Goal: Task Accomplishment & Management: Use online tool/utility

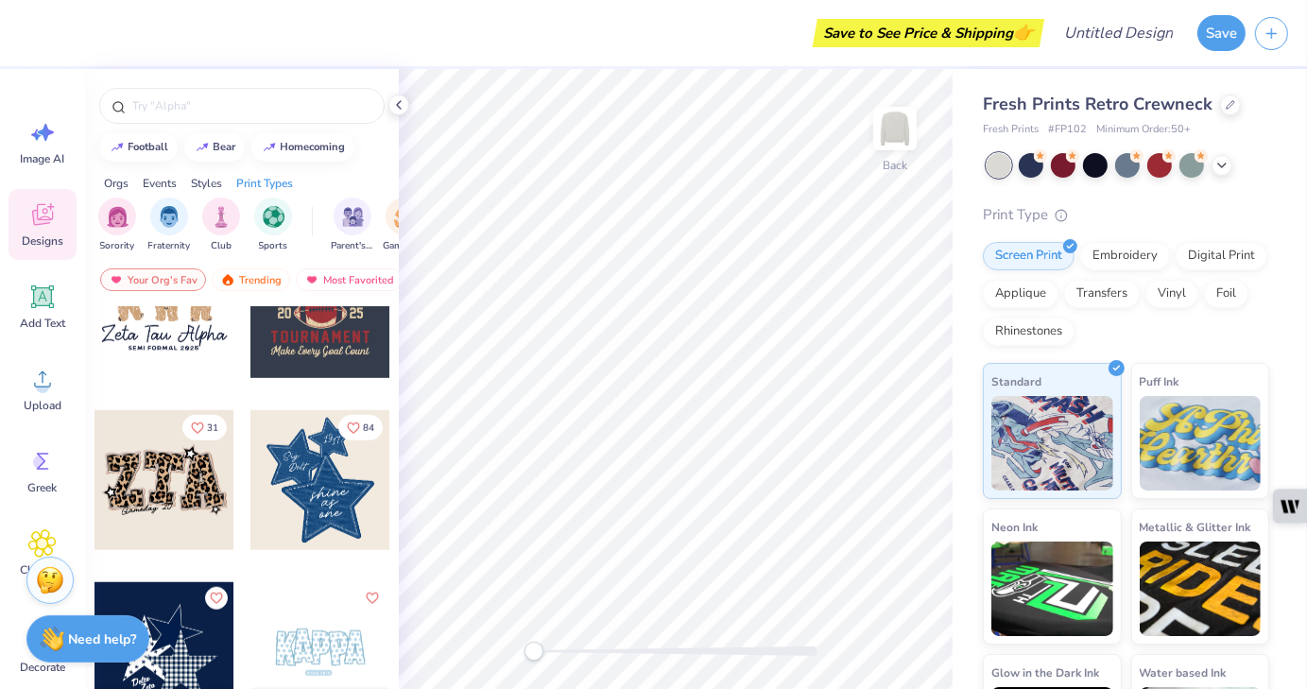
scroll to position [1474, 0]
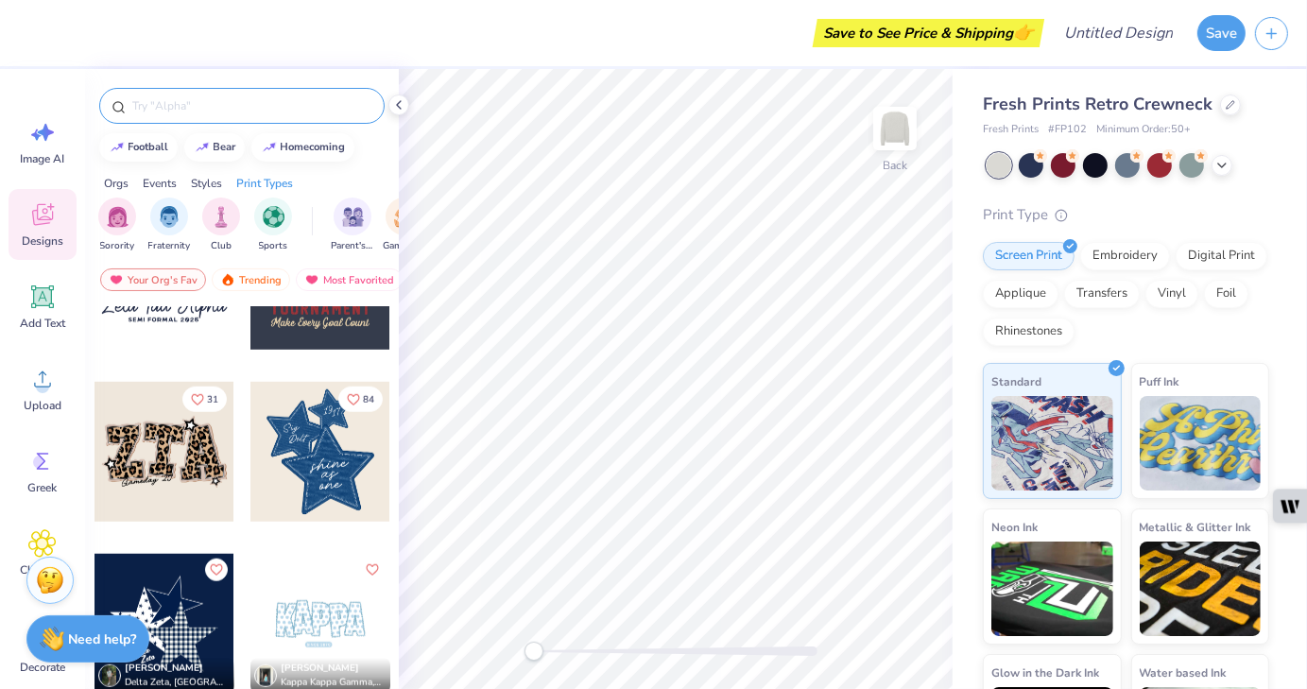
click at [271, 102] on input "text" at bounding box center [251, 105] width 242 height 19
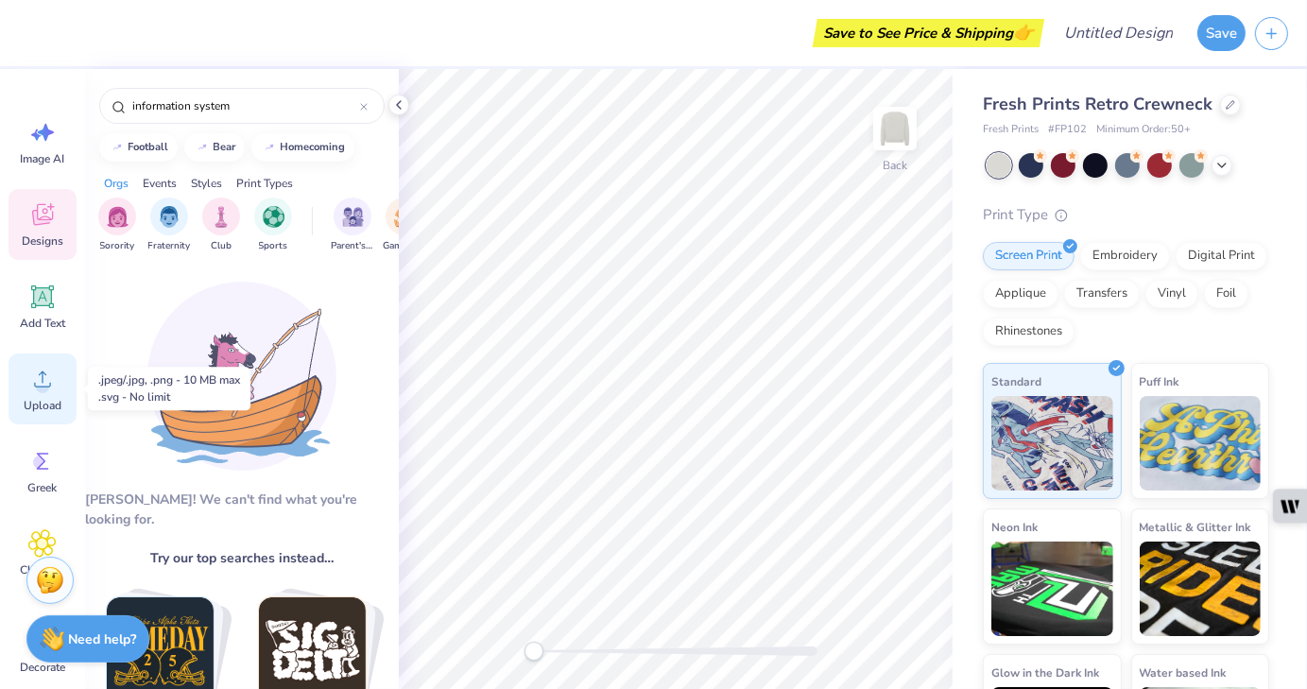
click at [47, 391] on icon at bounding box center [42, 379] width 28 height 28
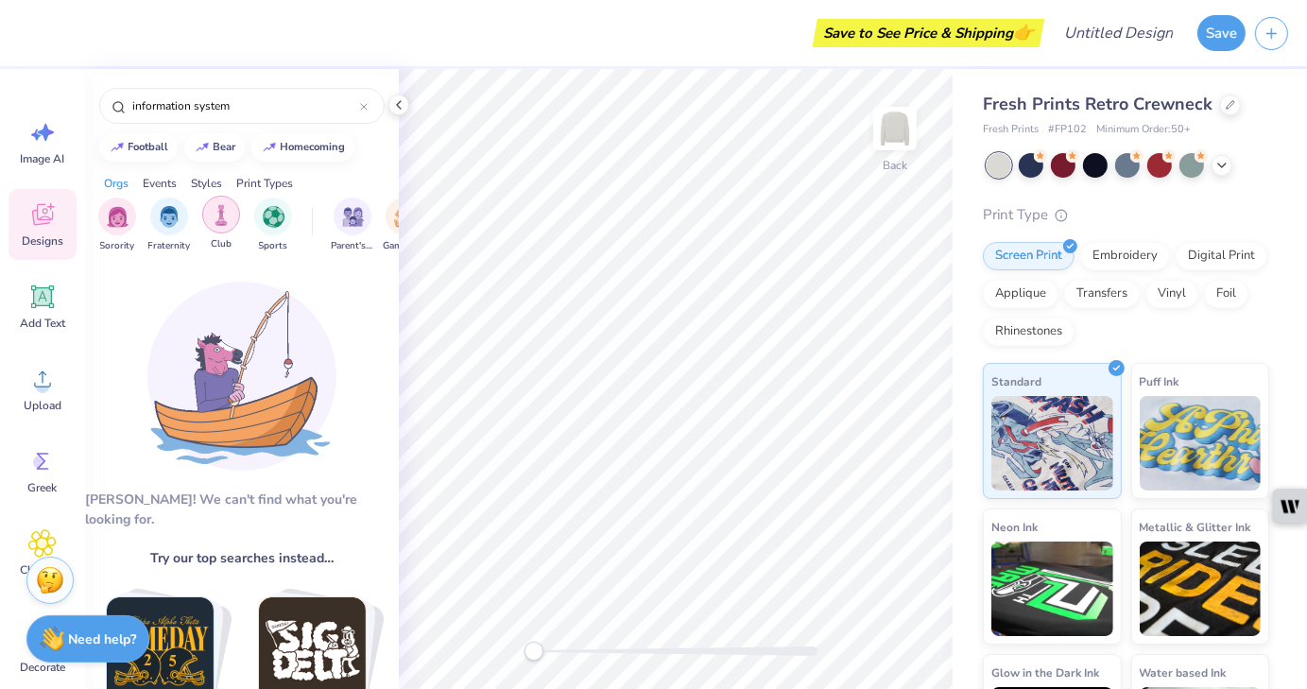
click at [214, 228] on div "filter for Club" at bounding box center [221, 215] width 38 height 38
drag, startPoint x: 270, startPoint y: 112, endPoint x: 189, endPoint y: 117, distance: 81.4
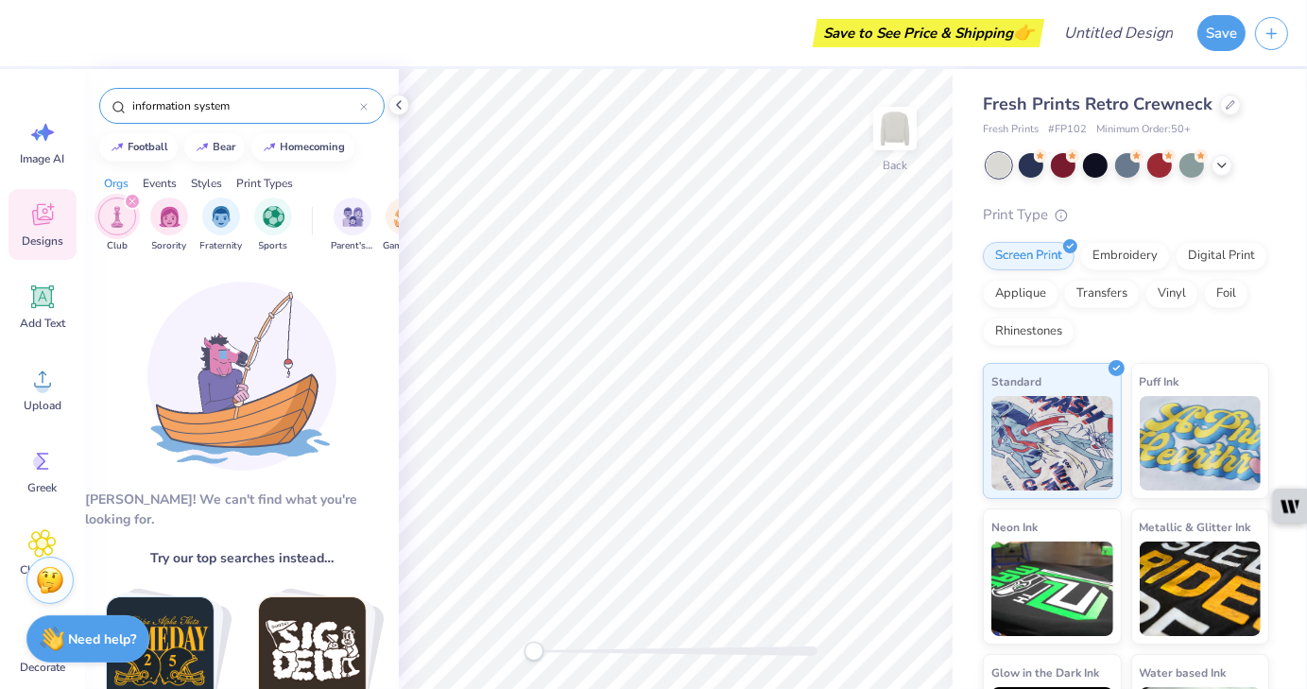
click at [189, 117] on div "information system" at bounding box center [241, 106] width 285 height 36
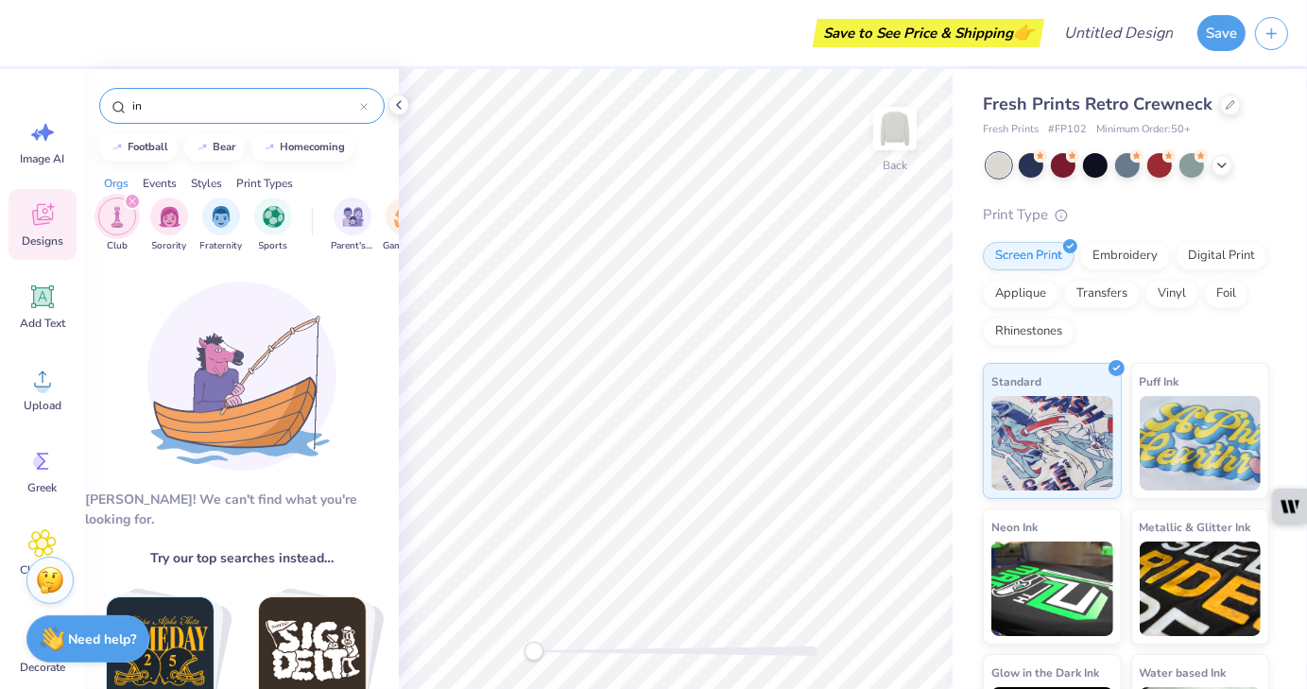
type input "i"
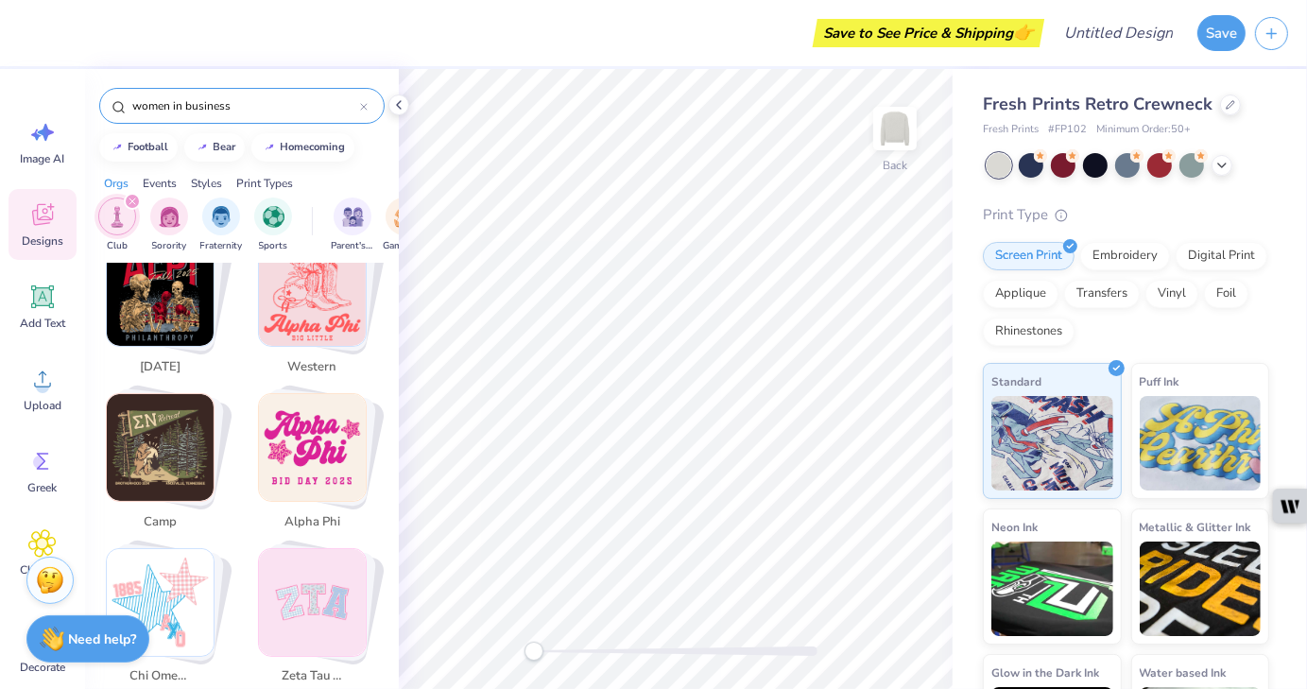
scroll to position [1196, 0]
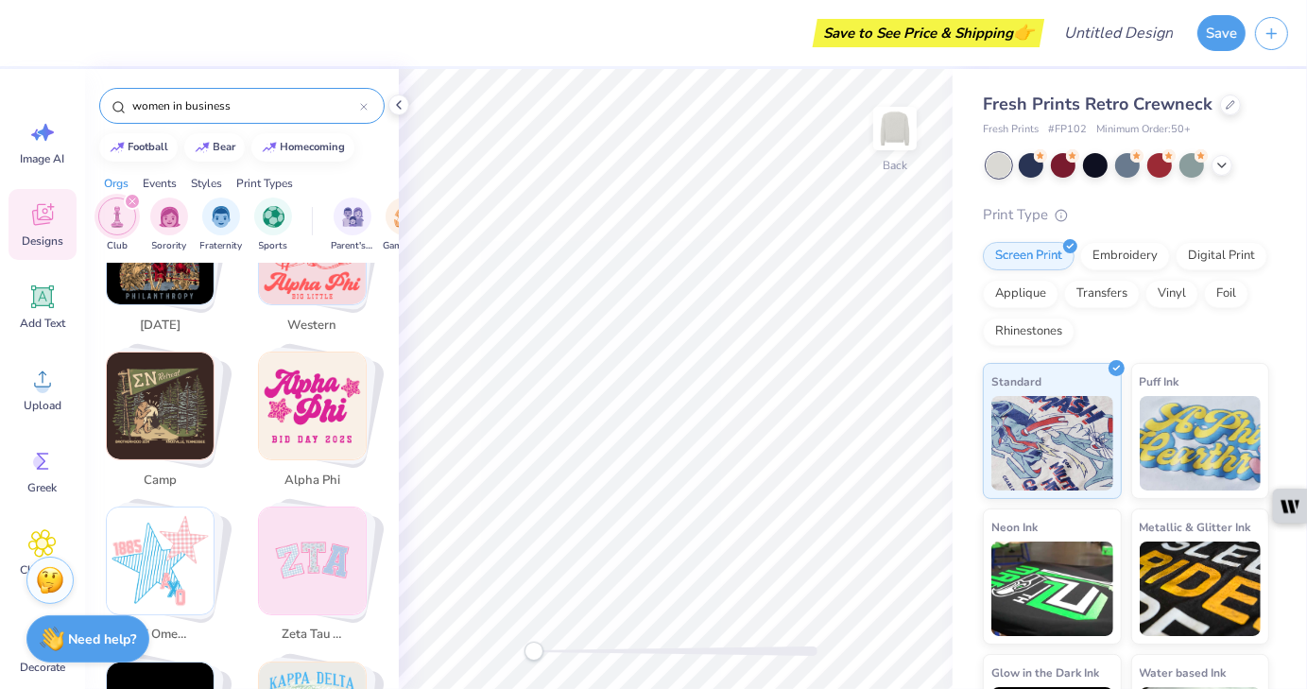
click at [173, 401] on img "Stack Card Button camp" at bounding box center [160, 406] width 107 height 107
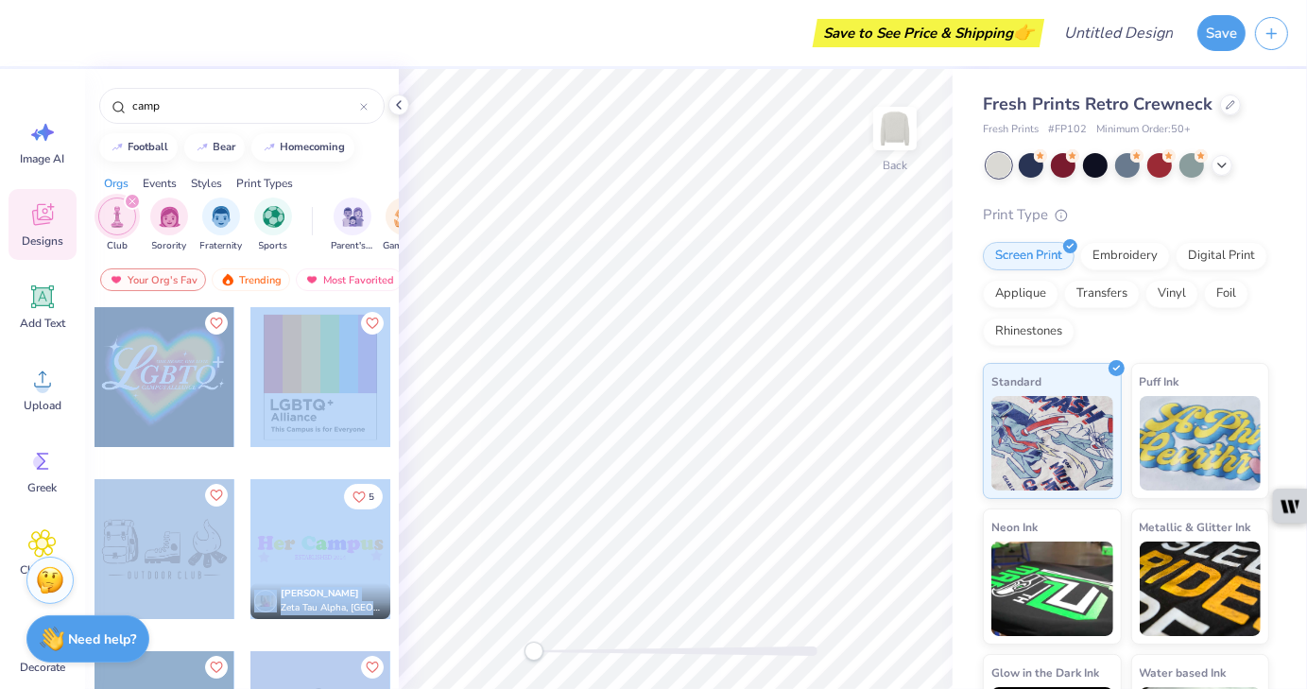
click at [570, 385] on div "Save to See Price & Shipping 👉 Design Title Save Image AI Designs Add Text Uplo…" at bounding box center [653, 344] width 1307 height 689
click at [371, 437] on div at bounding box center [320, 377] width 140 height 140
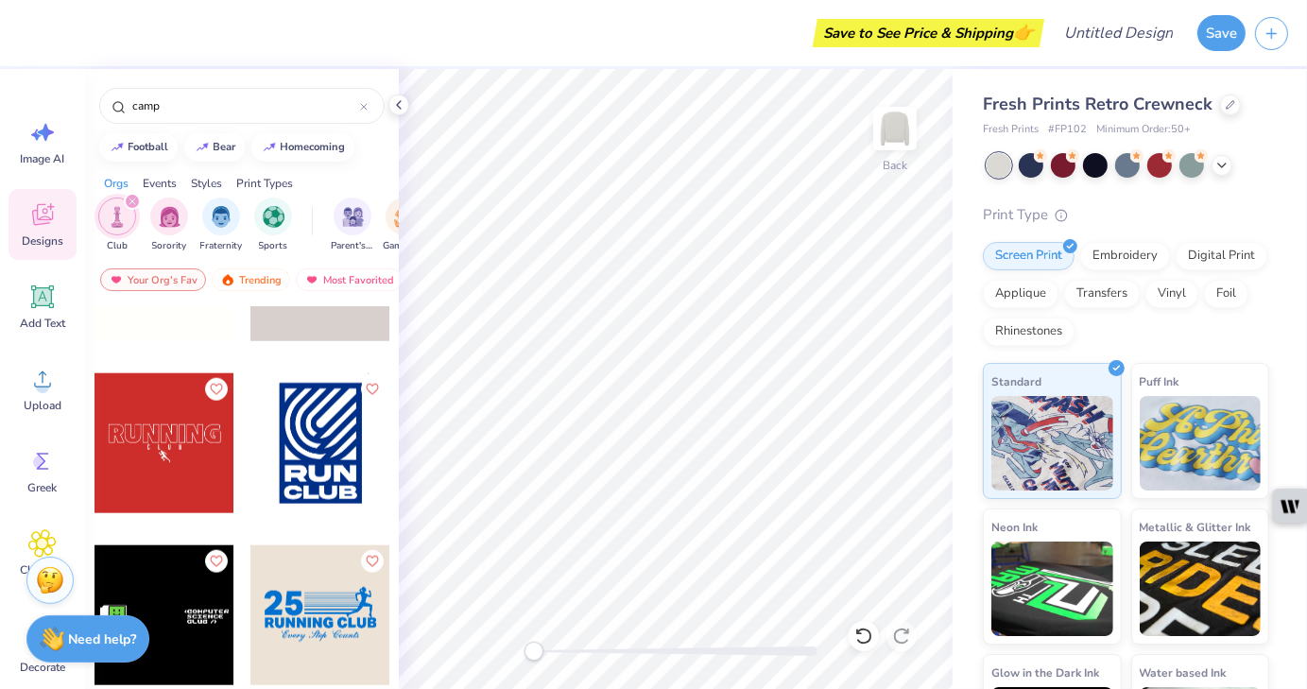
scroll to position [1998, 0]
drag, startPoint x: 182, startPoint y: 108, endPoint x: 119, endPoint y: 101, distance: 63.7
click at [119, 101] on div "camp" at bounding box center [241, 106] width 285 height 36
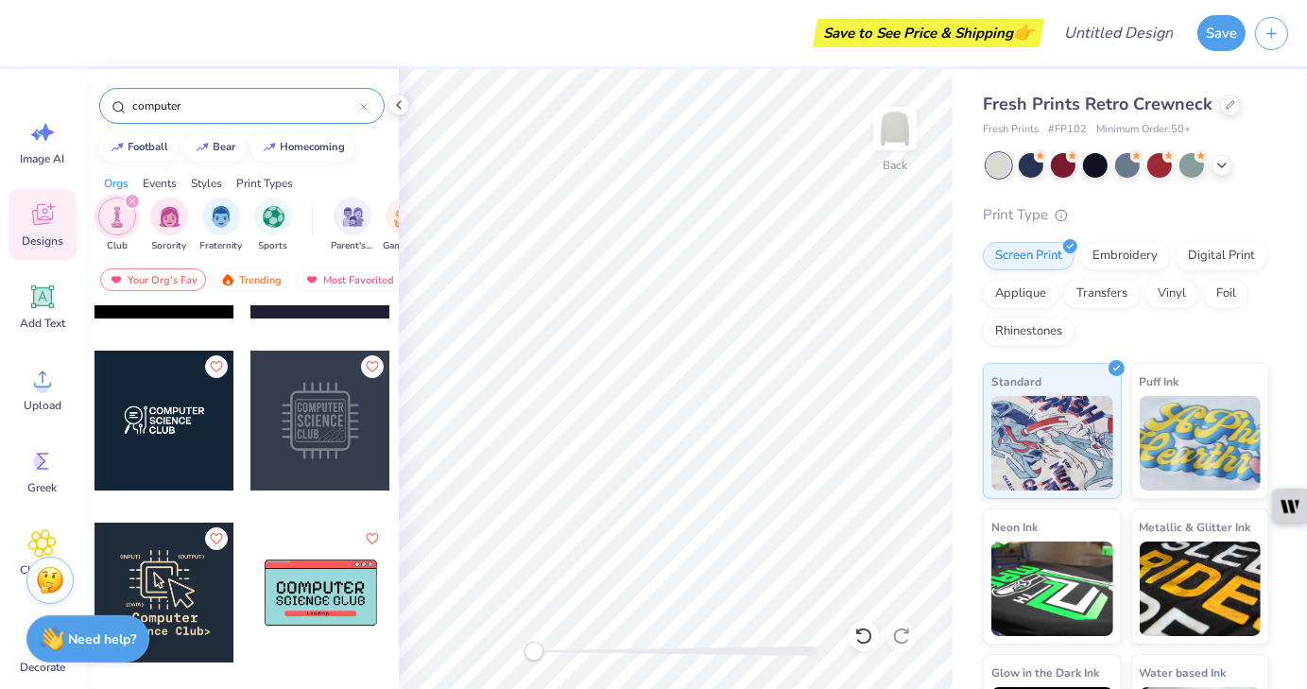
scroll to position [0, 0]
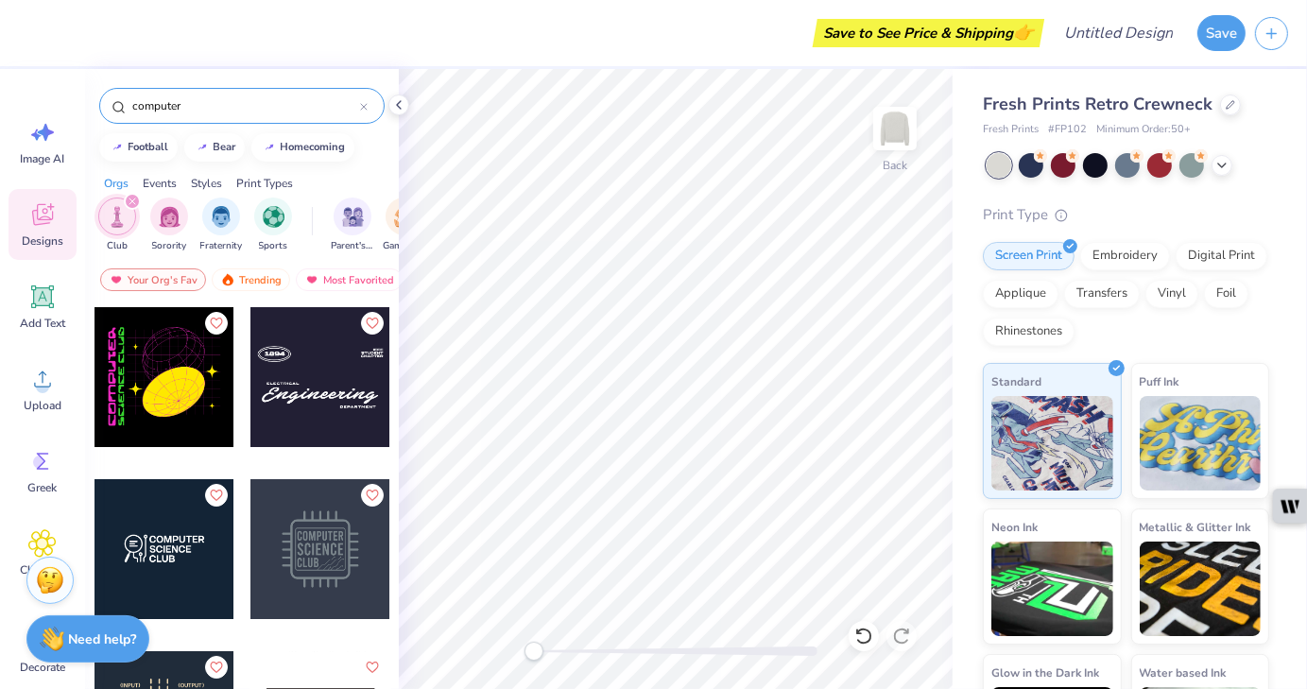
type input "computer"
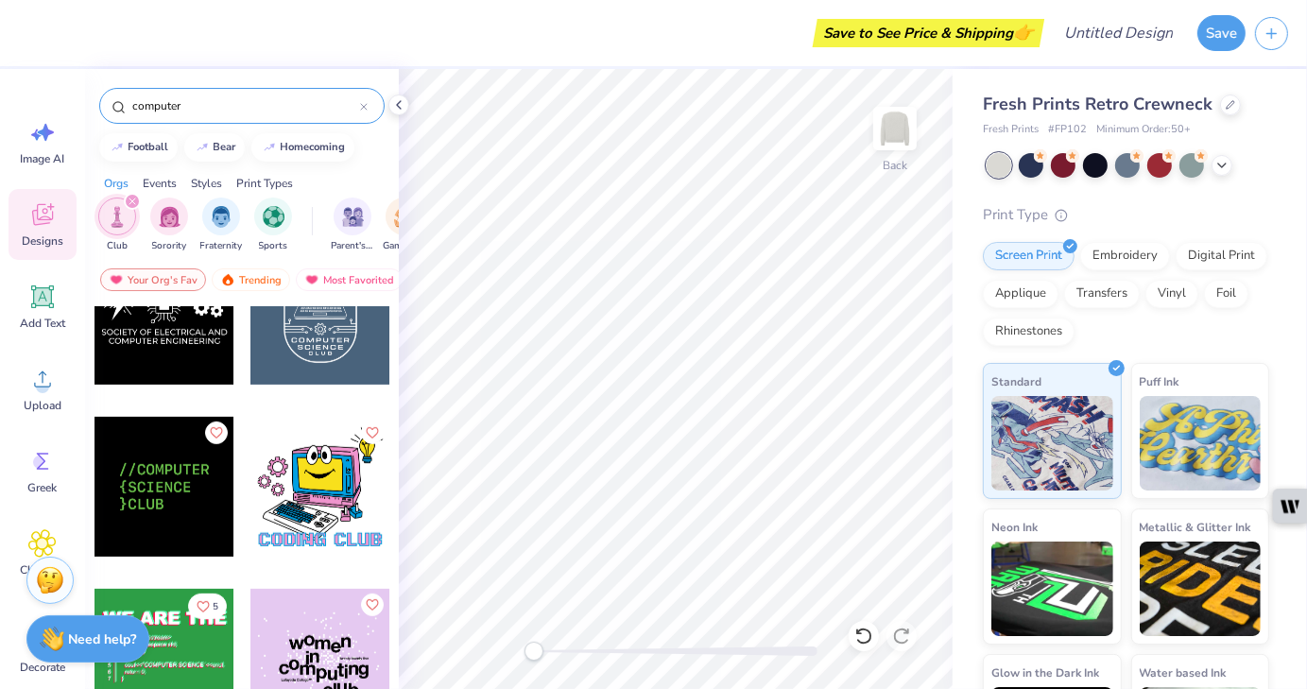
scroll to position [922, 0]
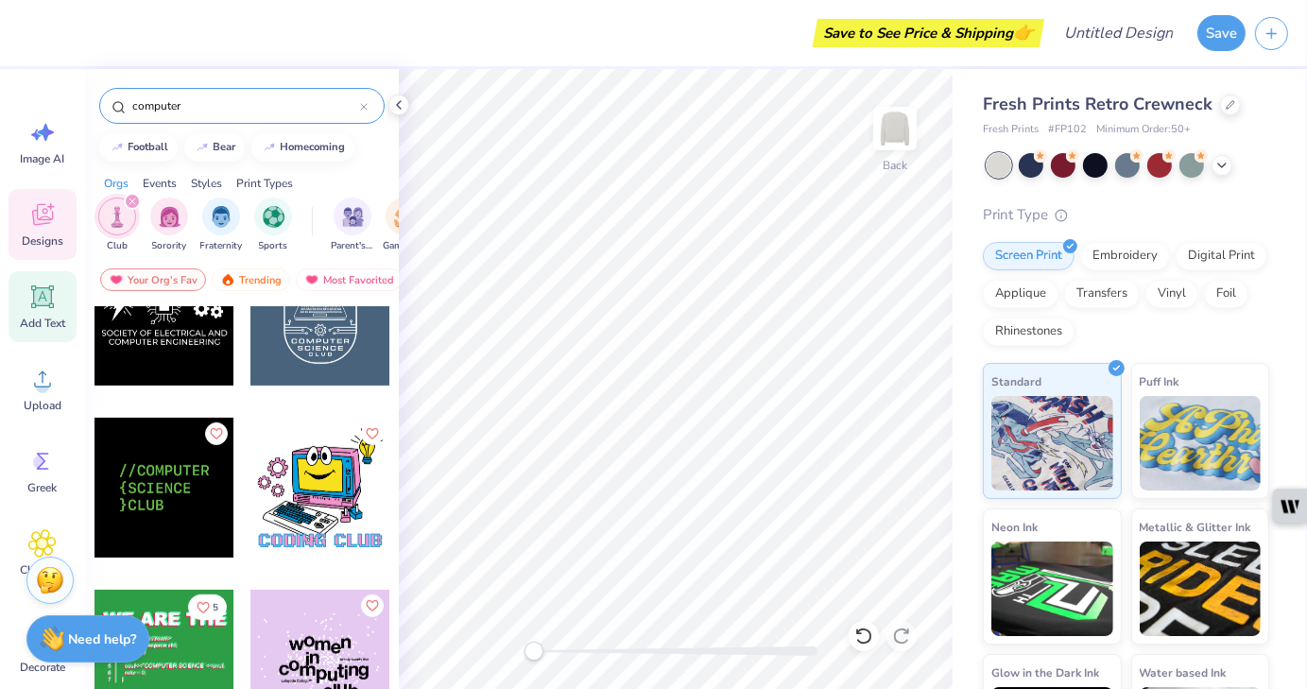
click at [52, 307] on icon at bounding box center [42, 296] width 23 height 23
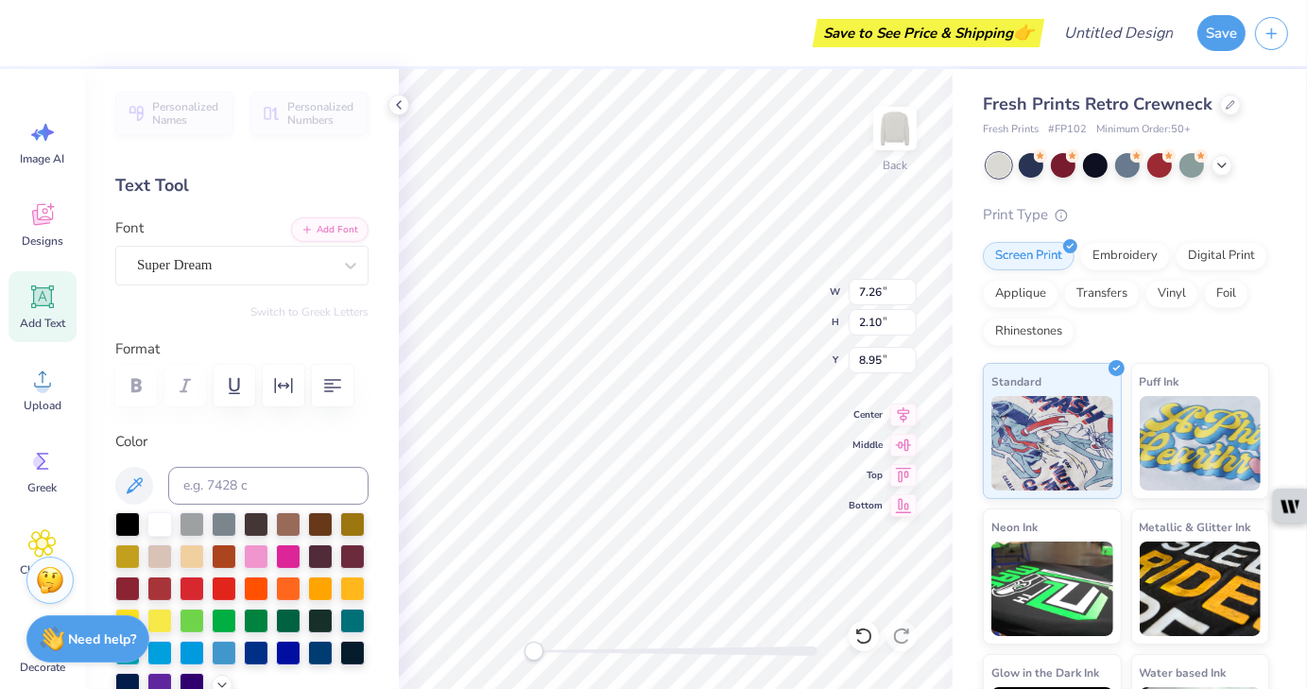
scroll to position [15, 12]
type textarea "Information Systems Societ"
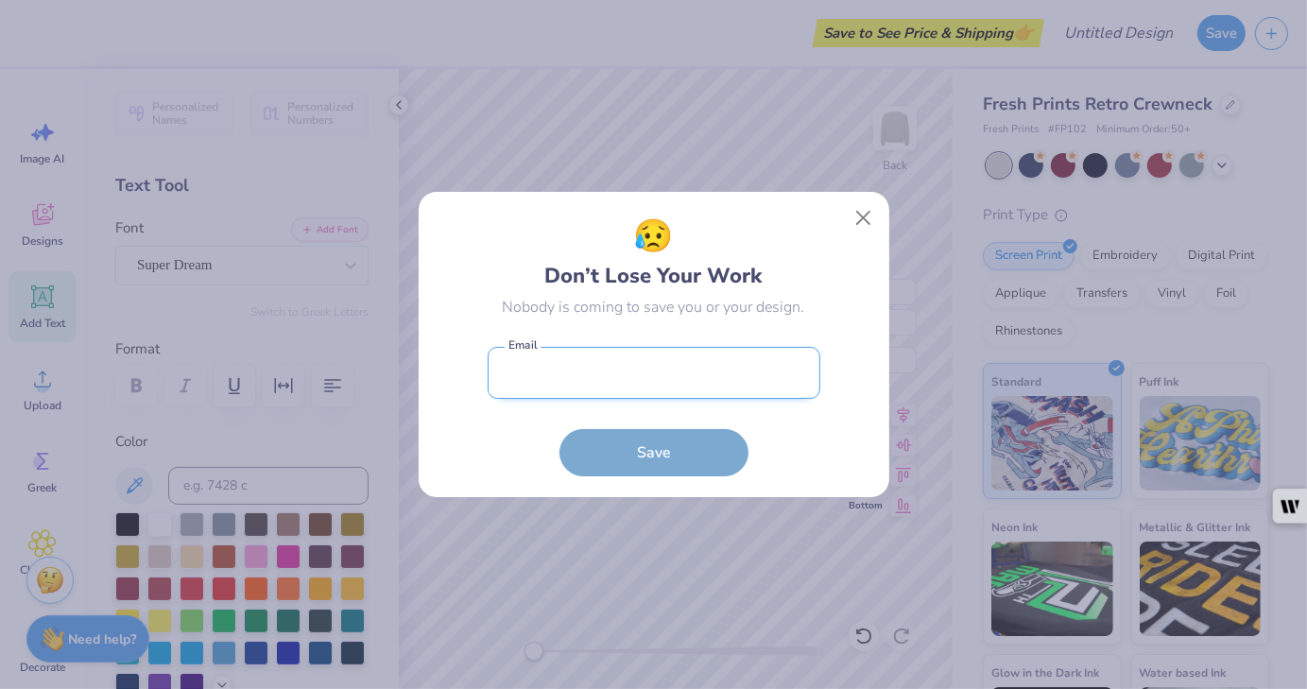
click at [732, 362] on input "email" at bounding box center [654, 373] width 333 height 52
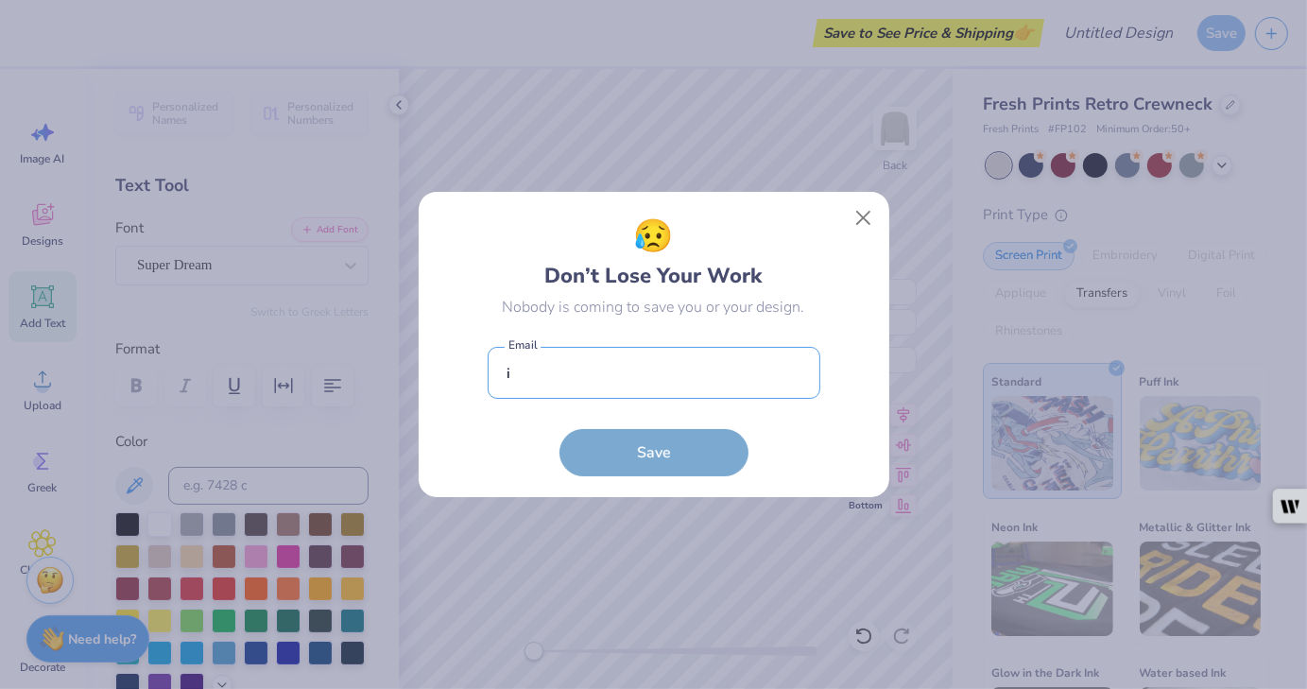
type input "[EMAIL_ADDRESS][DOMAIN_NAME]"
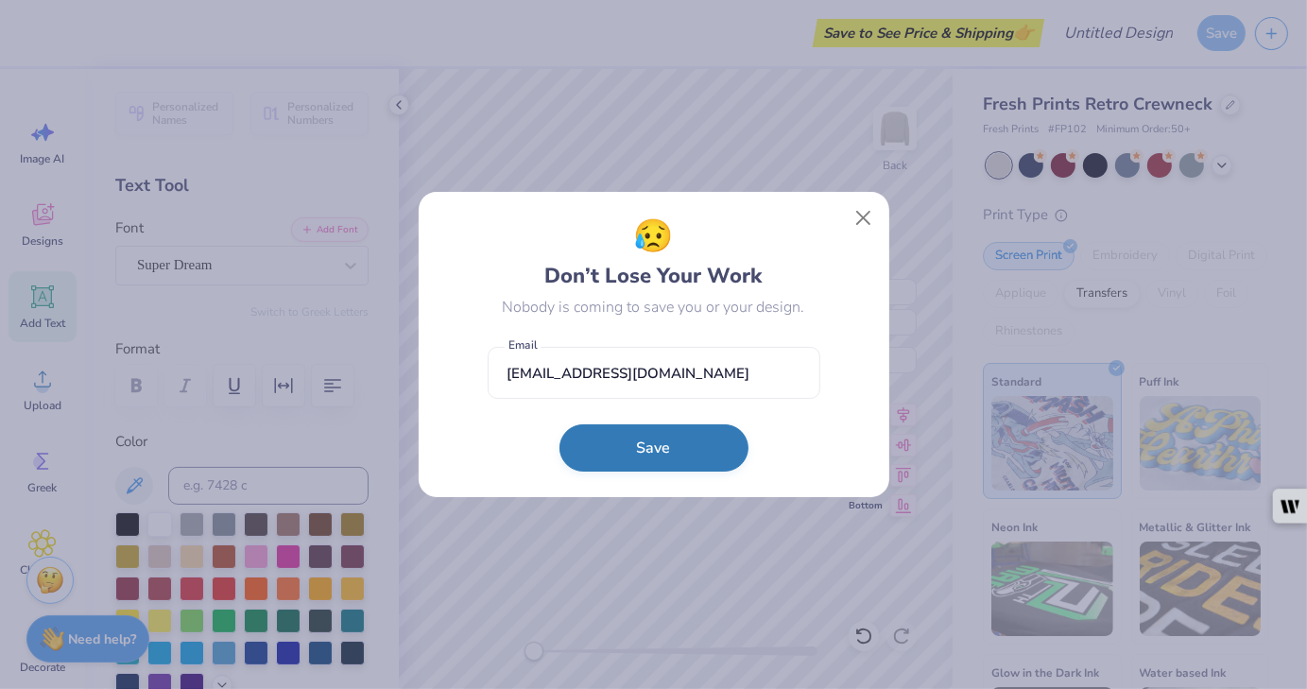
click at [701, 442] on button "Save" at bounding box center [654, 447] width 189 height 47
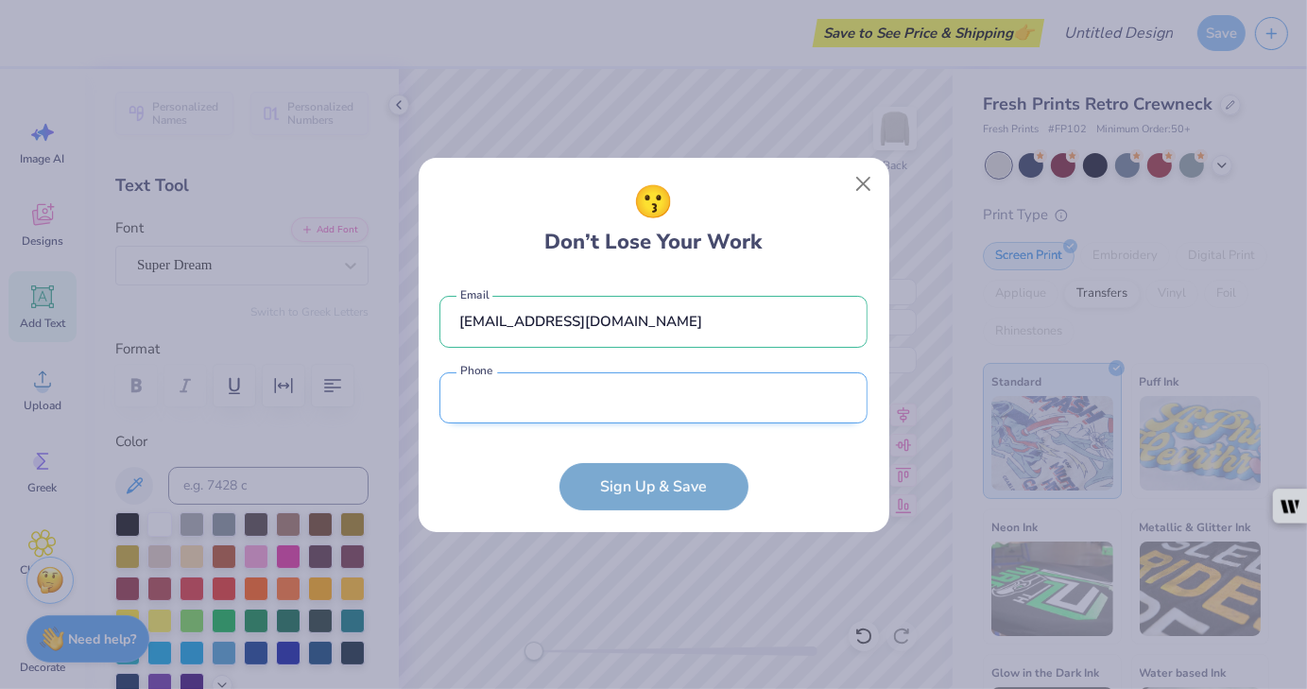
click at [682, 397] on input "tel" at bounding box center [654, 398] width 428 height 52
type input "[PHONE_NUMBER]"
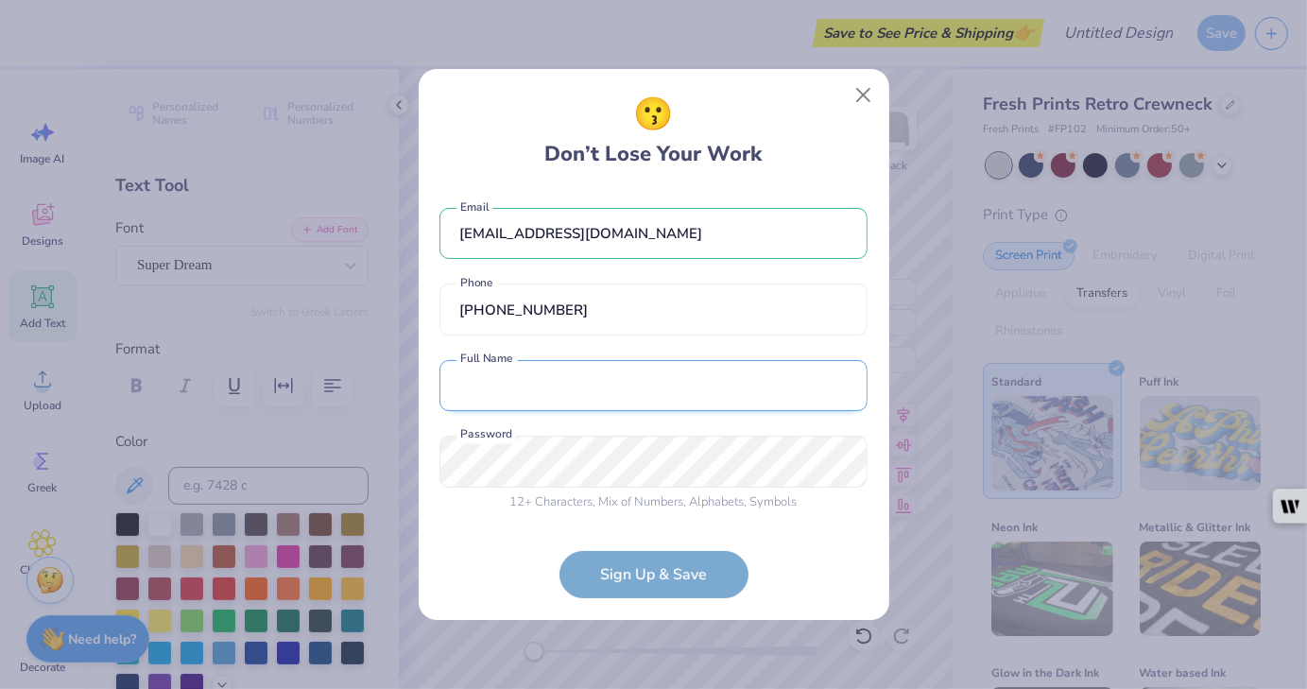
click at [670, 373] on input "text" at bounding box center [654, 386] width 428 height 52
type input "[PERSON_NAME]"
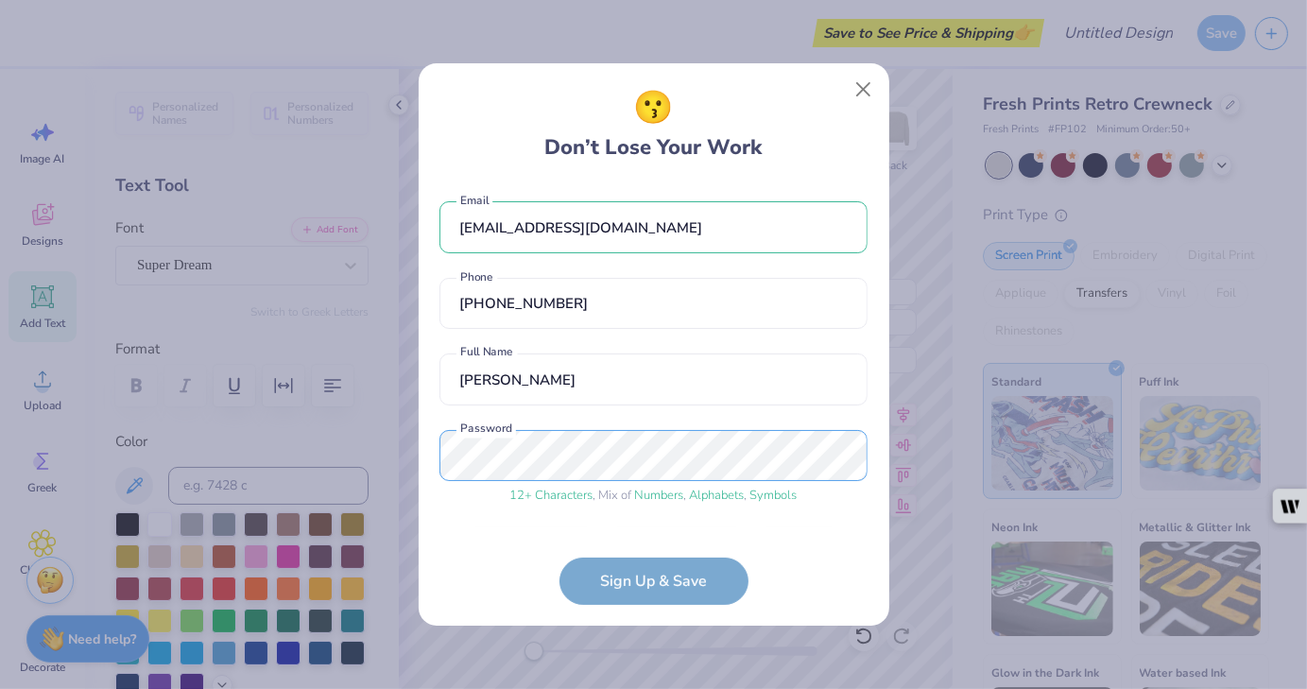
scroll to position [59, 0]
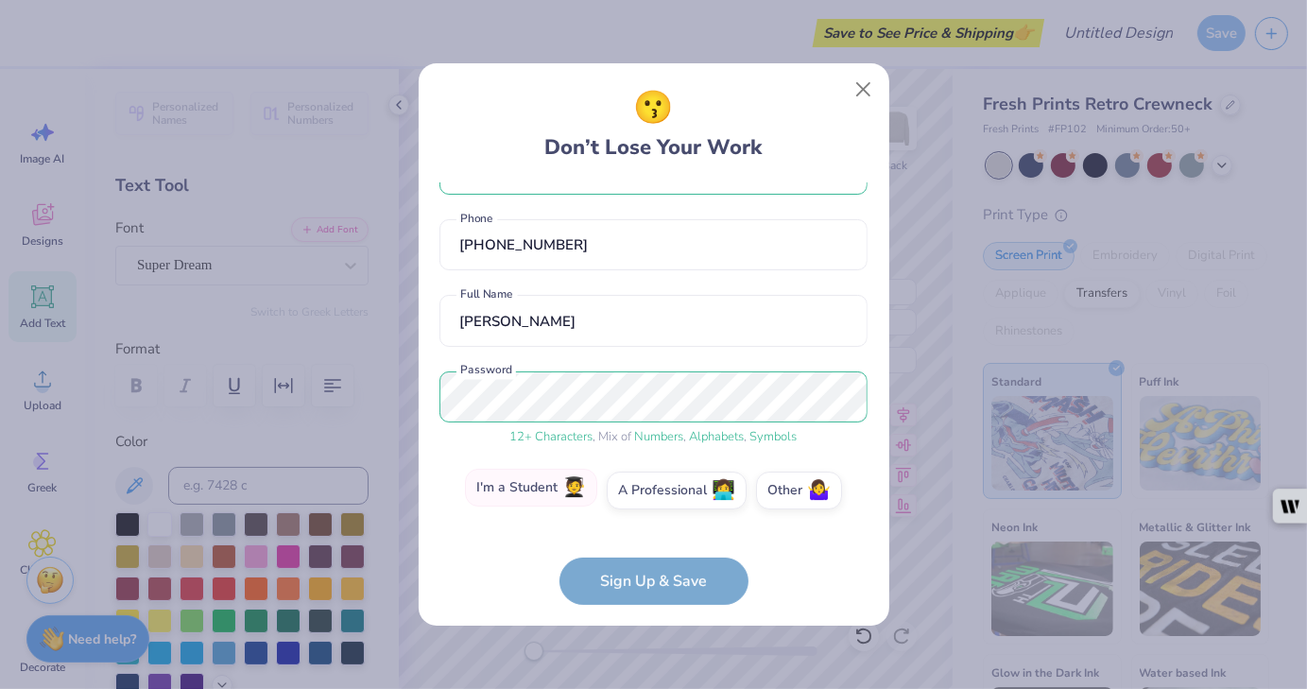
click at [562, 477] on span "🧑‍🎓" at bounding box center [574, 488] width 24 height 22
click at [648, 547] on input "I'm a Student 🧑‍🎓" at bounding box center [654, 553] width 12 height 12
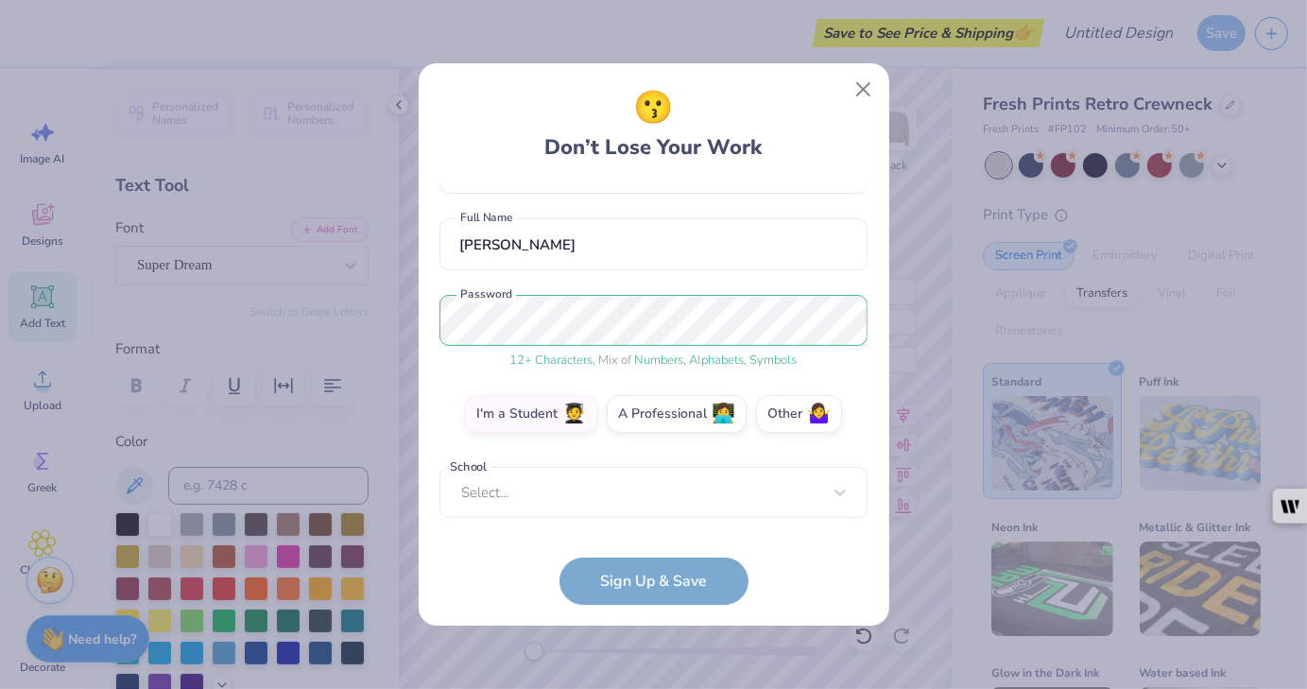
scroll to position [126, 0]
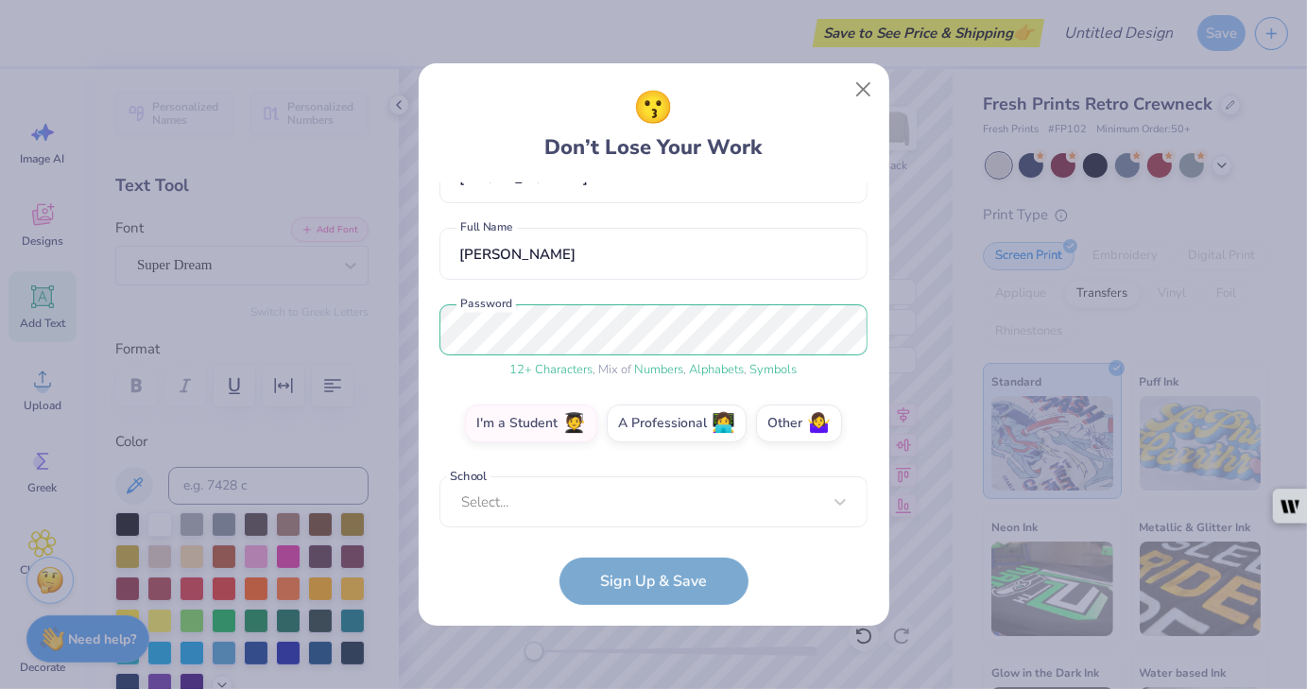
click at [641, 565] on form "[EMAIL_ADDRESS][DOMAIN_NAME] Email [PHONE_NUMBER] Phone [PERSON_NAME] Full Name…" at bounding box center [654, 393] width 428 height 423
click at [627, 520] on div "[EMAIL_ADDRESS][DOMAIN_NAME] Email [PHONE_NUMBER] Phone [PERSON_NAME] Full Name…" at bounding box center [654, 354] width 428 height 345
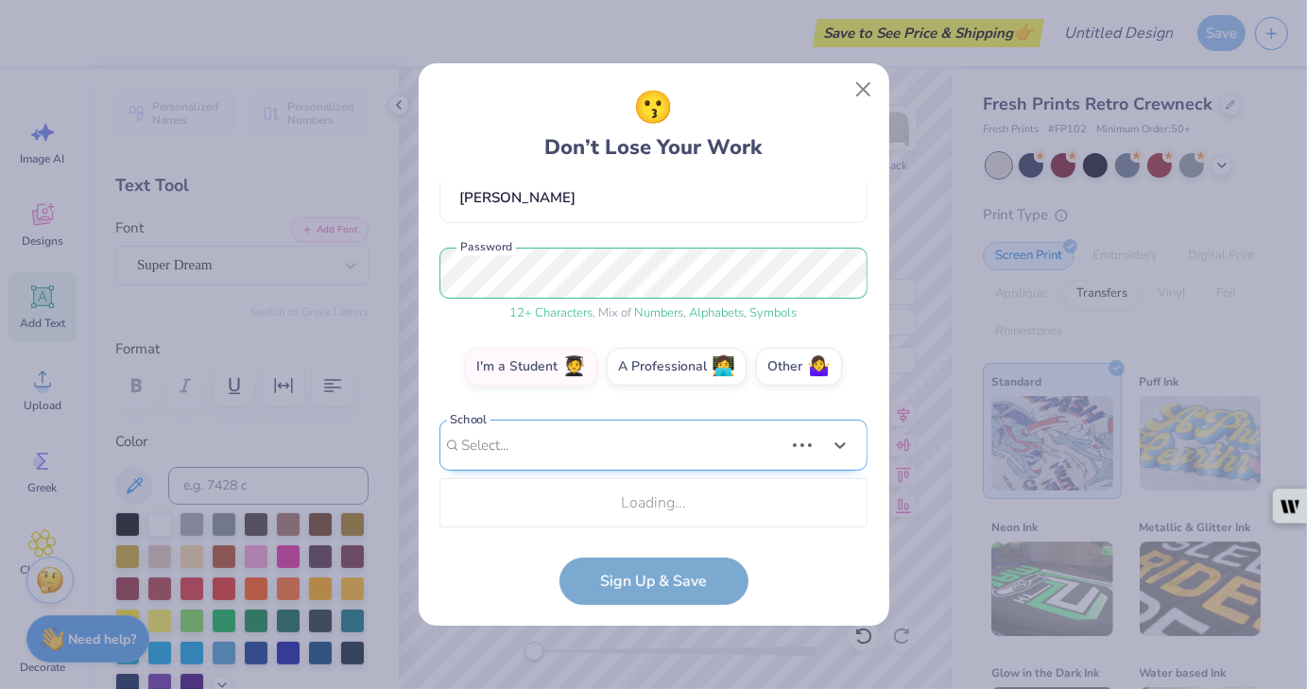
scroll to position [419, 0]
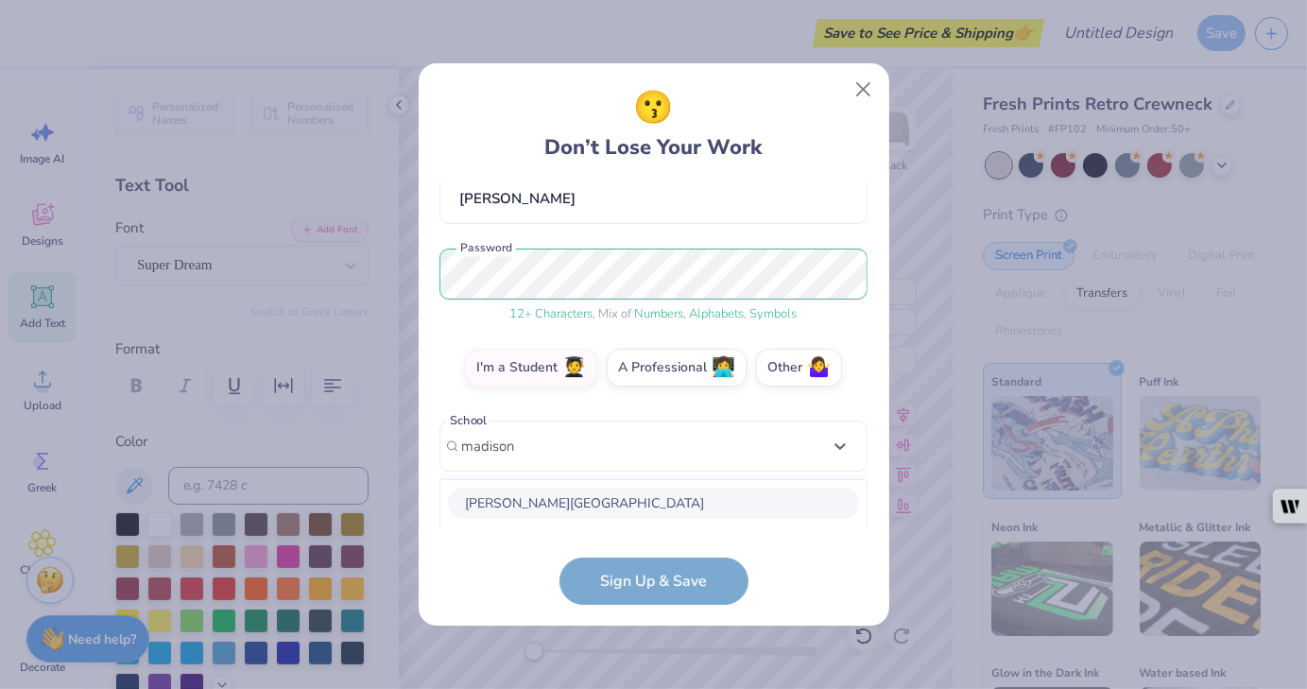
click at [615, 496] on div "[PERSON_NAME][GEOGRAPHIC_DATA]" at bounding box center [653, 503] width 411 height 31
type input "madison"
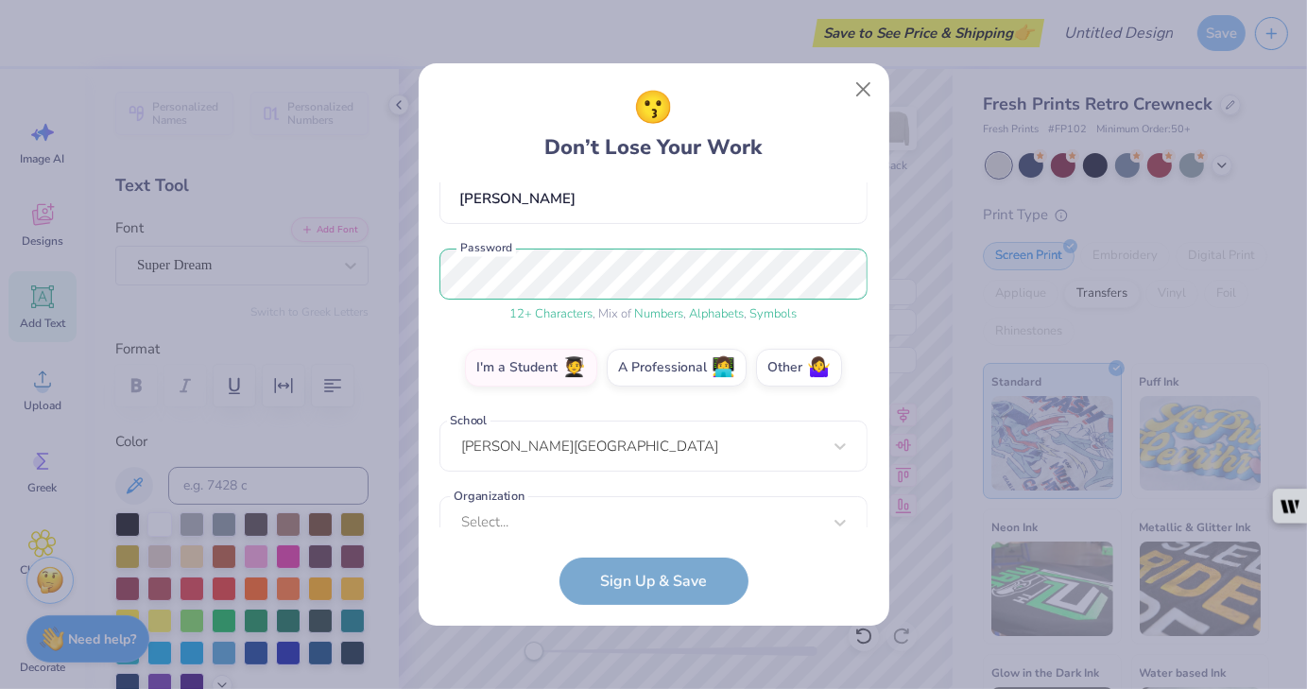
scroll to position [211, 0]
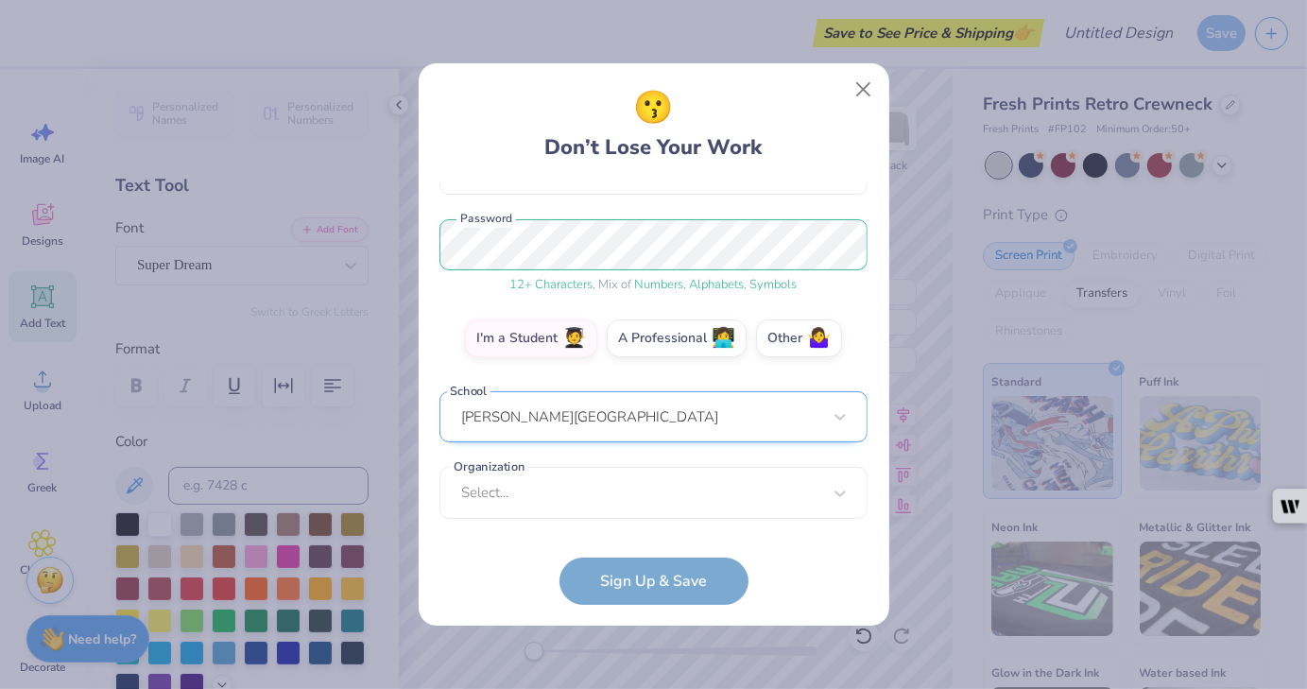
click at [751, 417] on div "[PERSON_NAME][GEOGRAPHIC_DATA]" at bounding box center [654, 417] width 428 height 52
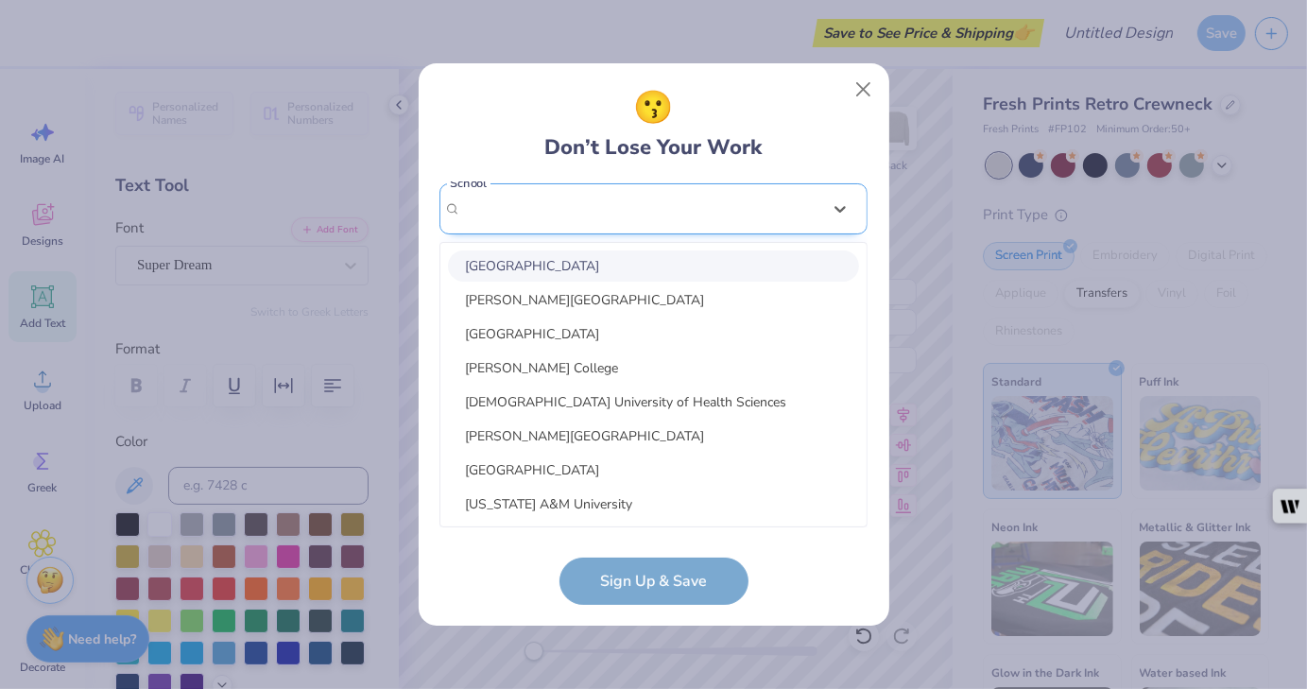
click at [751, 417] on div "[DEMOGRAPHIC_DATA] University of Health Sciences" at bounding box center [653, 402] width 411 height 31
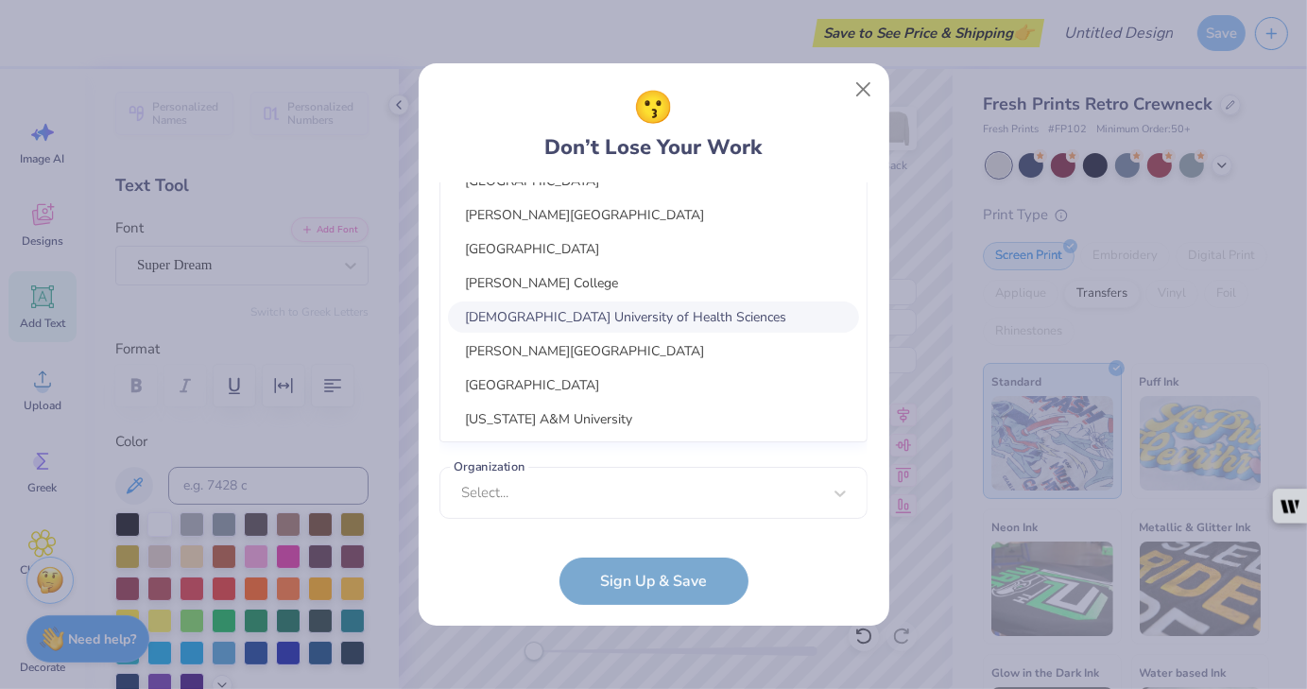
click at [721, 419] on div "option selected, 5 of 30. 30 results available. Use Up and Down to choose optio…" at bounding box center [654, 270] width 428 height 345
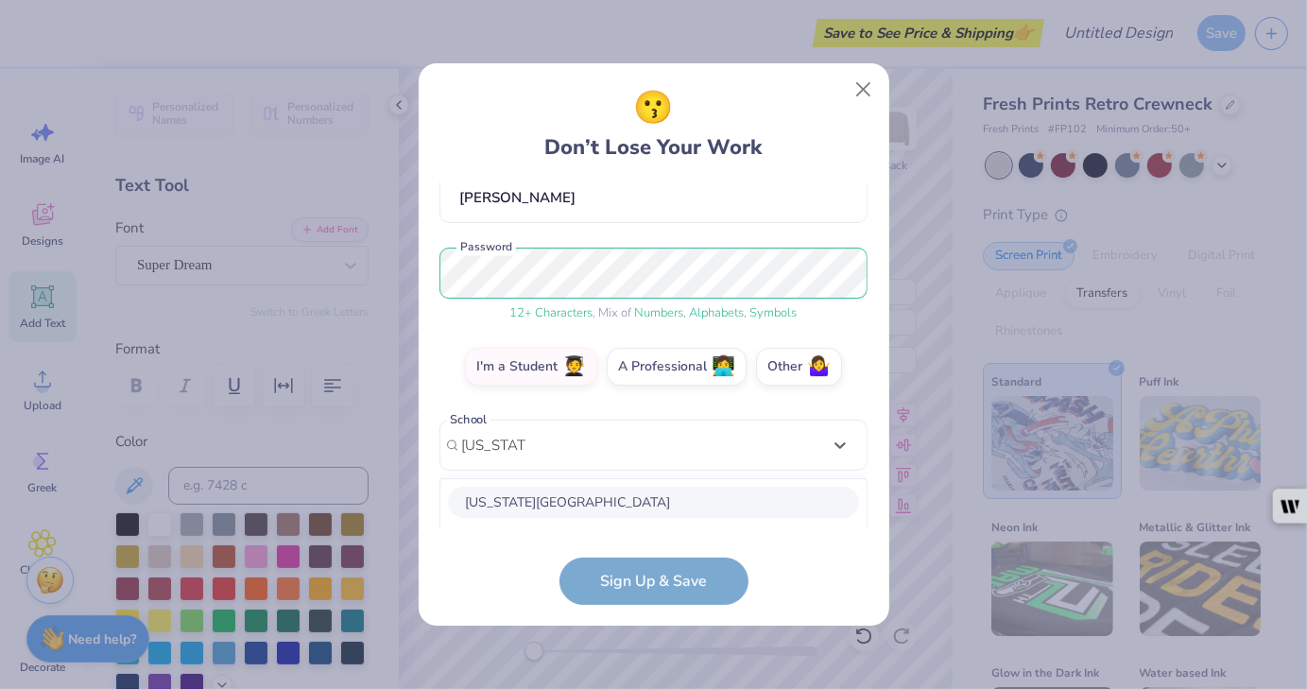
scroll to position [419, 0]
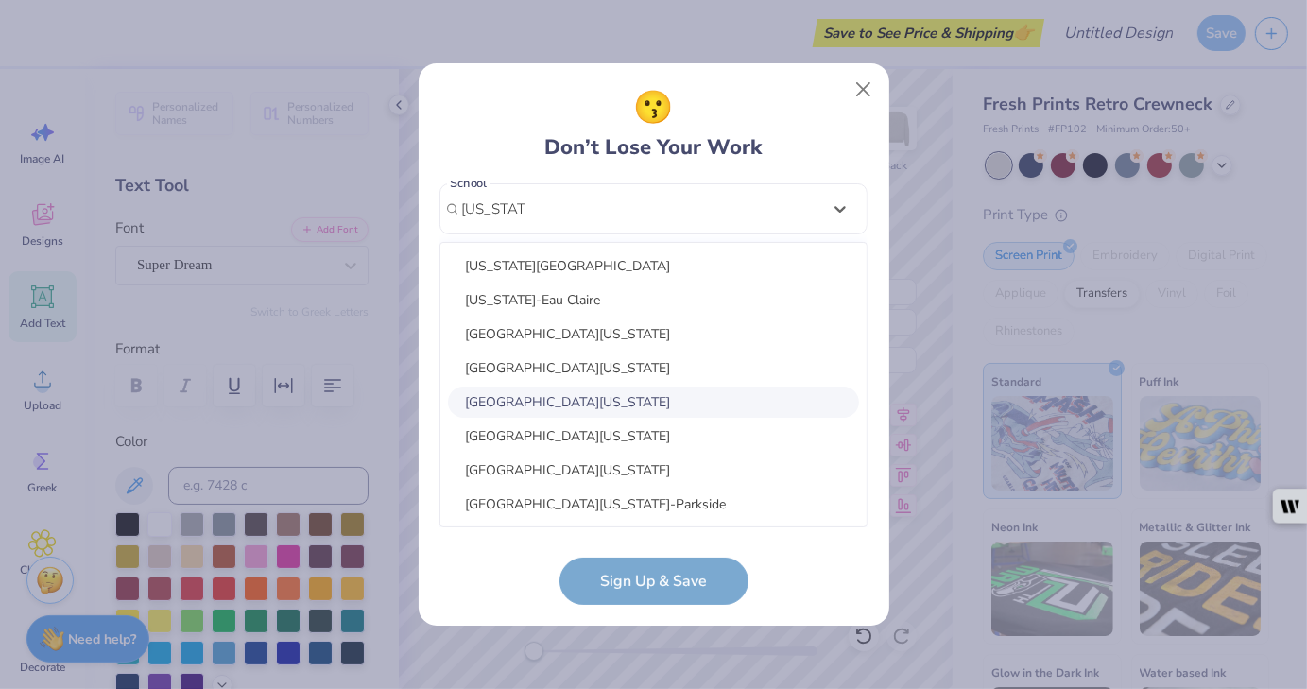
click at [628, 401] on div "[GEOGRAPHIC_DATA][US_STATE]" at bounding box center [653, 402] width 411 height 31
type input "[US_STATE]"
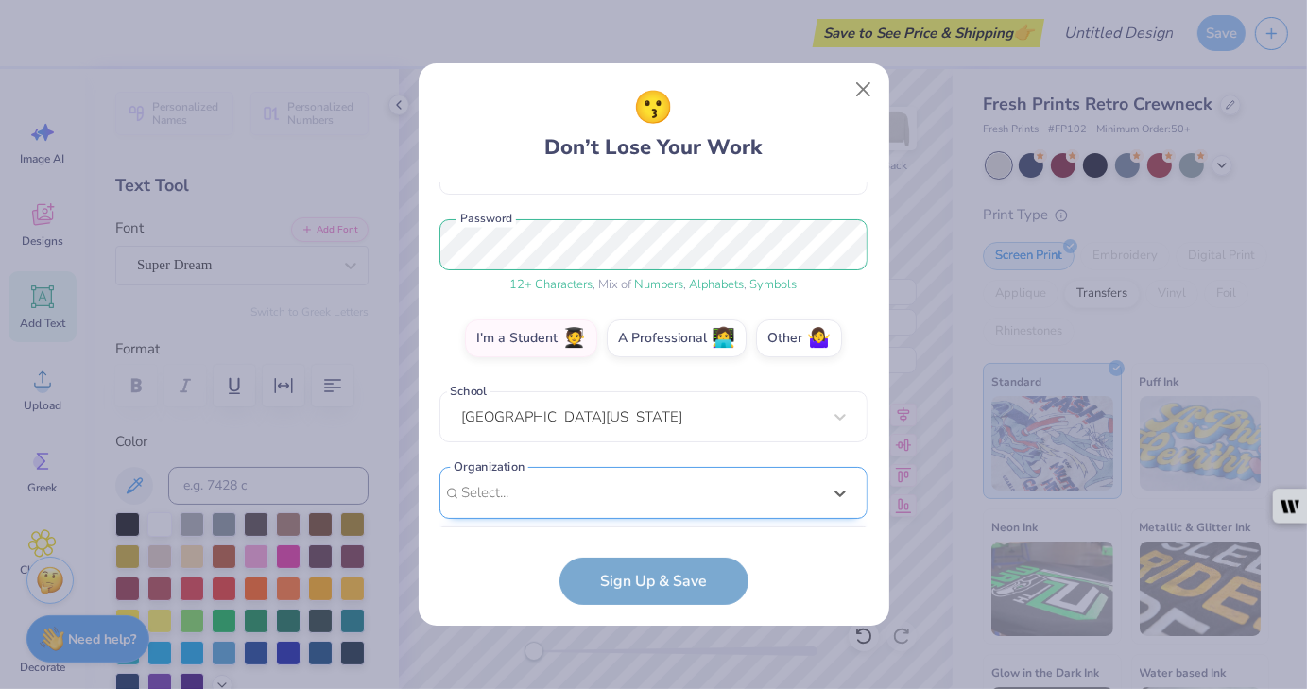
scroll to position [494, 0]
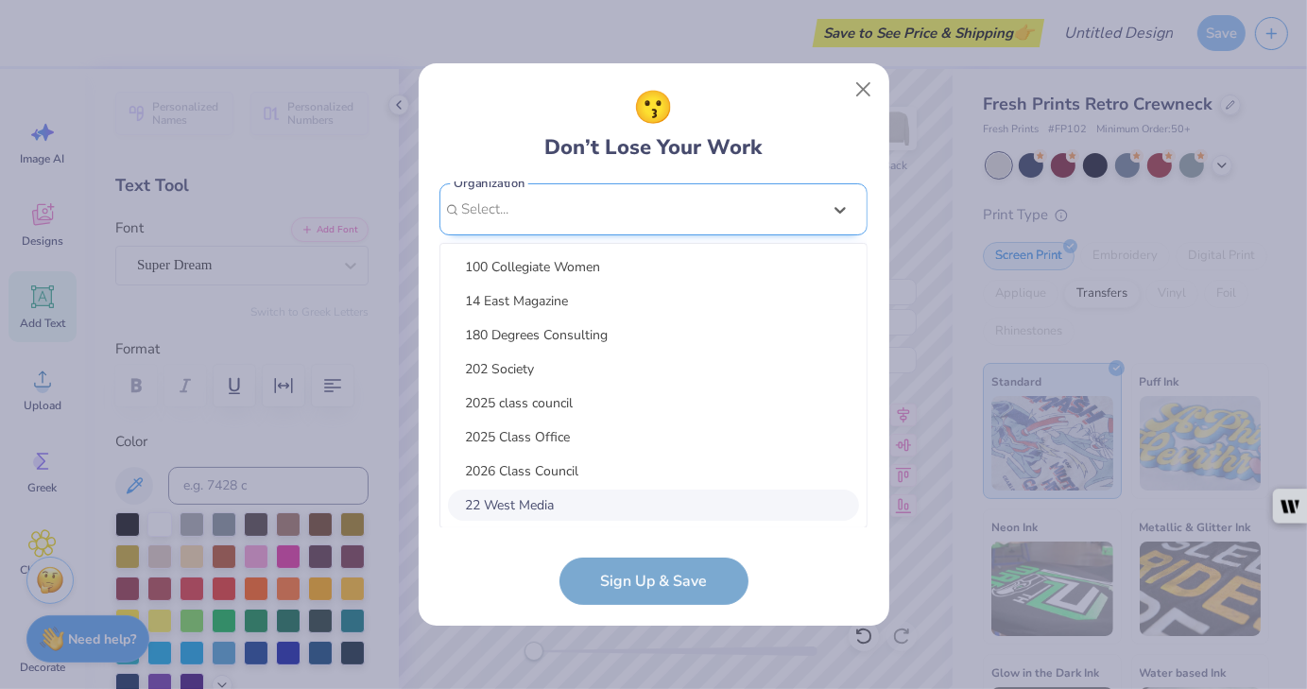
click at [634, 486] on div "option focused, 8 of 15. 15 results available. Use Up and Down to choose option…" at bounding box center [654, 355] width 428 height 345
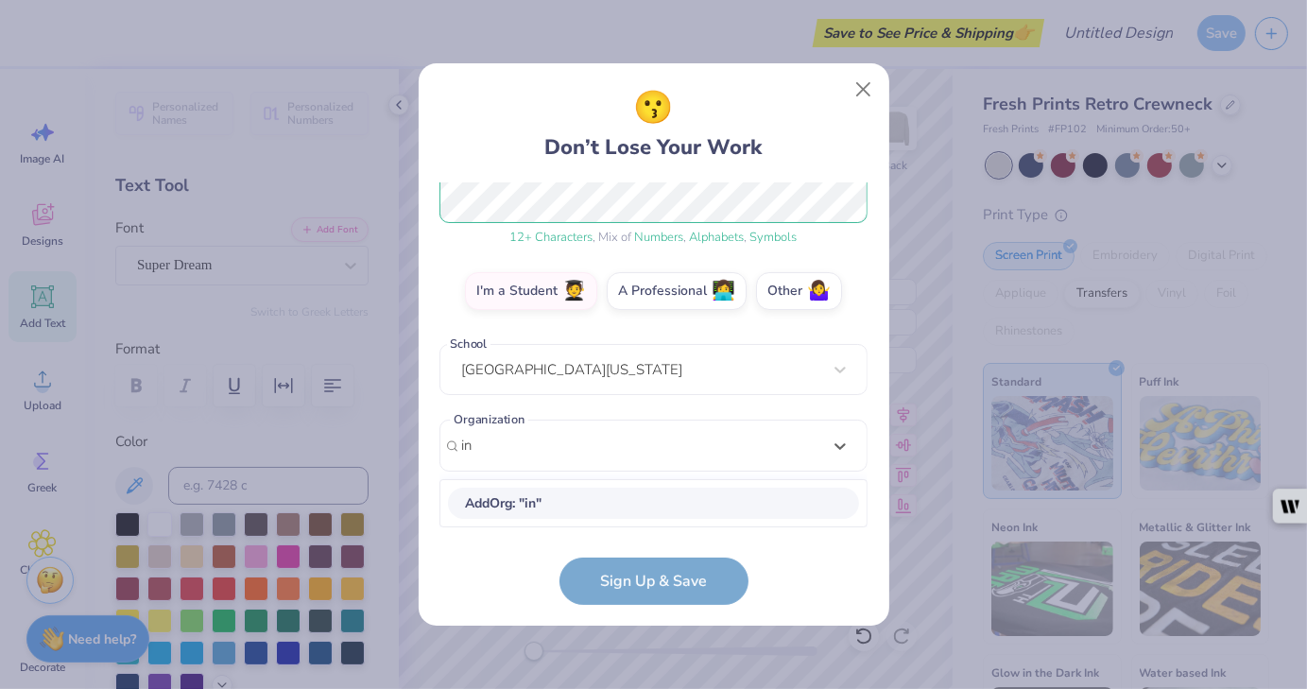
scroll to position [257, 0]
type input "information systems society"
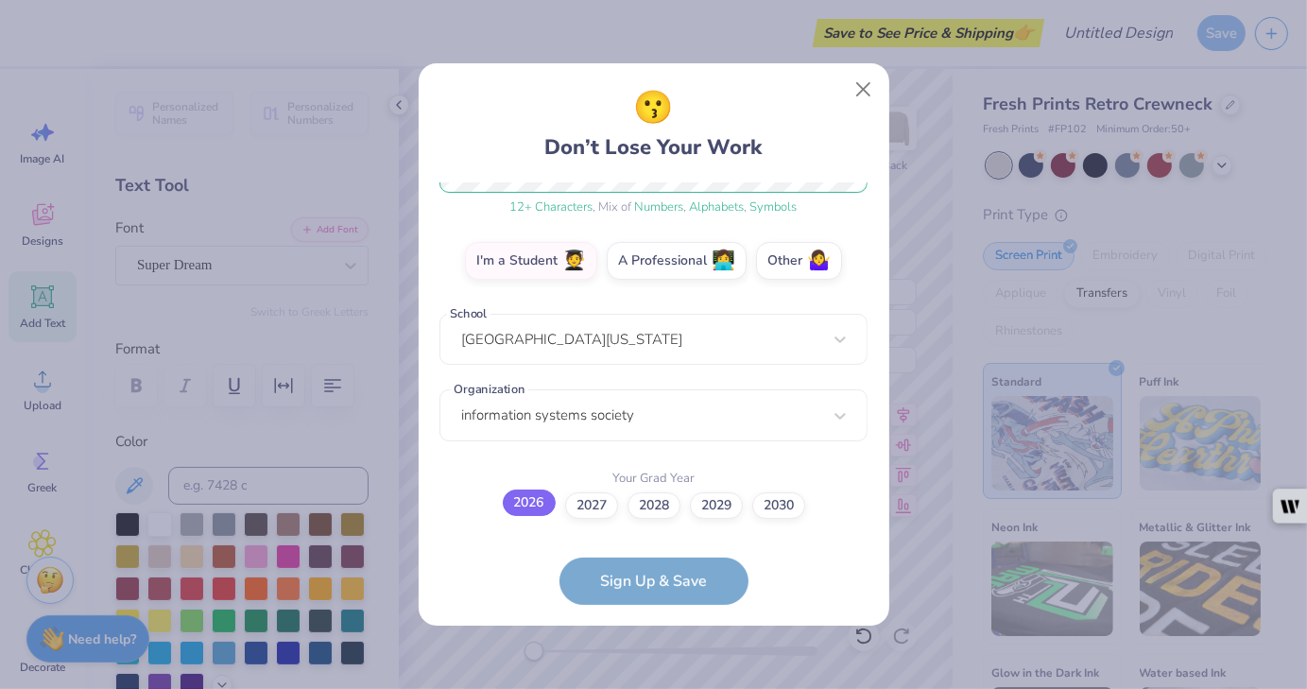
click at [541, 505] on label "2026" at bounding box center [529, 503] width 53 height 26
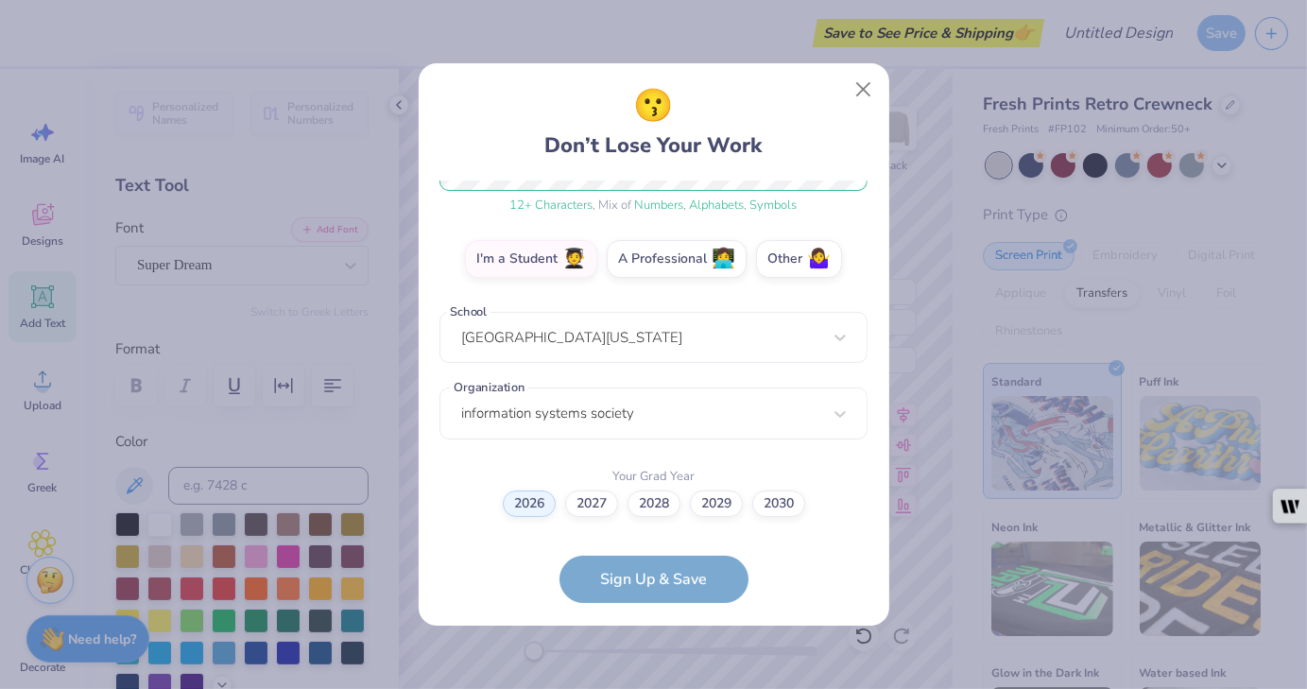
scroll to position [402, 0]
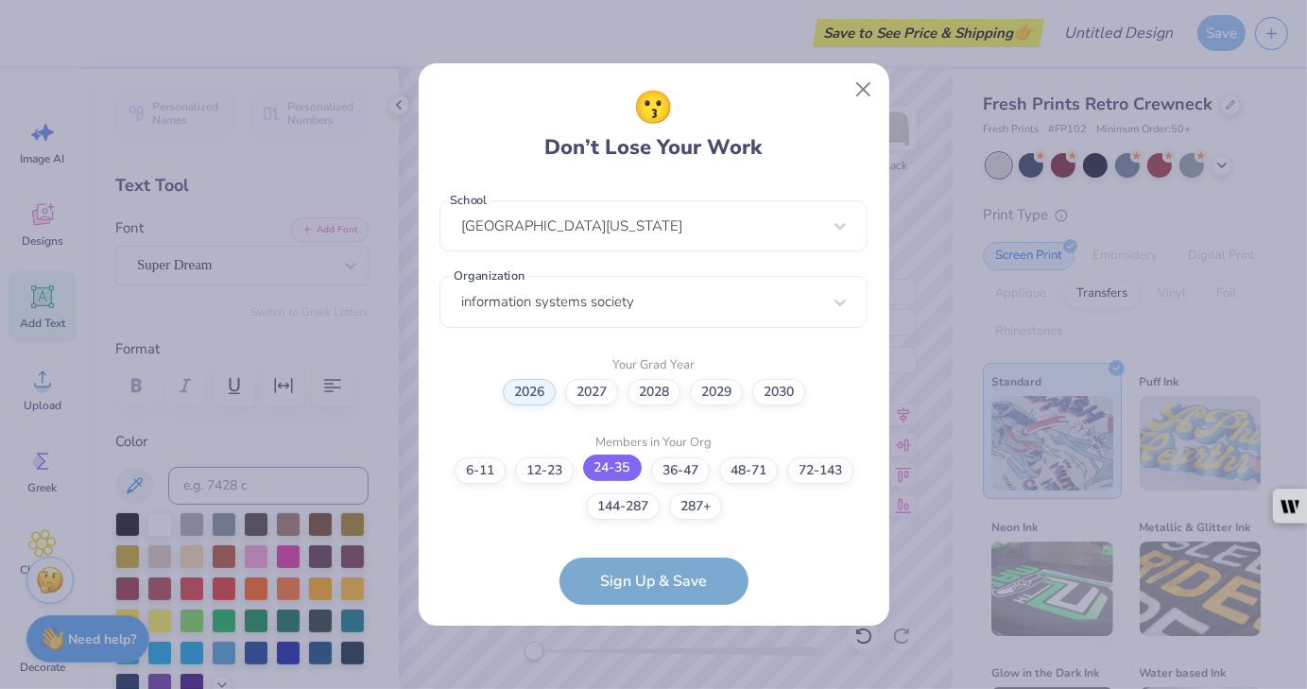
click at [604, 470] on label "24-35" at bounding box center [612, 468] width 59 height 26
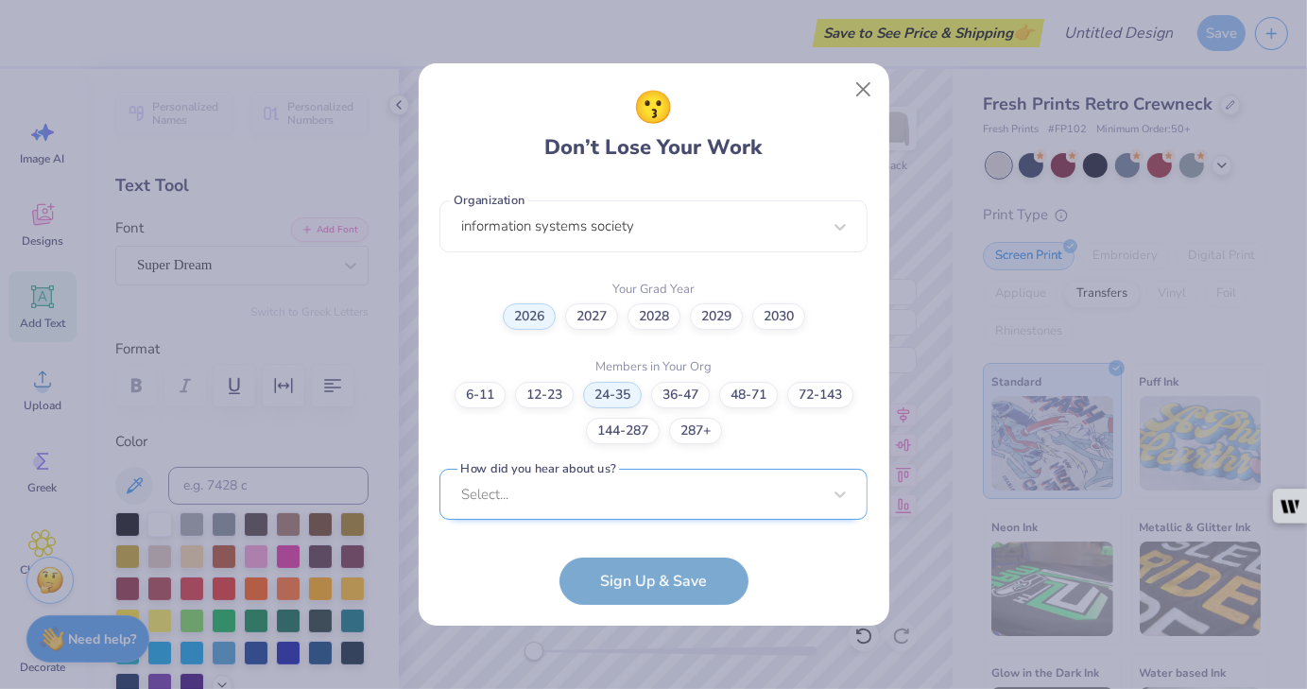
click at [609, 499] on div "Select..." at bounding box center [654, 495] width 428 height 52
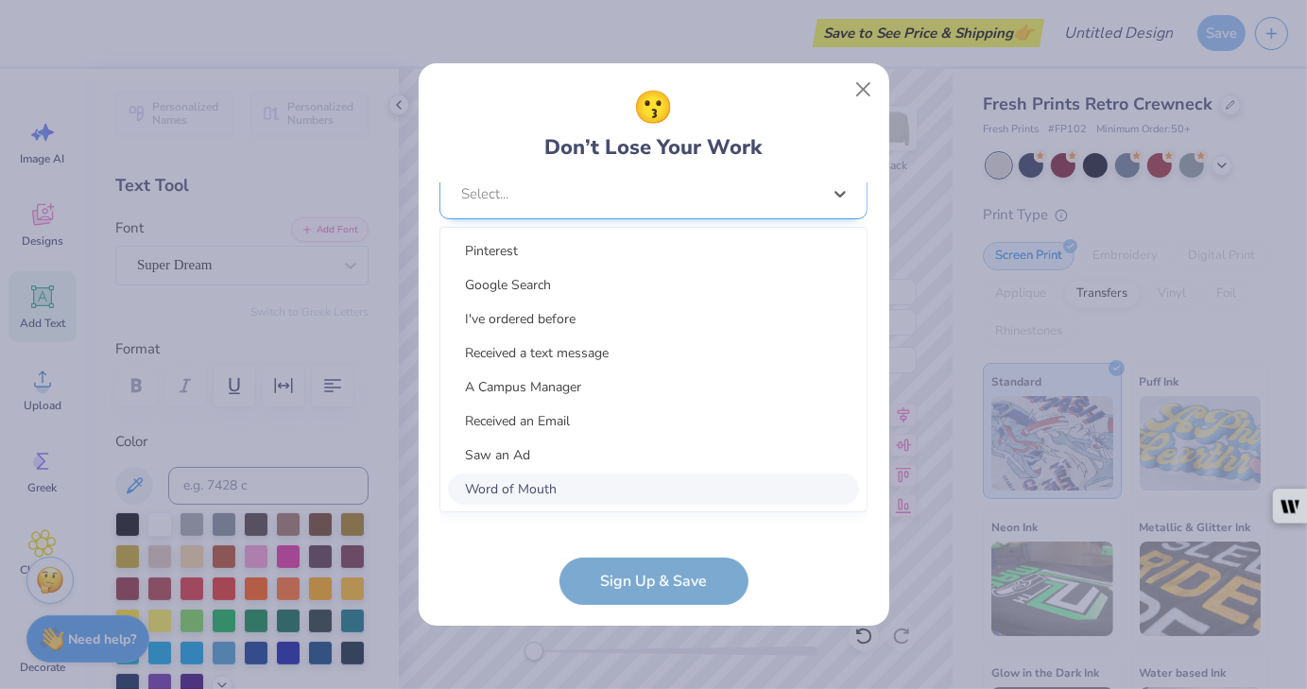
scroll to position [761, 0]
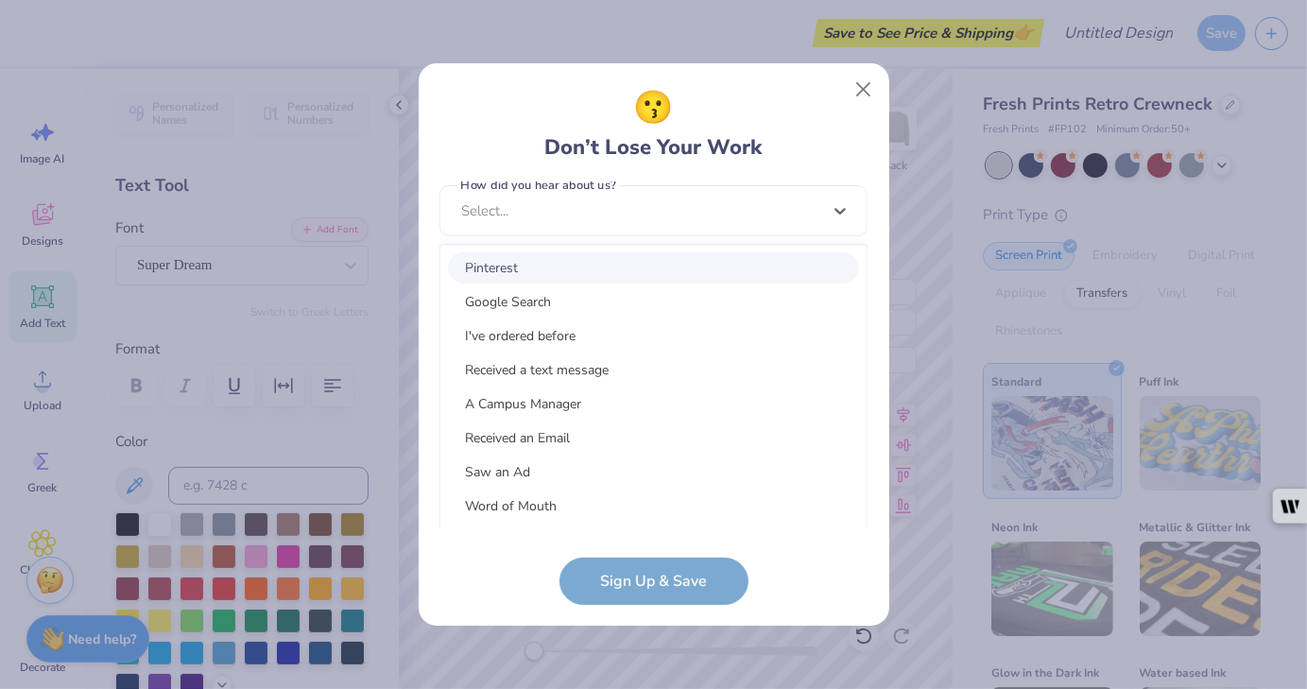
click at [588, 261] on div "Pinterest" at bounding box center [653, 267] width 411 height 31
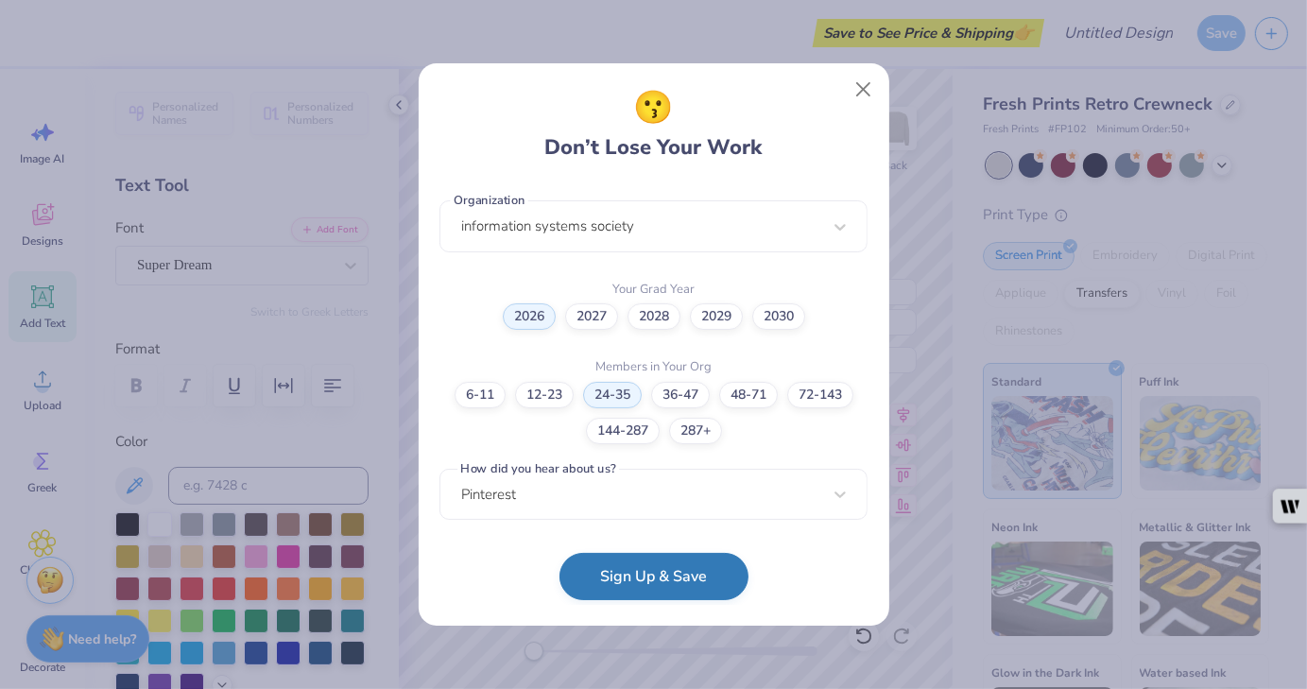
click at [648, 578] on button "Sign Up & Save" at bounding box center [654, 576] width 189 height 47
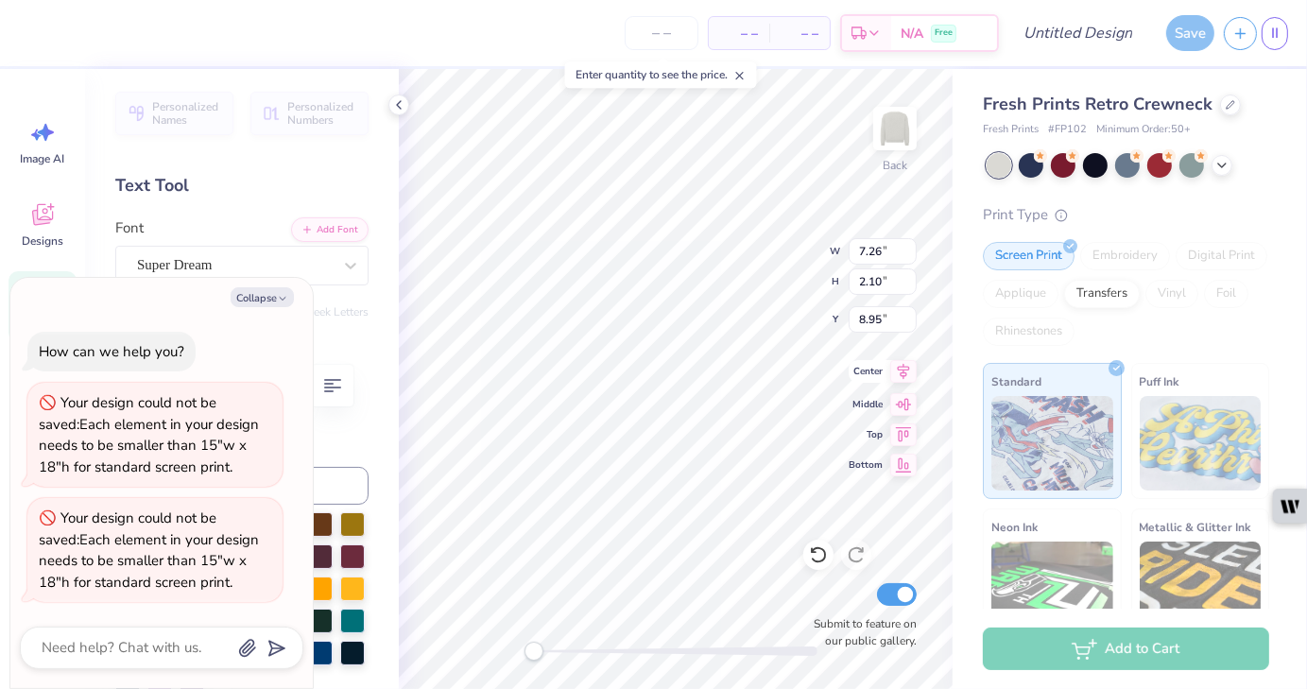
click at [906, 378] on icon at bounding box center [903, 371] width 26 height 23
click at [901, 403] on icon at bounding box center [904, 401] width 16 height 12
type textarea "x"
click at [898, 434] on icon at bounding box center [904, 431] width 16 height 14
type input "17.89"
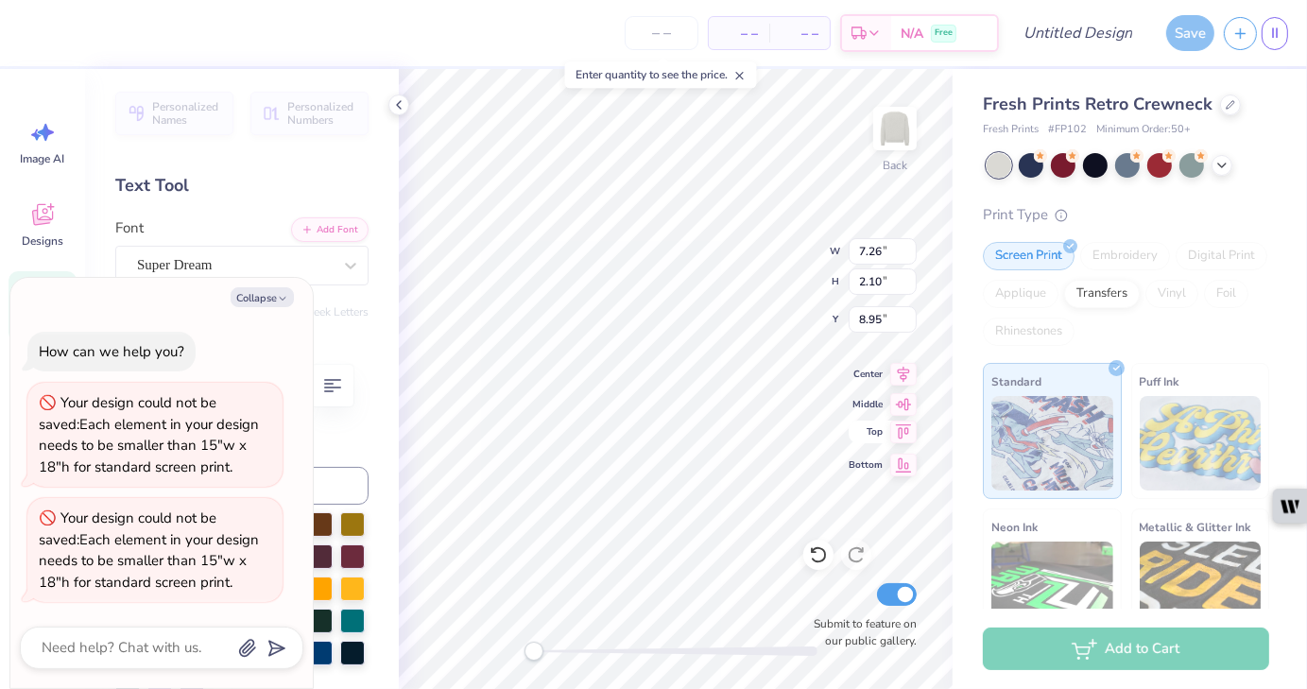
type input "1.18"
type input "0.91"
type textarea "x"
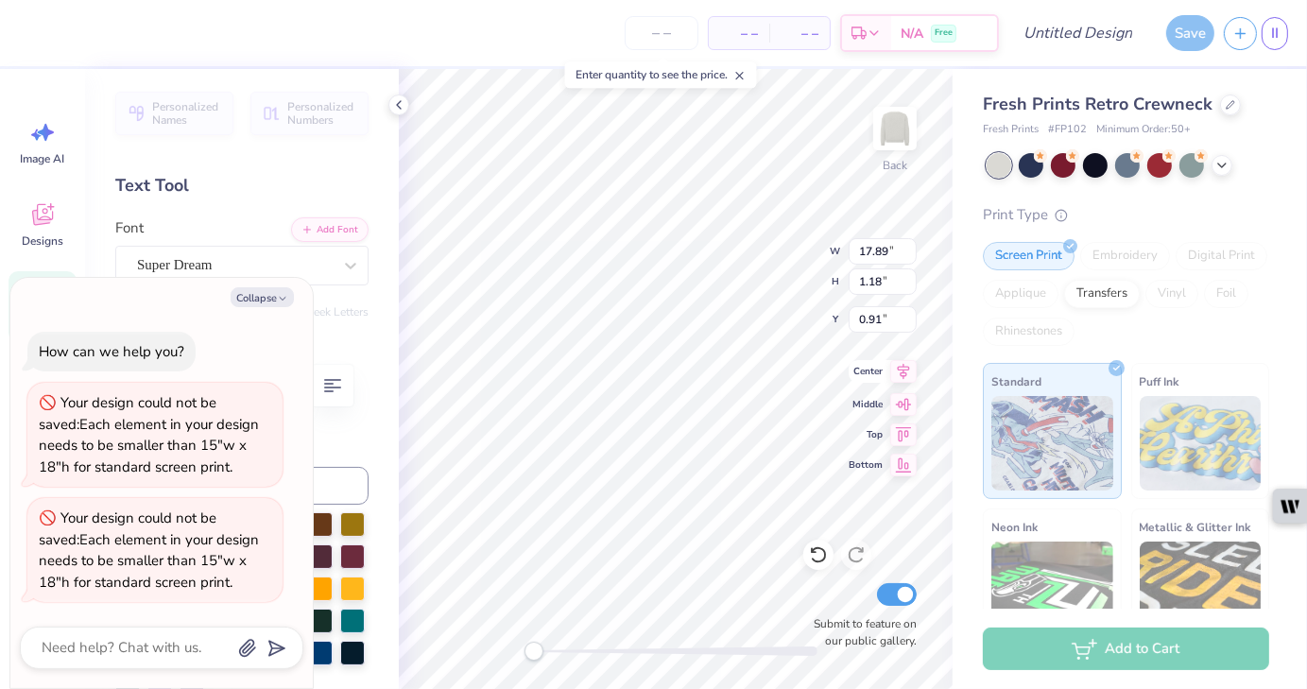
type textarea "Information Systems Societ"
click at [899, 380] on icon at bounding box center [903, 371] width 26 height 23
click at [902, 378] on icon at bounding box center [903, 371] width 26 height 23
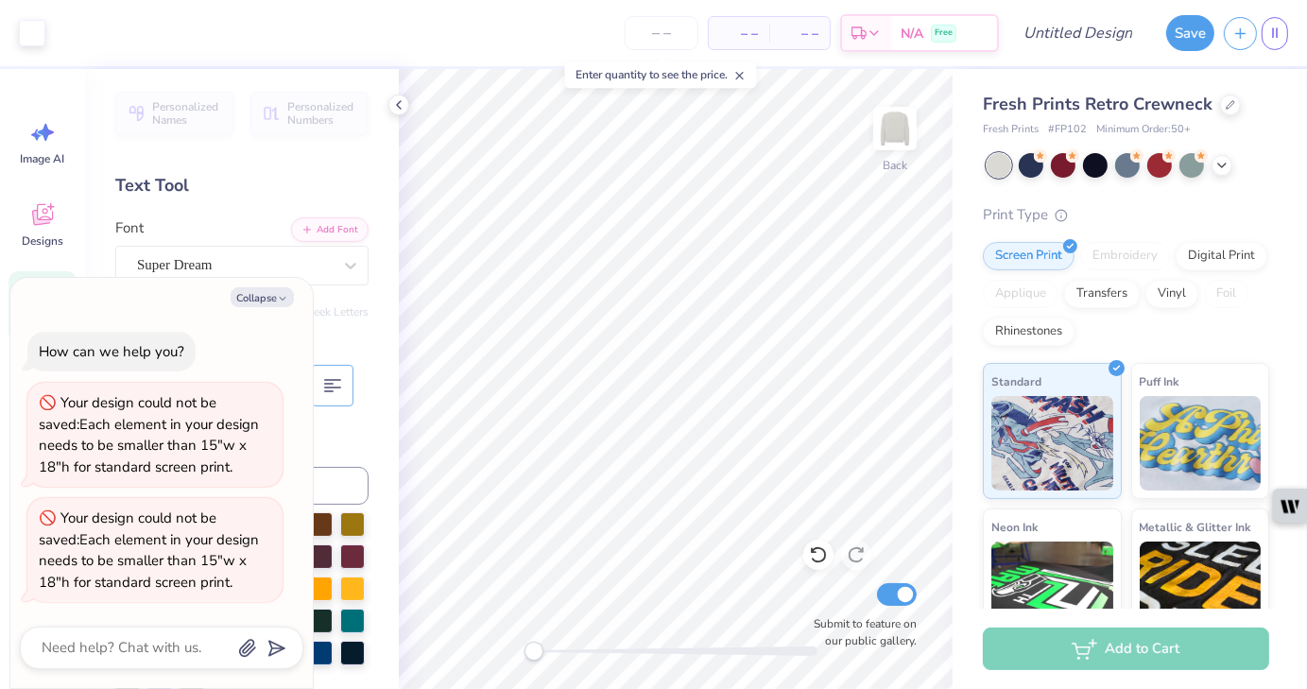
click at [350, 371] on button "button" at bounding box center [333, 386] width 42 height 42
click at [370, 432] on div "Personalized Names Personalized Numbers Text Tool Add Font Font Super Dream Swi…" at bounding box center [242, 379] width 314 height 620
click at [185, 268] on div "Super Dream" at bounding box center [234, 264] width 199 height 29
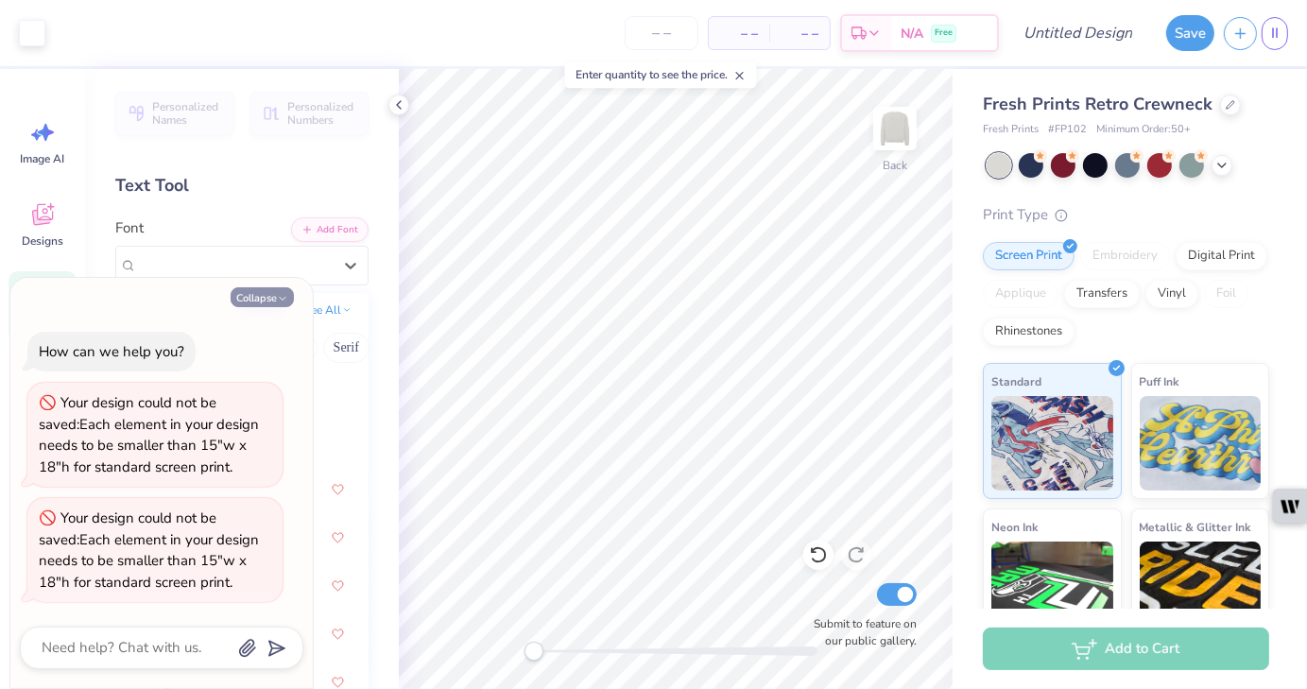
click at [263, 298] on button "Collapse" at bounding box center [262, 297] width 63 height 20
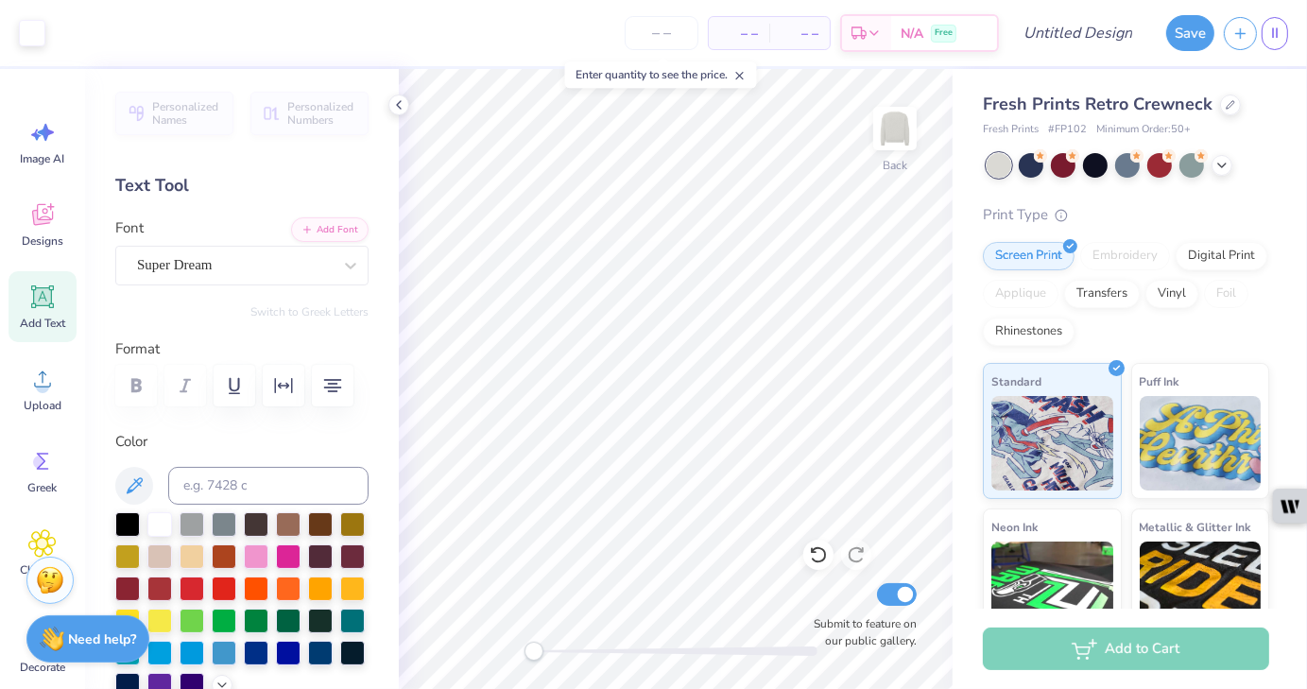
type textarea "x"
click at [738, 70] on icon at bounding box center [740, 75] width 13 height 13
click at [200, 258] on div "Super Dream" at bounding box center [234, 264] width 199 height 29
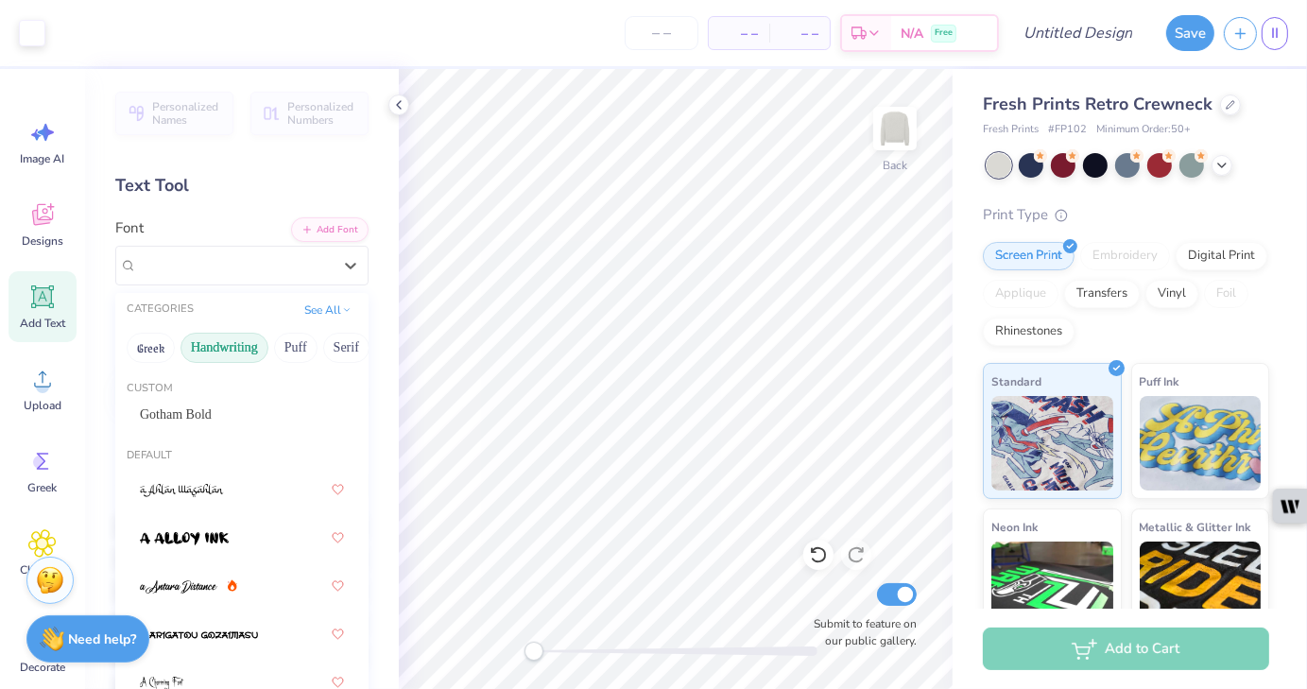
click at [211, 351] on button "Handwriting" at bounding box center [225, 348] width 88 height 30
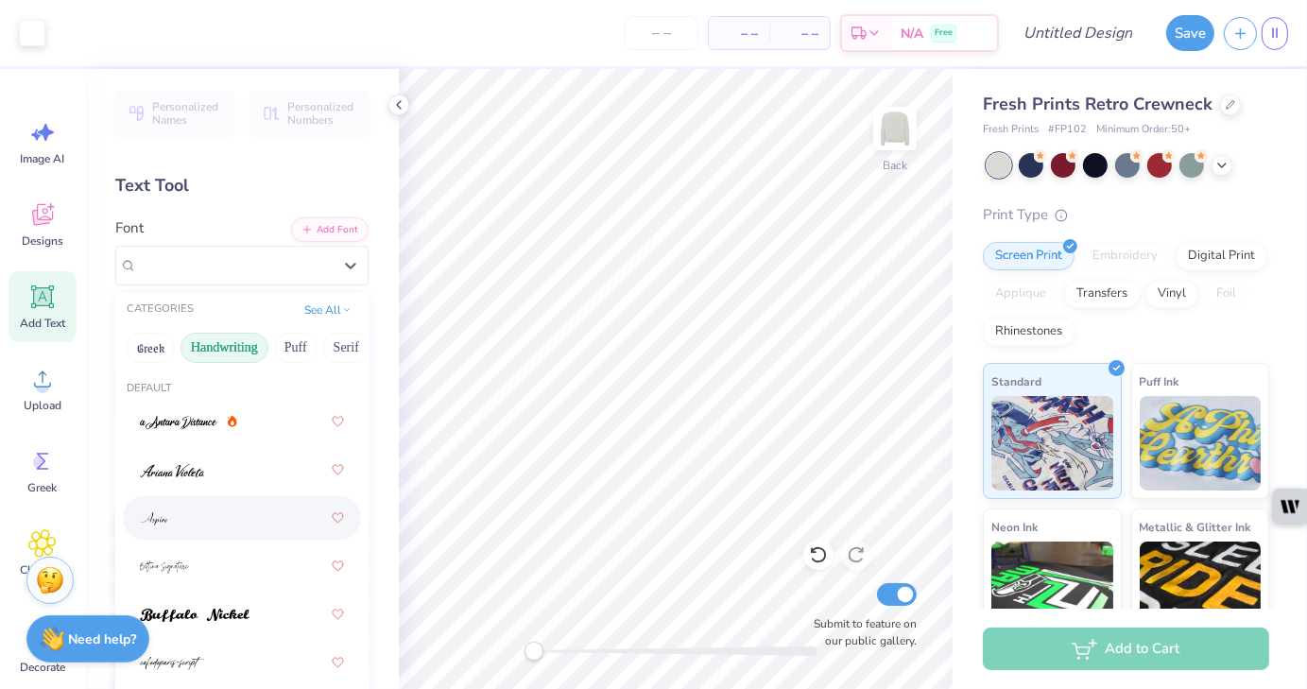
click at [195, 520] on div at bounding box center [242, 518] width 204 height 34
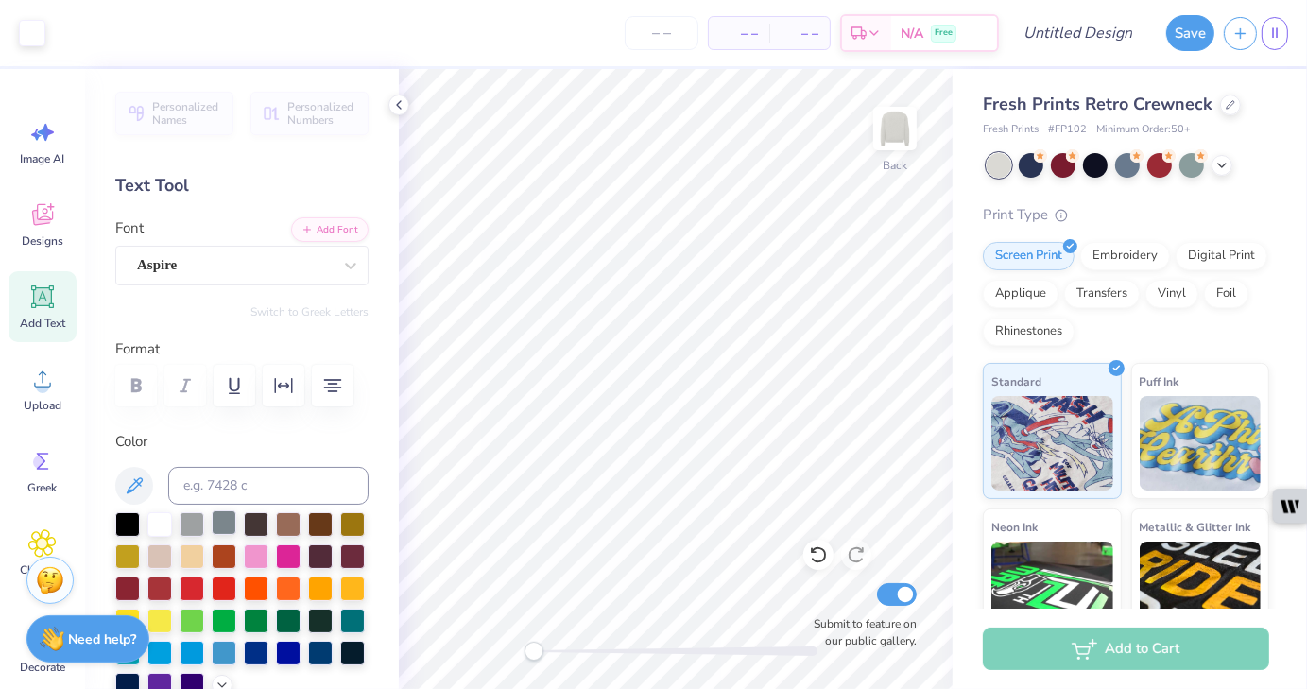
click at [225, 533] on div at bounding box center [224, 522] width 25 height 25
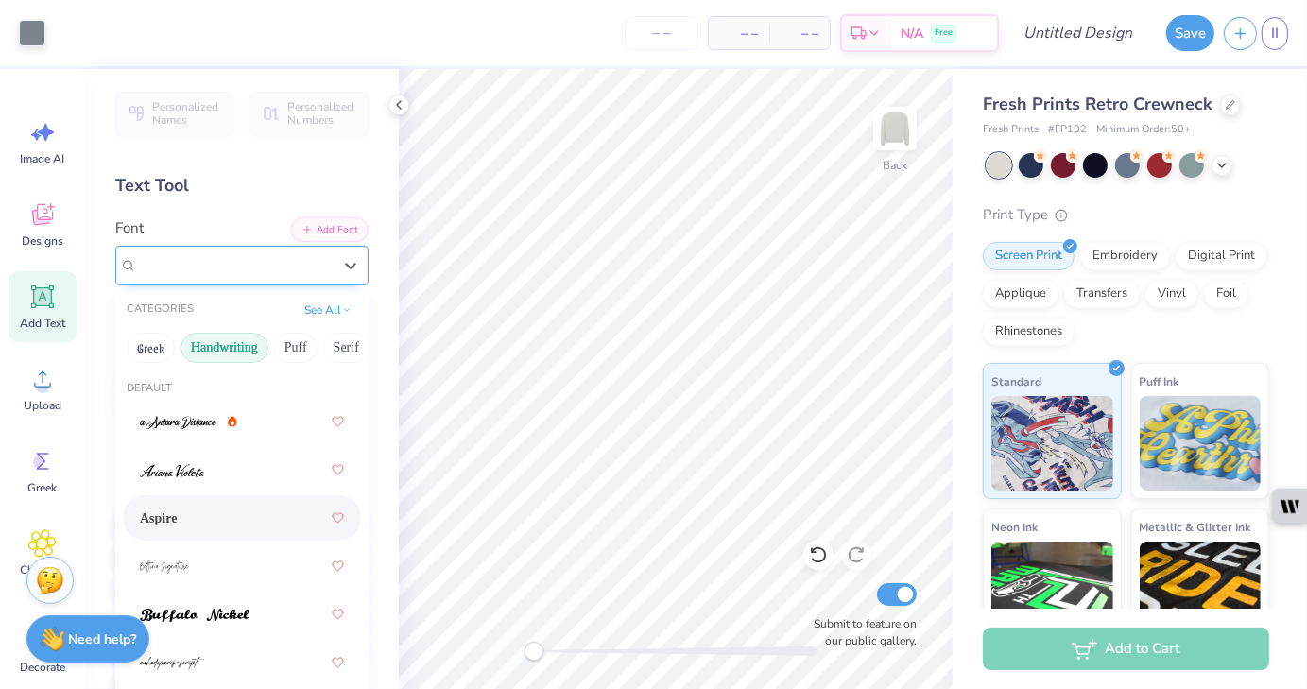
click at [209, 279] on div "Aspire" at bounding box center [241, 266] width 253 height 40
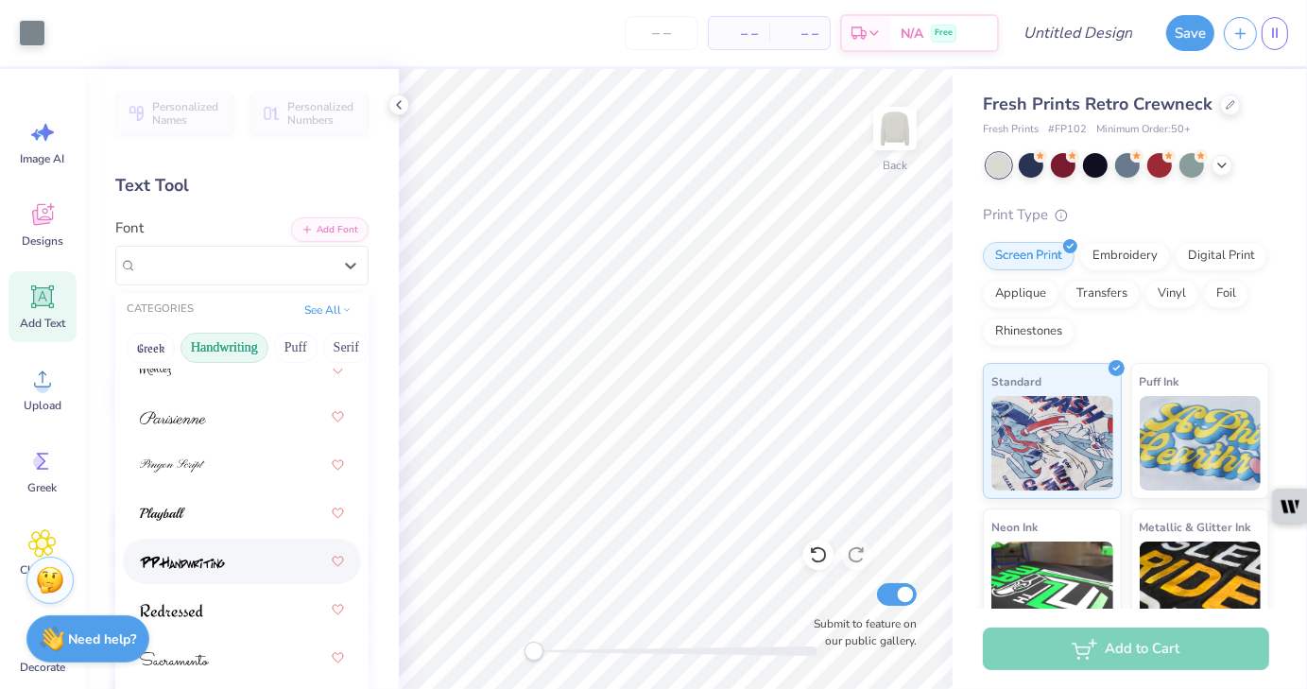
scroll to position [825, 0]
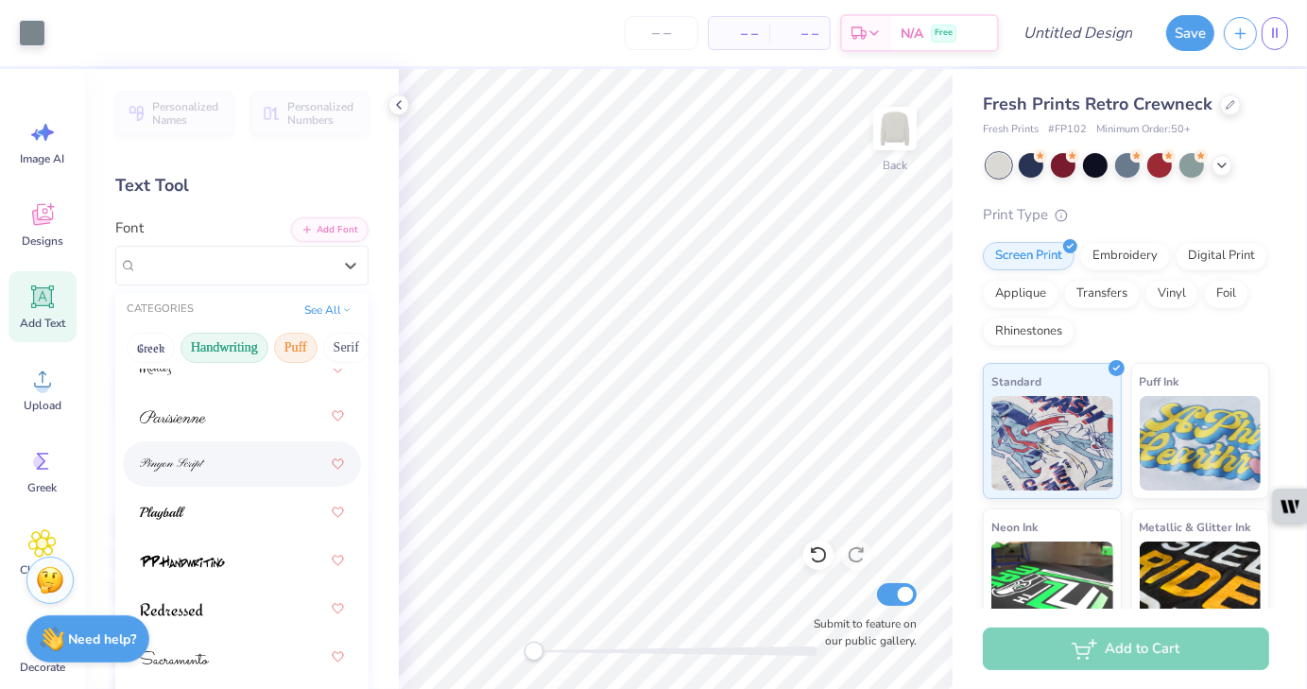
click at [299, 343] on button "Puff" at bounding box center [295, 348] width 43 height 30
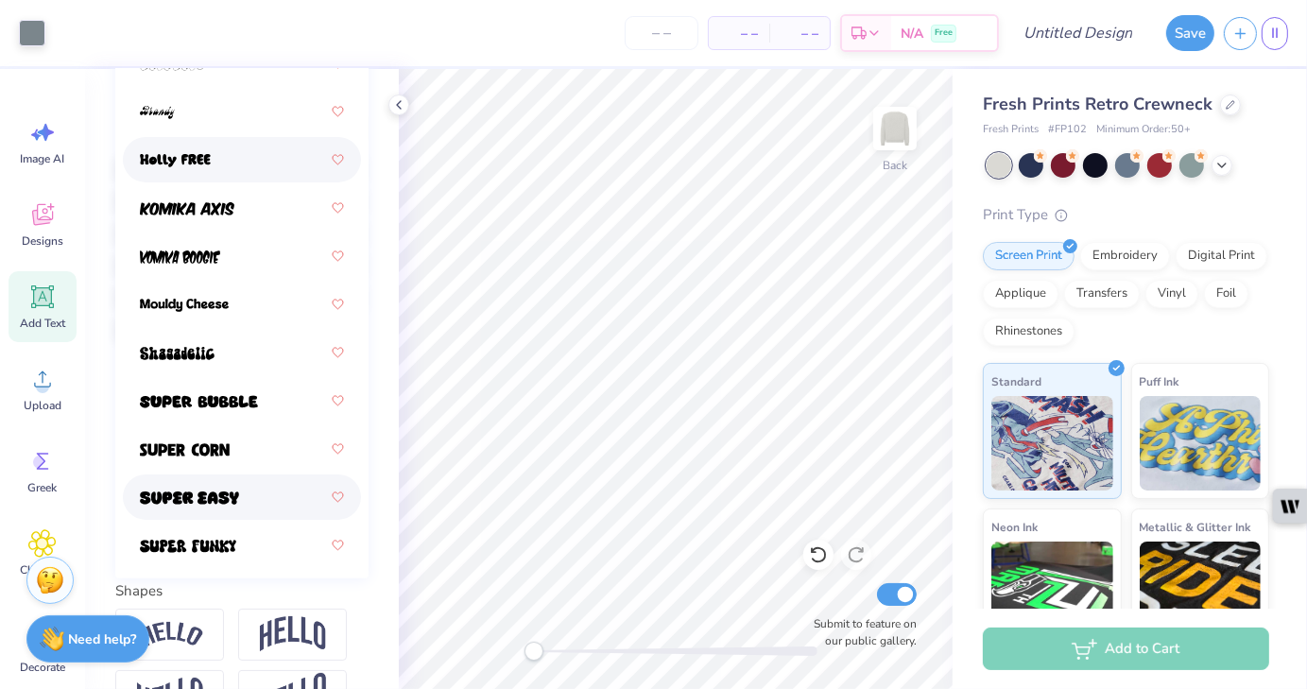
scroll to position [199, 0]
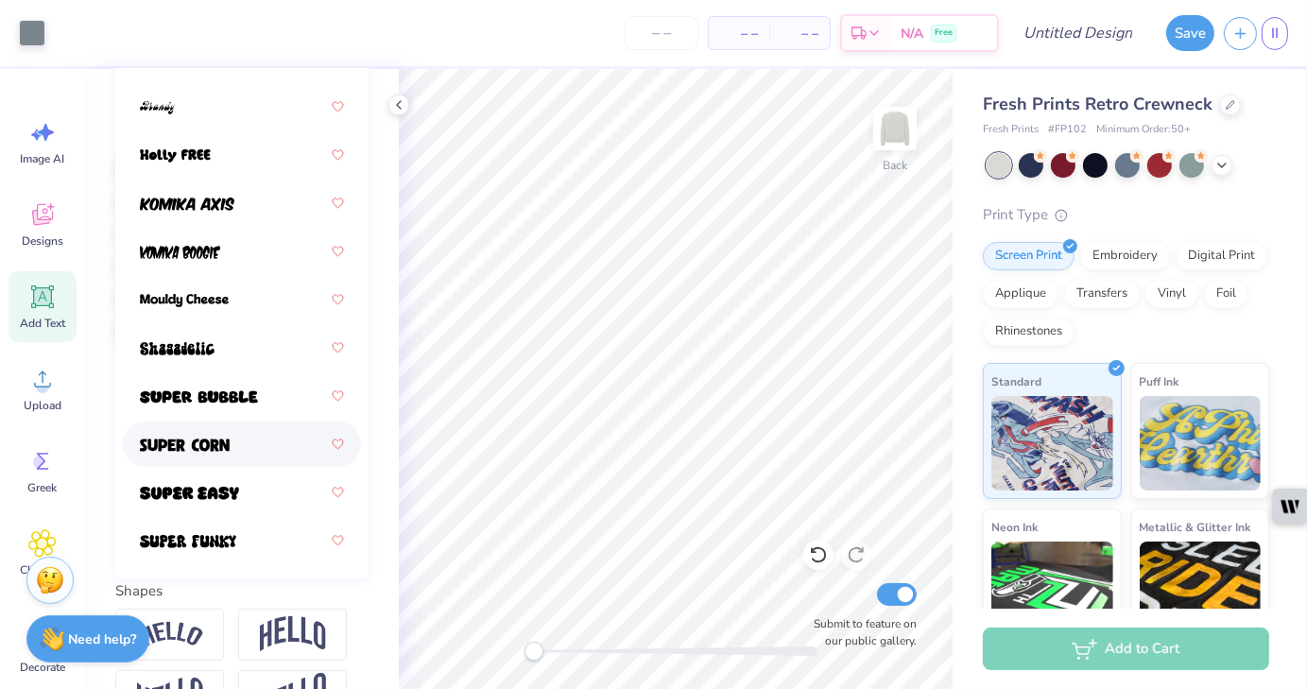
click at [221, 454] on div at bounding box center [242, 444] width 204 height 34
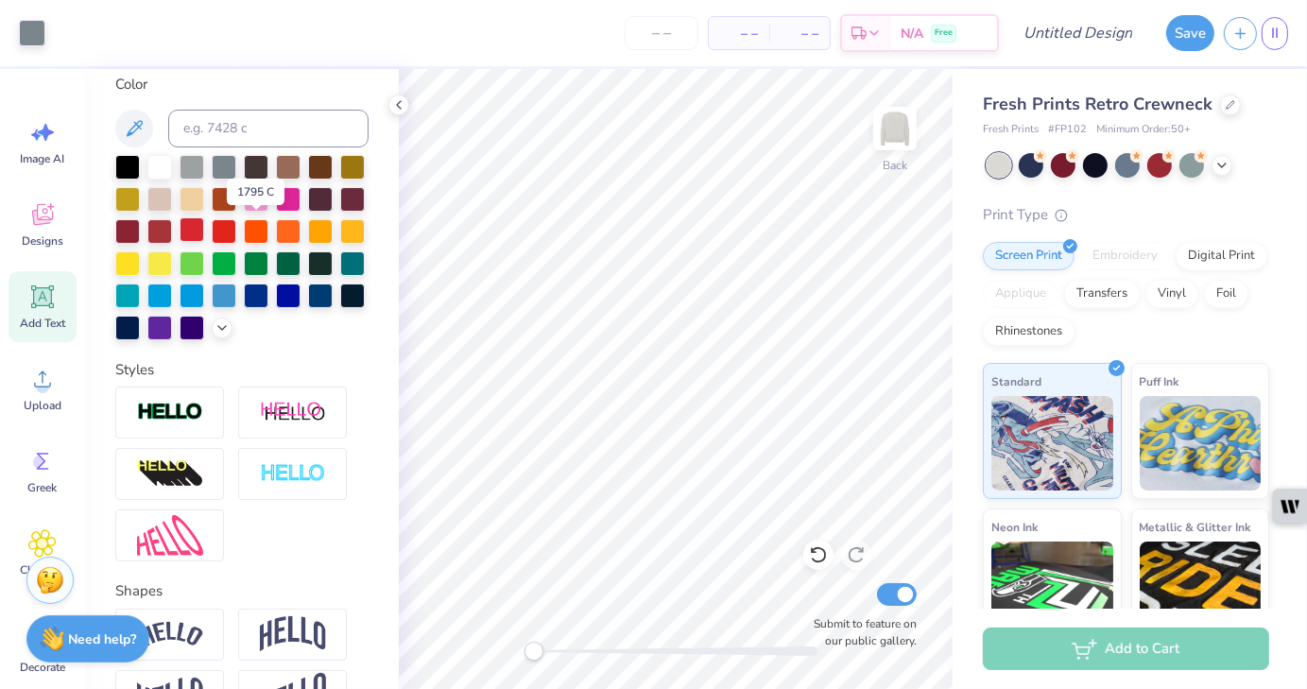
click at [204, 229] on div at bounding box center [192, 229] width 25 height 25
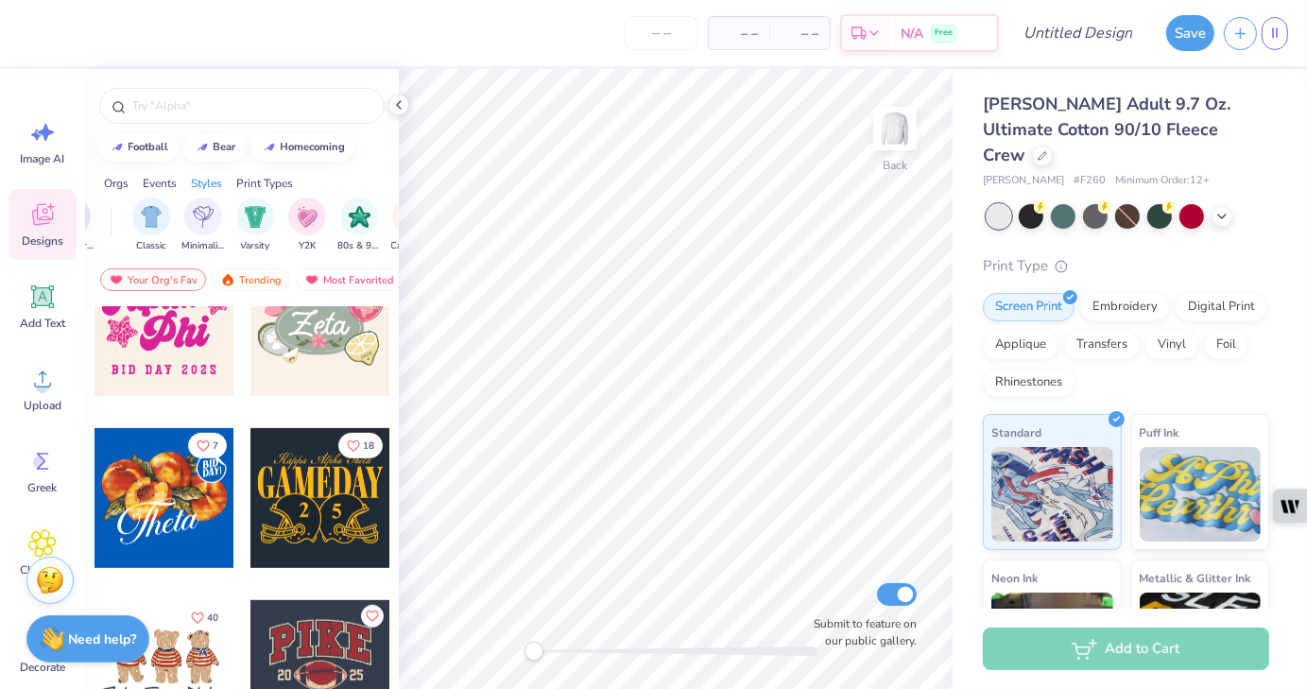
scroll to position [0, 963]
click at [191, 228] on div "filter for Minimalist" at bounding box center [197, 215] width 38 height 38
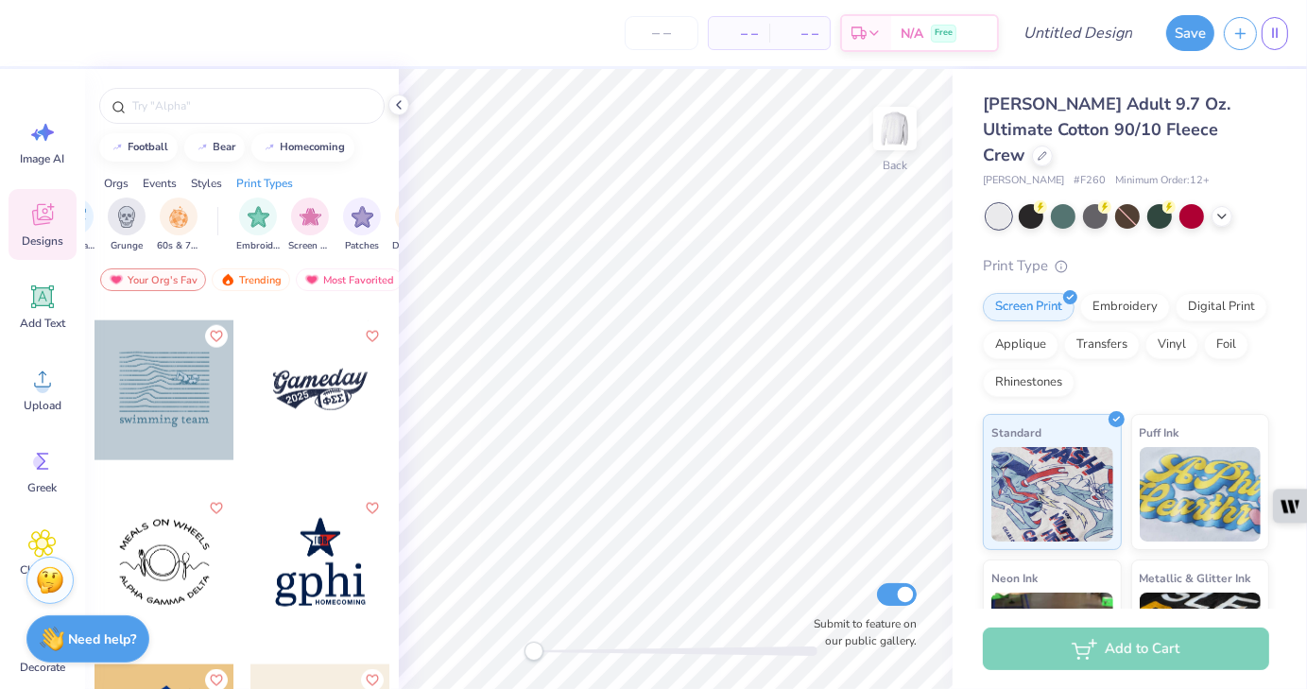
scroll to position [2402, 0]
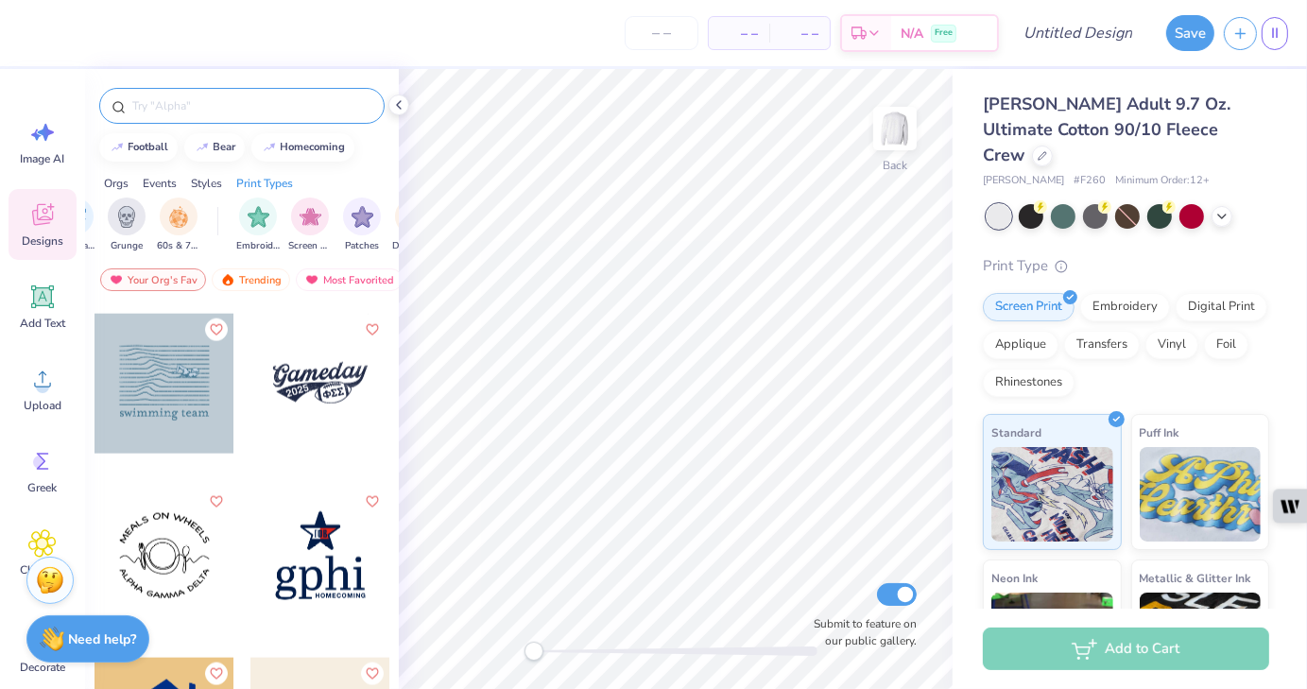
click at [219, 110] on input "text" at bounding box center [251, 105] width 242 height 19
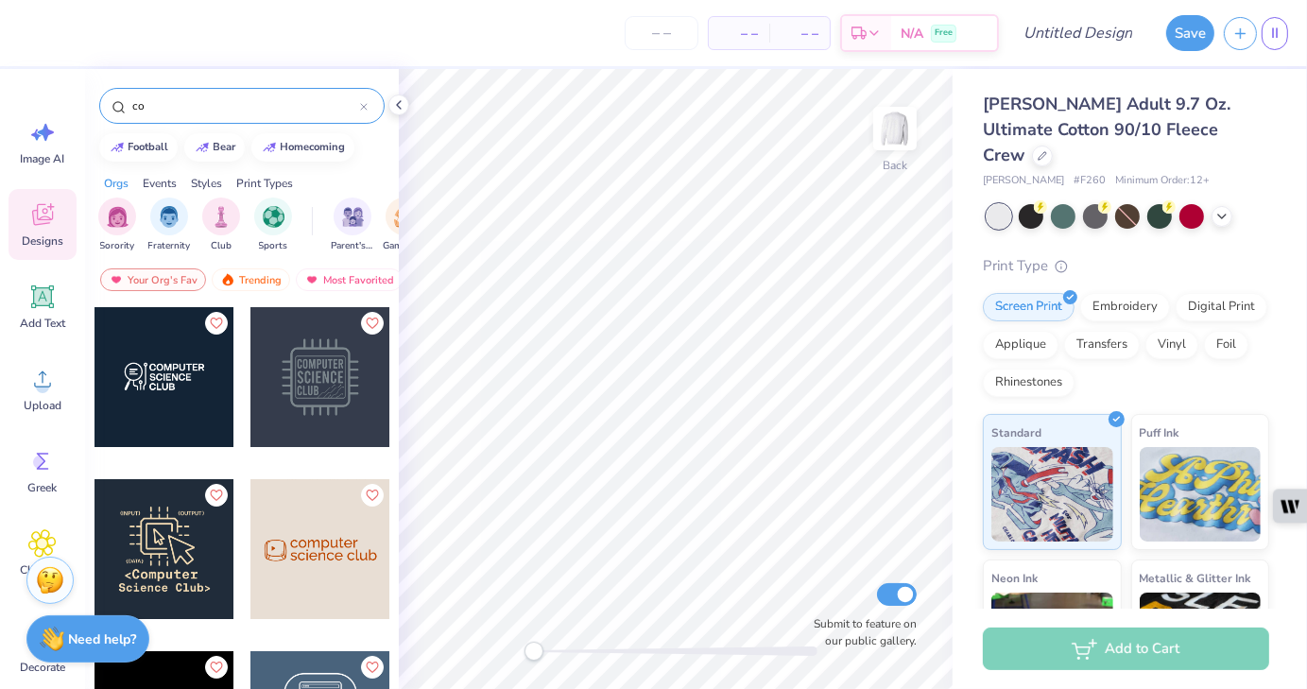
type input "c"
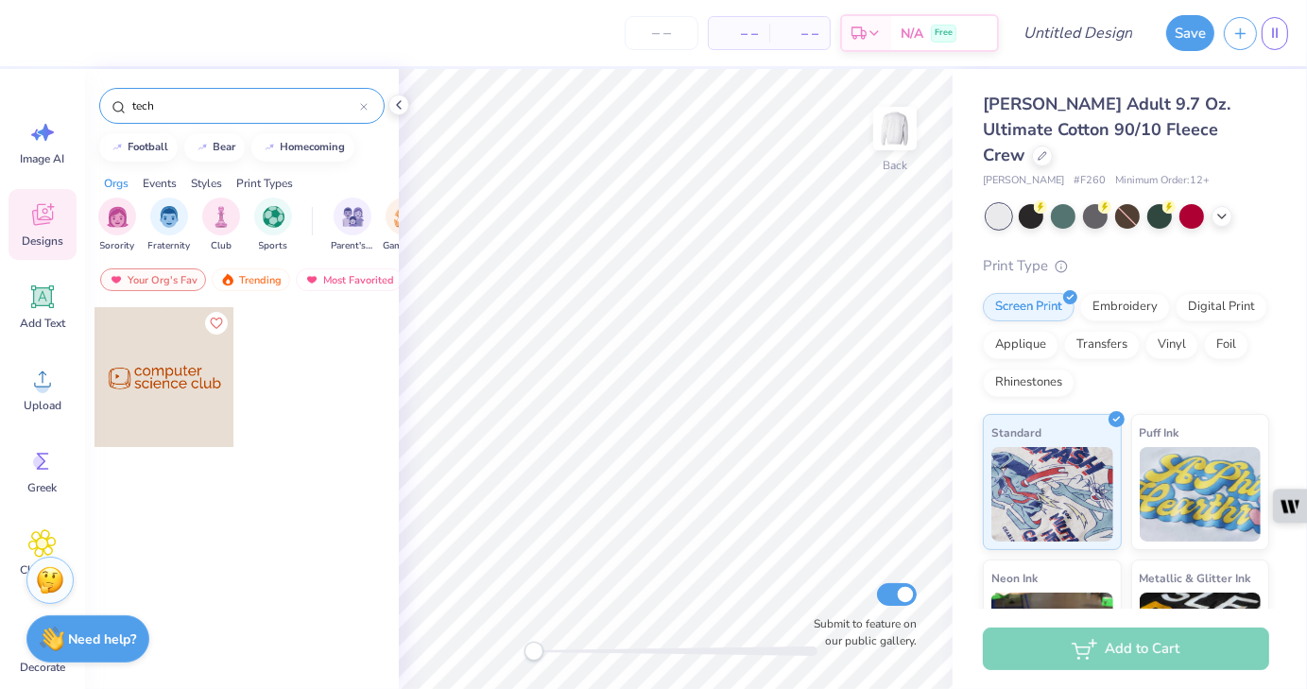
type input "tech"
click at [159, 181] on div "Events" at bounding box center [160, 183] width 34 height 17
click at [197, 179] on div "Styles" at bounding box center [206, 183] width 31 height 17
click at [170, 213] on img "filter for Classic" at bounding box center [170, 215] width 22 height 22
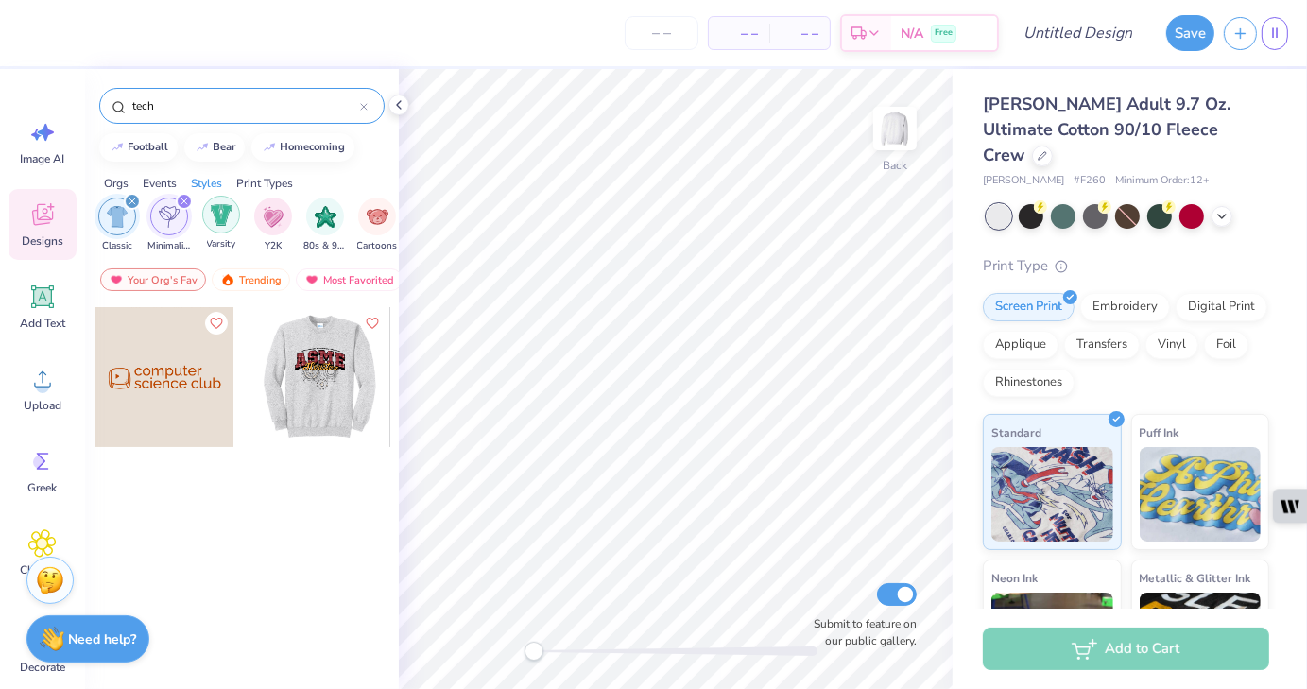
click at [231, 224] on div "filter for Varsity" at bounding box center [221, 215] width 38 height 38
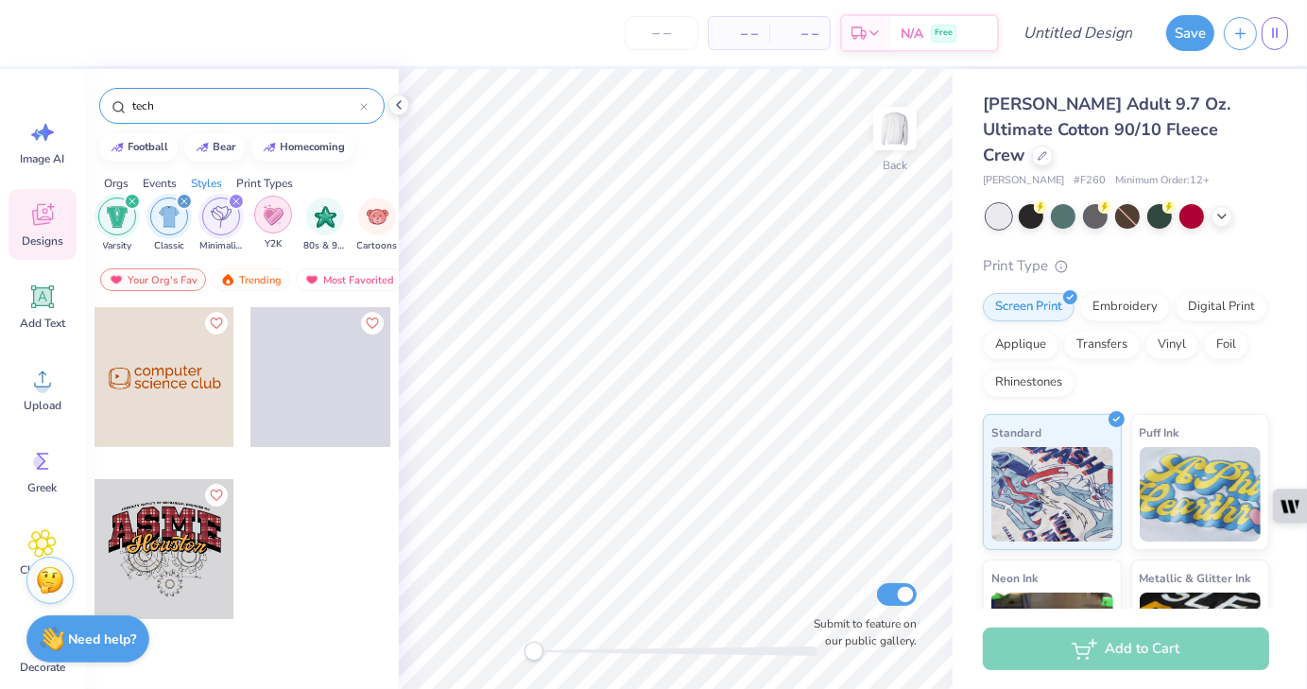
click at [264, 221] on img "filter for Y2K" at bounding box center [273, 215] width 21 height 22
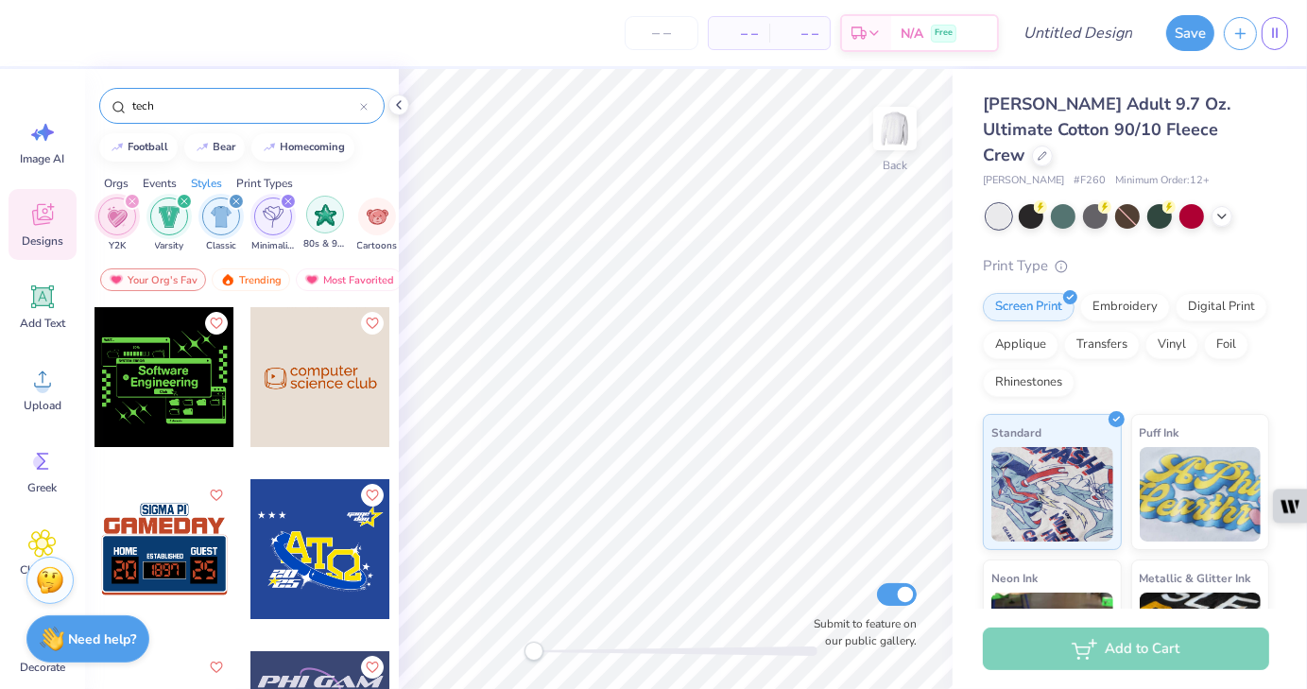
click at [318, 232] on div "80s & 90s" at bounding box center [324, 224] width 43 height 56
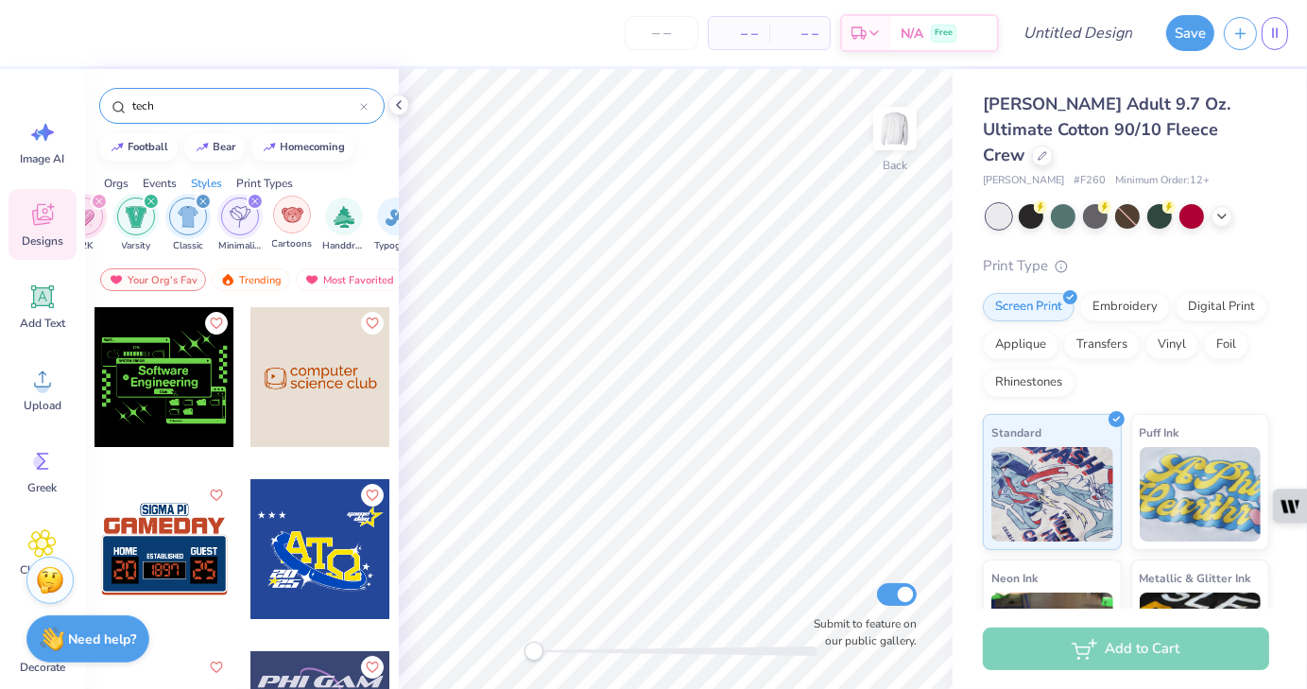
click at [305, 226] on div "filter for Cartoons" at bounding box center [292, 215] width 38 height 38
click at [337, 226] on div "filter for Handdrawn" at bounding box center [344, 215] width 38 height 38
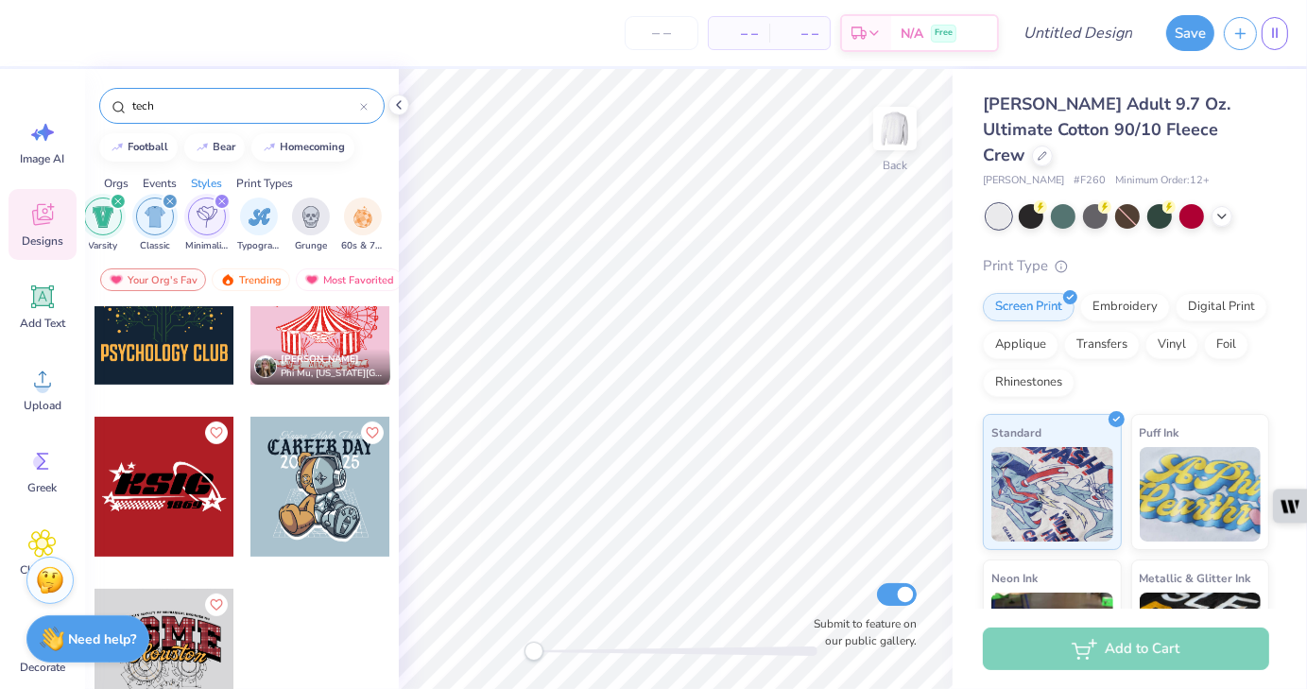
scroll to position [0, 1225]
click at [250, 209] on img "filter for Typography" at bounding box center [247, 215] width 22 height 22
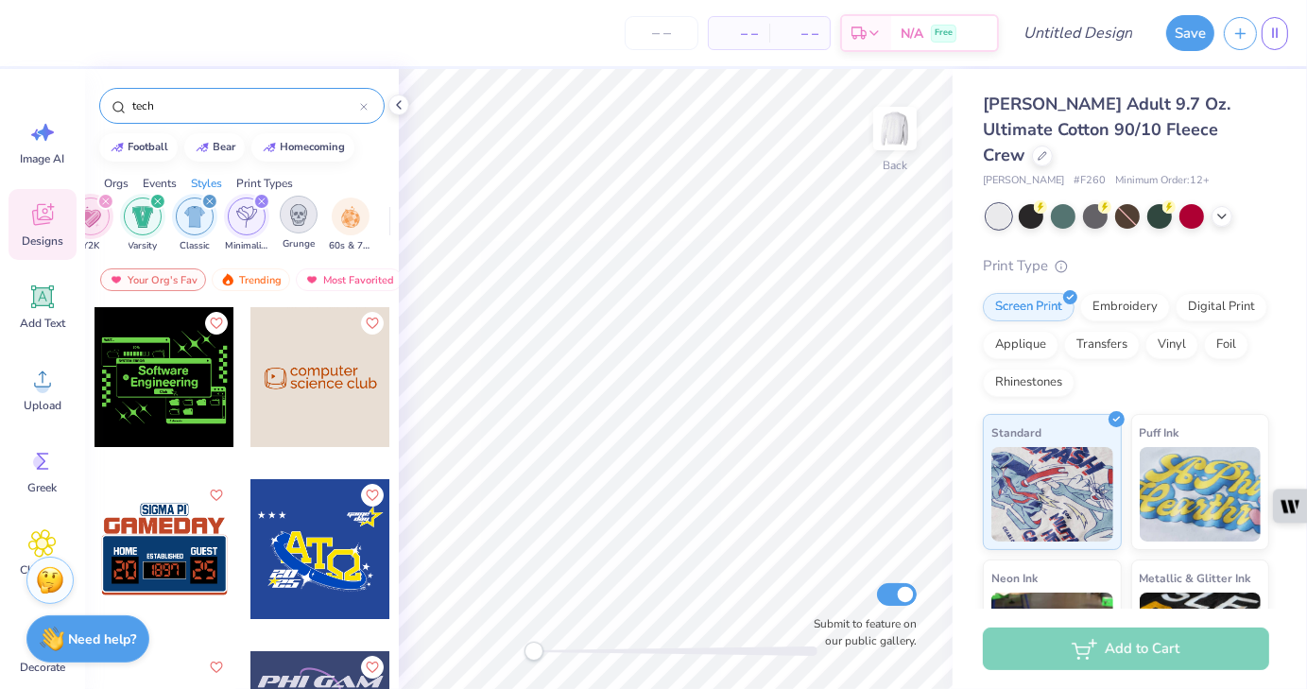
click at [302, 218] on img "filter for Grunge" at bounding box center [298, 215] width 21 height 22
click at [349, 225] on div "filter for 60s & 70s" at bounding box center [351, 215] width 38 height 38
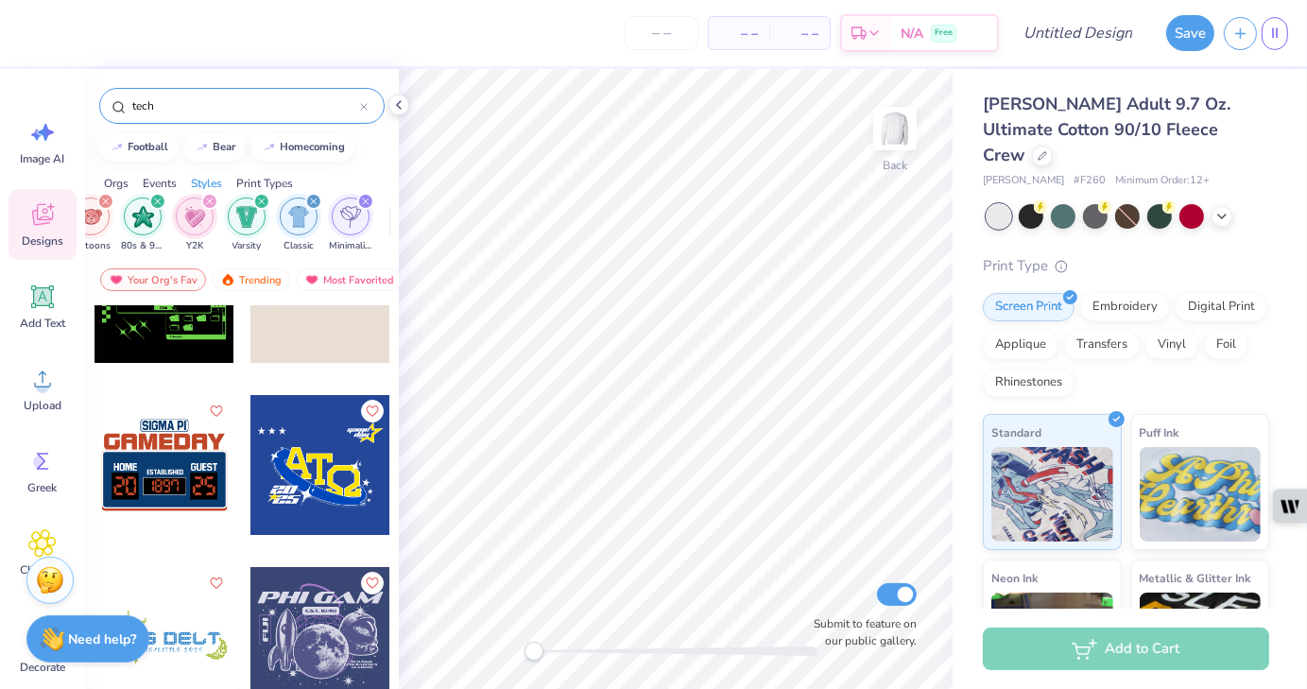
scroll to position [0, 0]
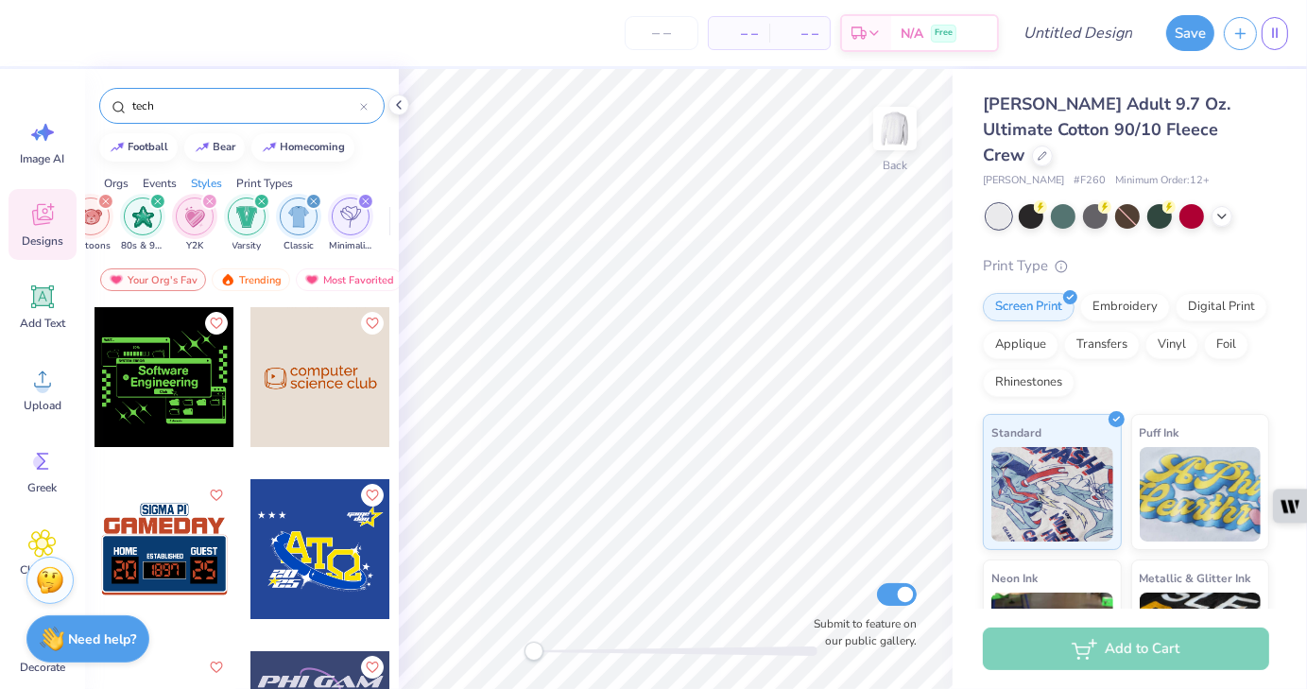
click at [364, 201] on icon "filter for Minimalist" at bounding box center [366, 202] width 8 height 8
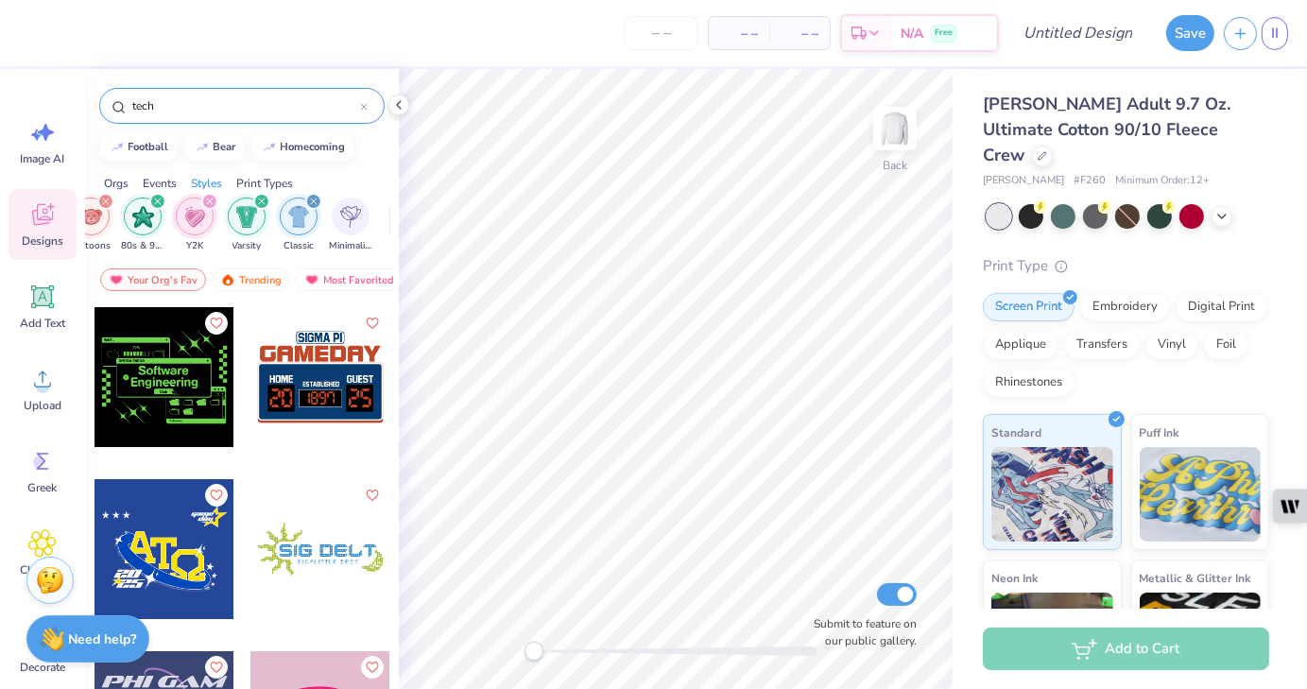
click at [306, 202] on div "filter for Classic" at bounding box center [313, 201] width 17 height 17
click at [251, 199] on div "filter for Varsity" at bounding box center [247, 217] width 38 height 38
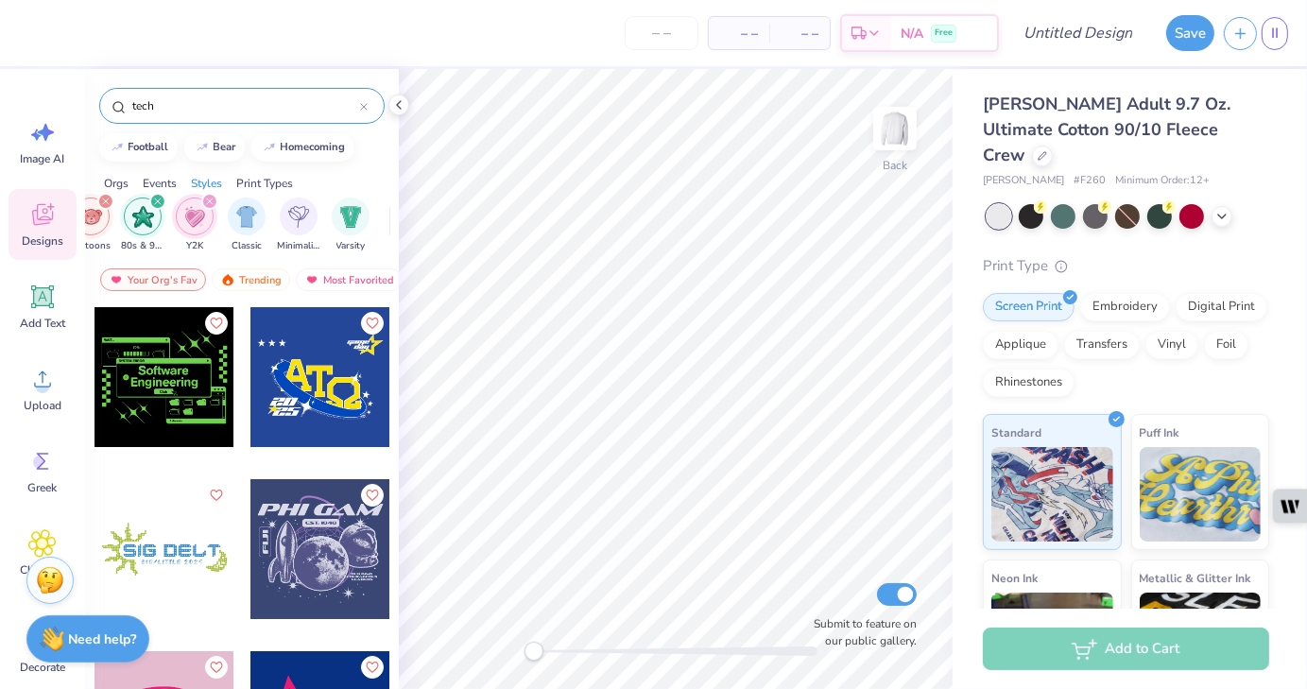
click at [210, 199] on icon "filter for Y2K" at bounding box center [210, 202] width 8 height 8
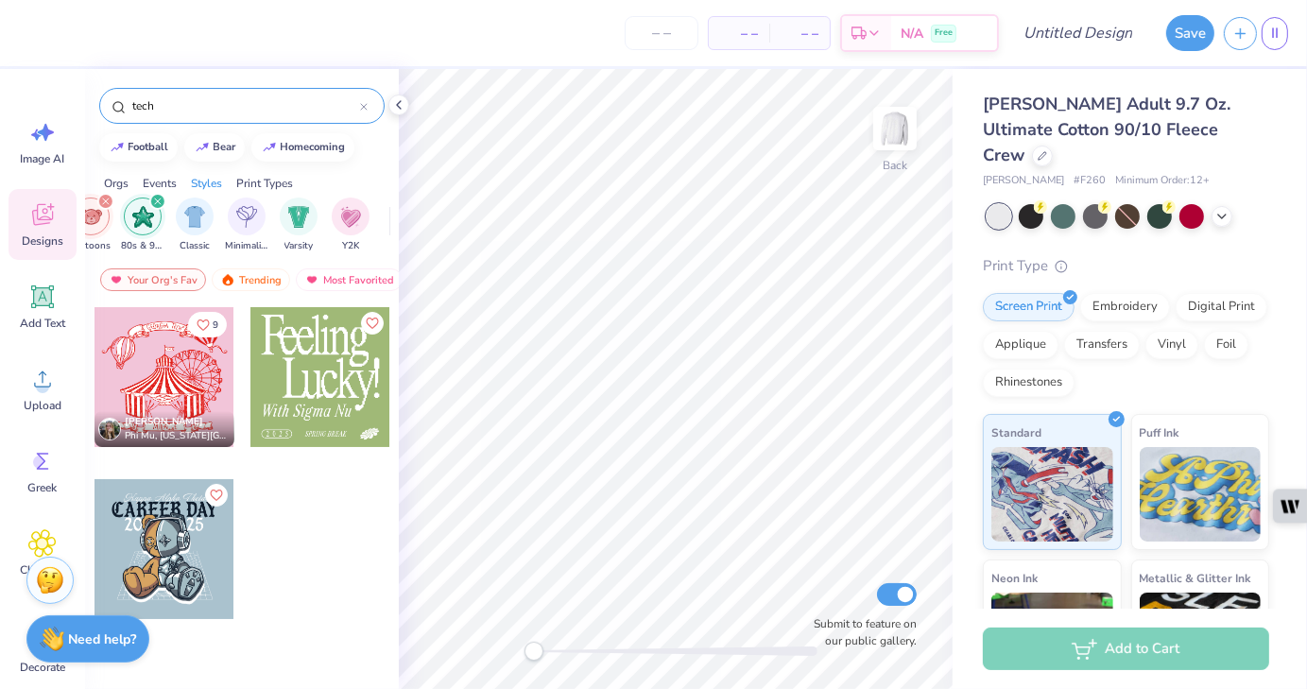
drag, startPoint x: 122, startPoint y: 99, endPoint x: 82, endPoint y: 97, distance: 39.7
click at [82, 97] on div "– – Per Item – – Total Est. Delivery N/A Free Design Title Save II Image AI Des…" at bounding box center [653, 344] width 1307 height 689
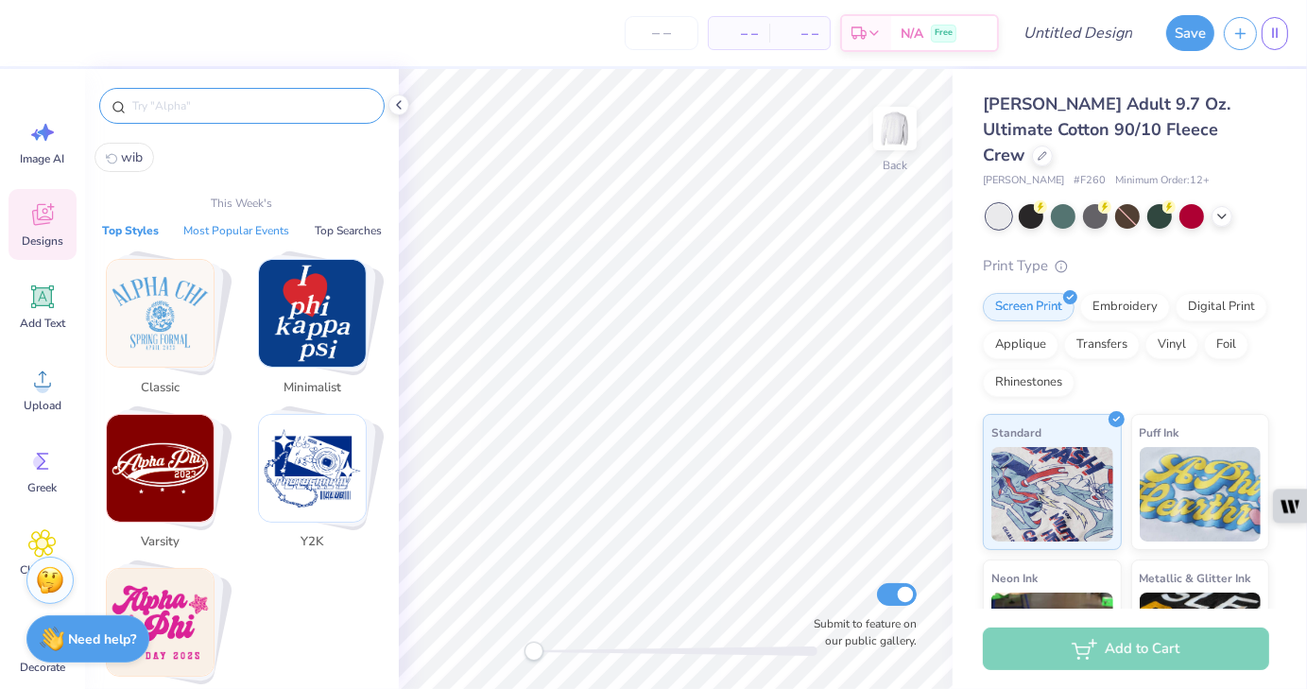
click at [227, 228] on button "Most Popular Events" at bounding box center [236, 230] width 117 height 19
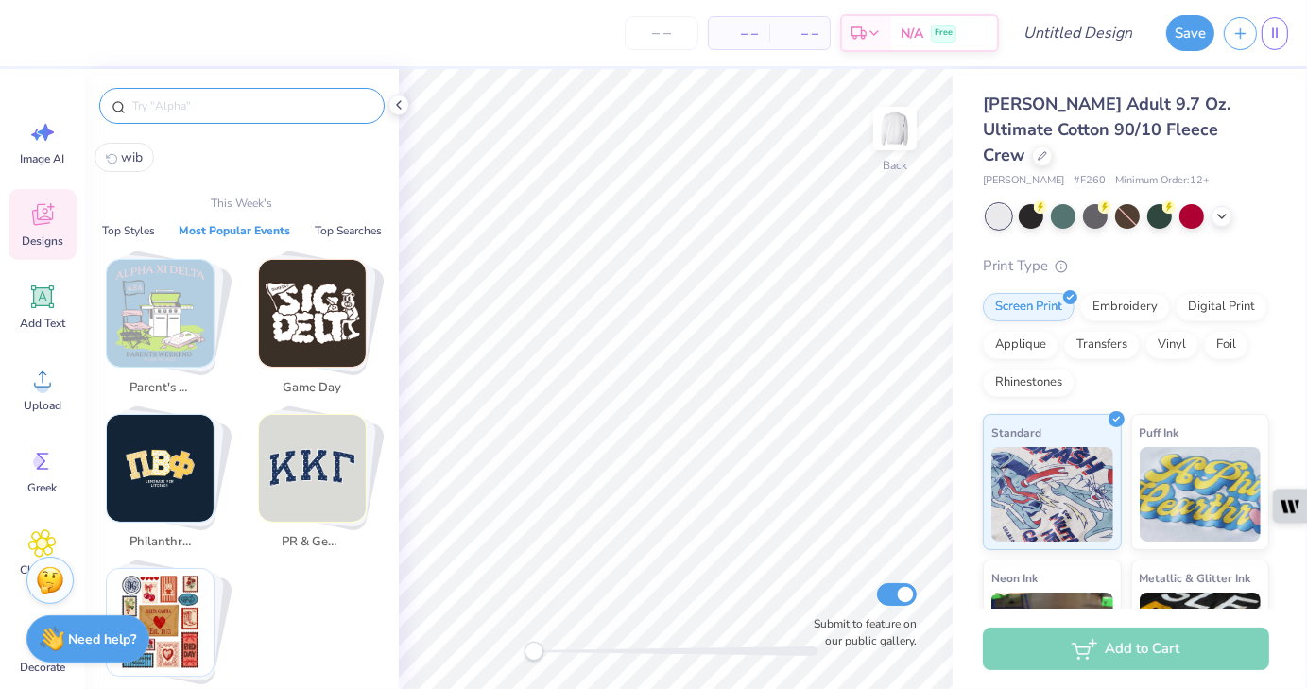
click at [38, 226] on icon at bounding box center [42, 214] width 28 height 28
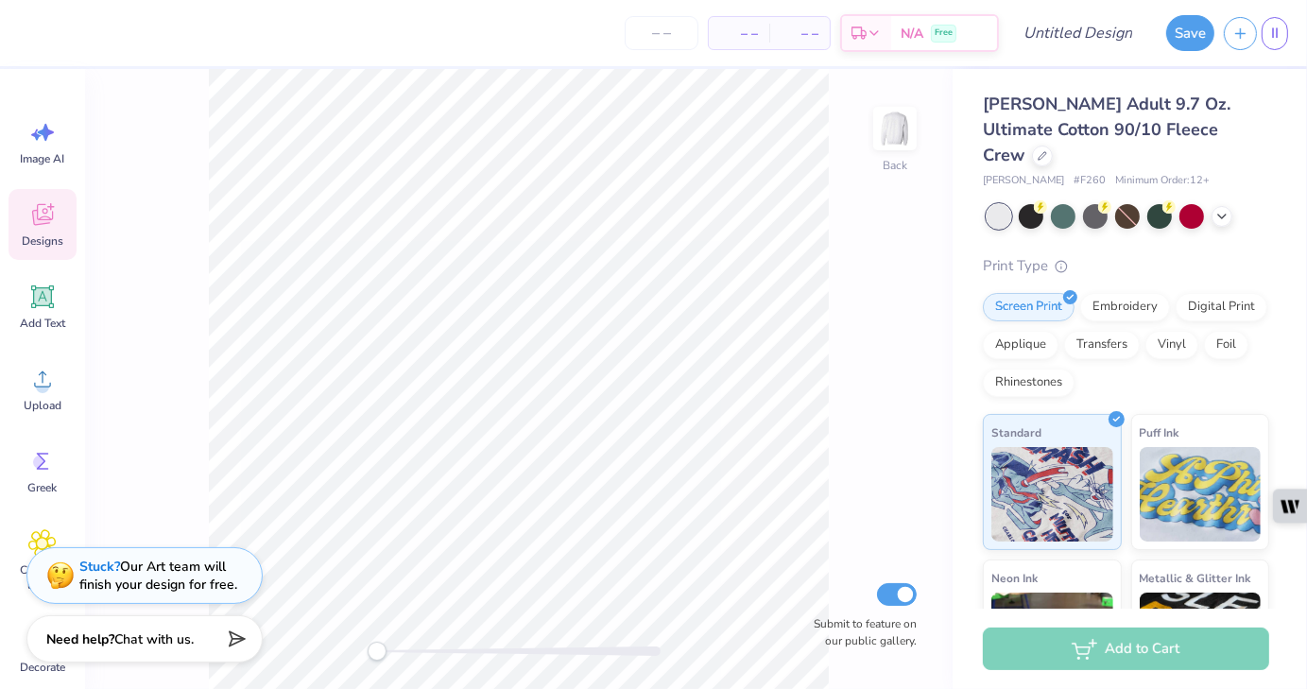
click at [28, 216] on icon at bounding box center [42, 214] width 28 height 28
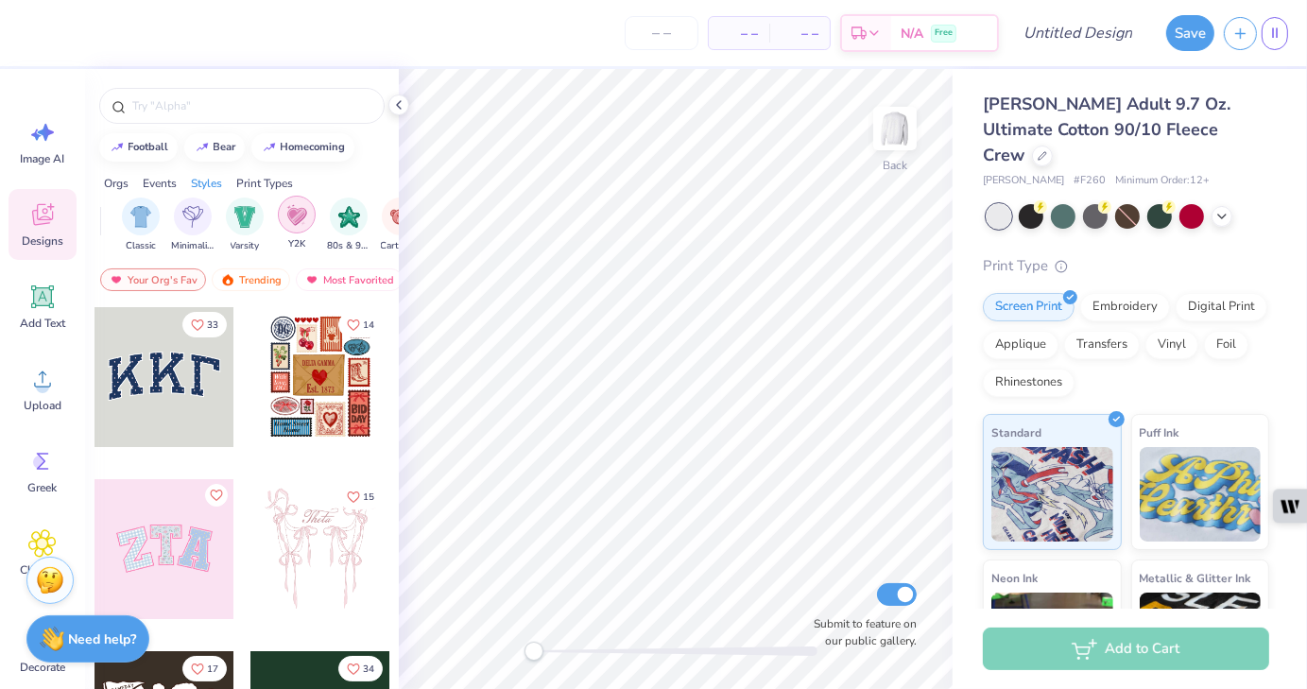
scroll to position [0, 1075]
click at [245, 218] on img "filter for 80s & 90s" at bounding box center [242, 215] width 22 height 22
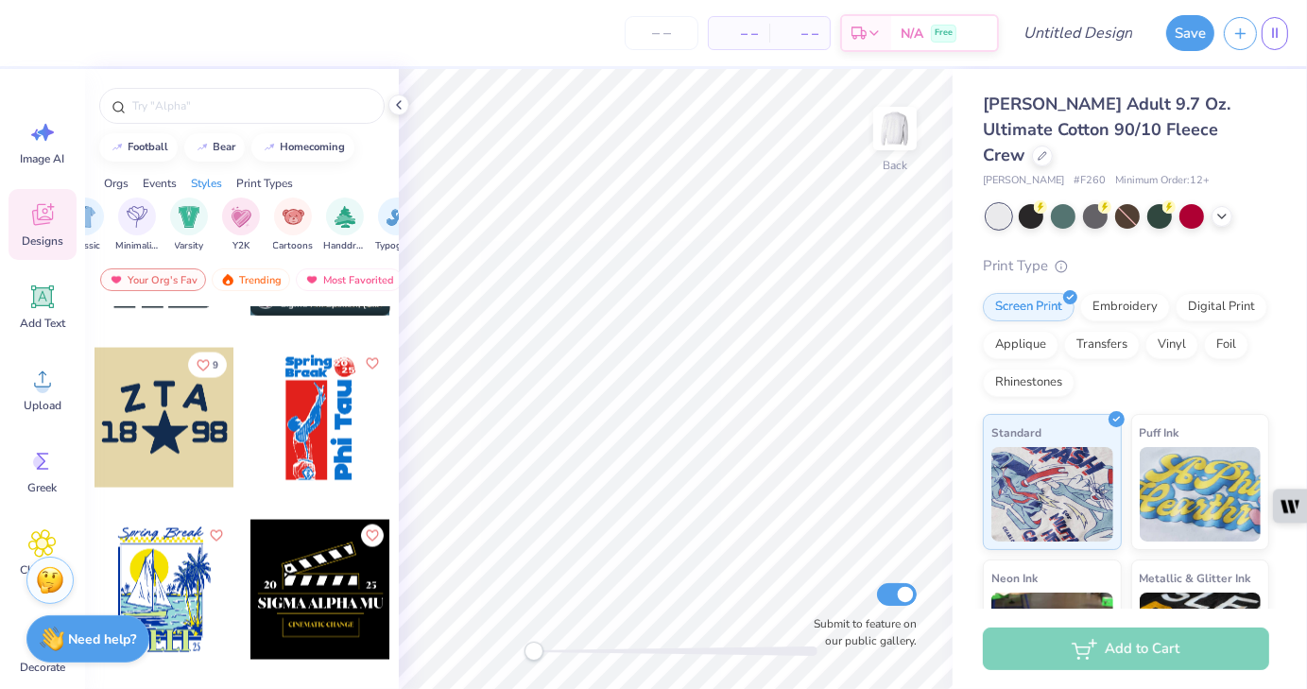
scroll to position [2885, 0]
click at [167, 436] on div at bounding box center [165, 417] width 140 height 140
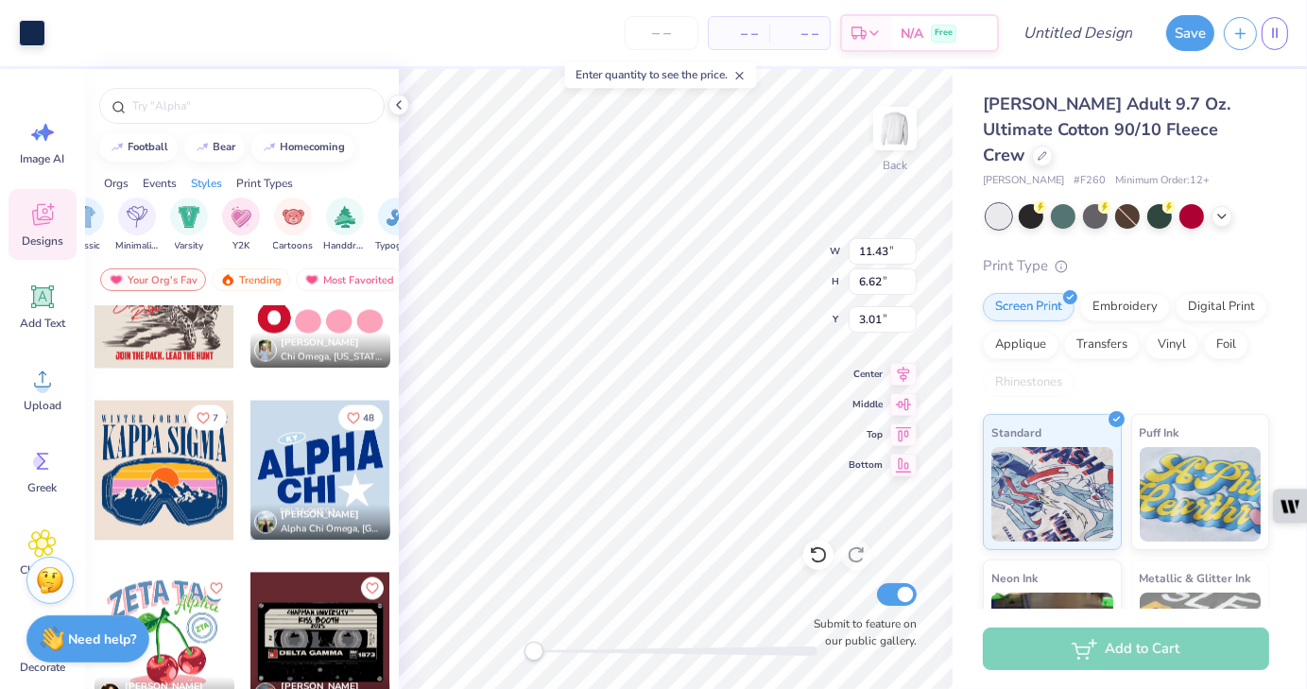
scroll to position [3519, 0]
click at [167, 466] on div at bounding box center [164, 471] width 140 height 140
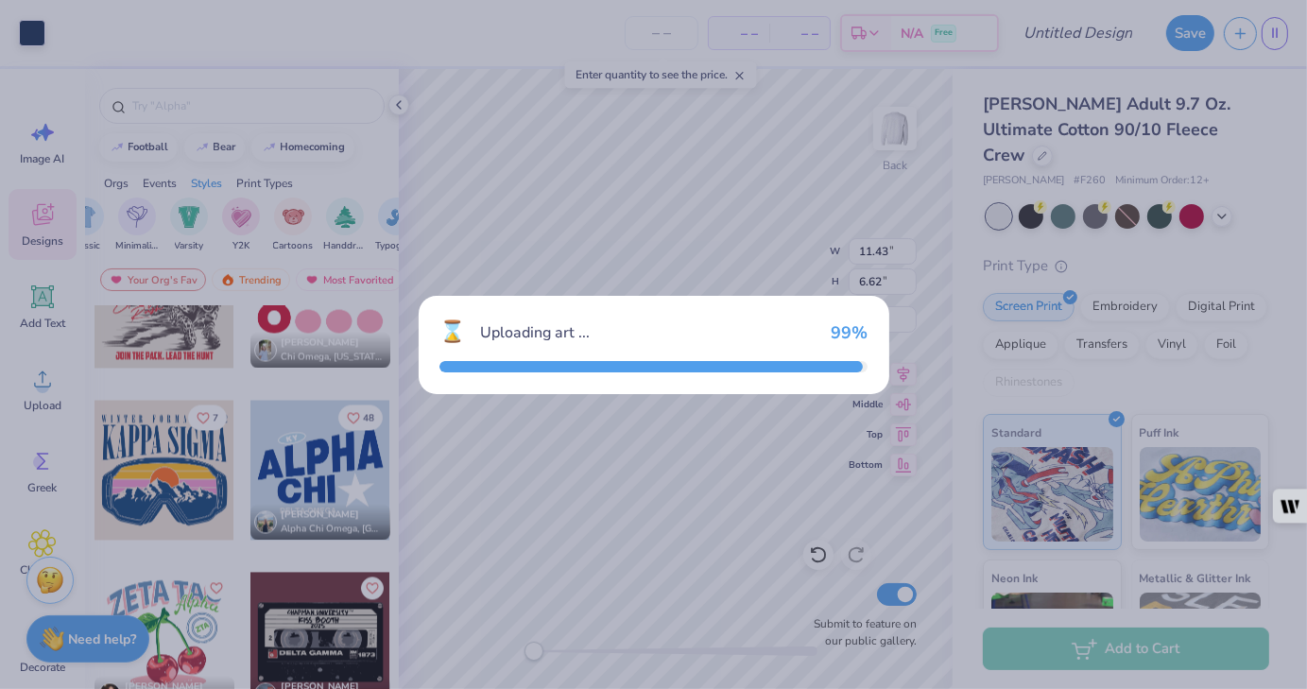
type input "11.57"
type input "10.20"
type input "3.00"
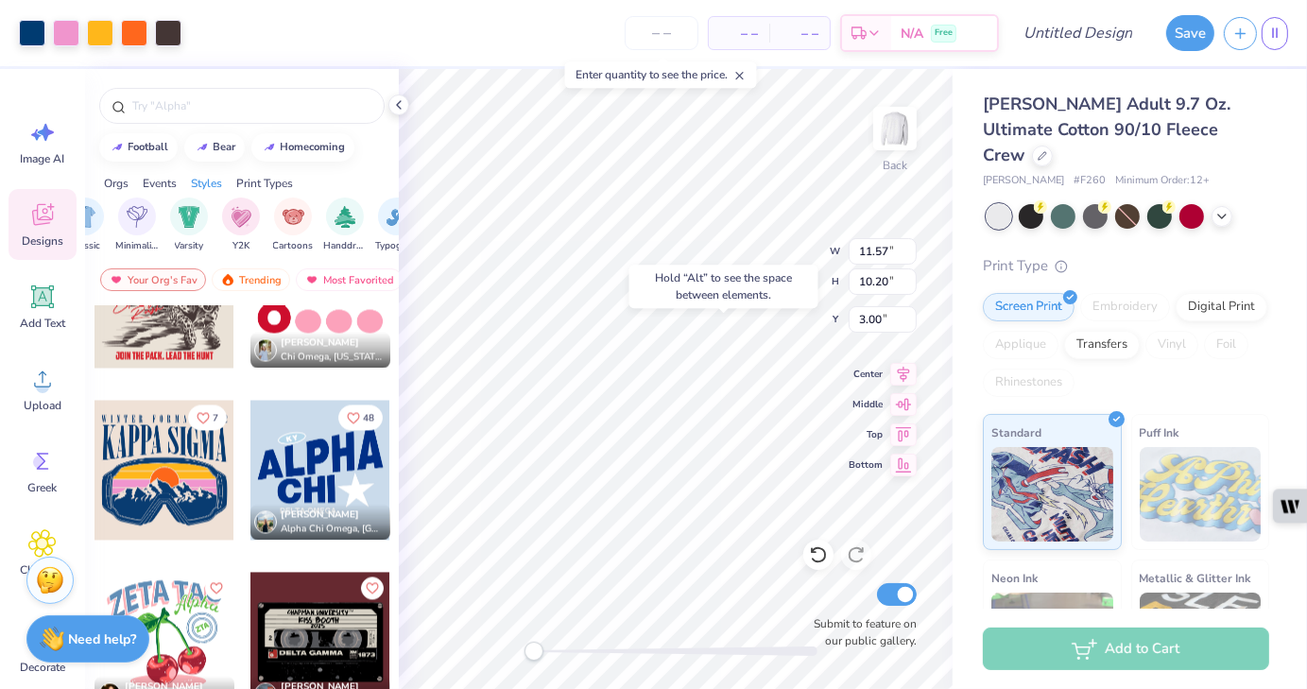
type input "11.43"
type input "6.62"
type input "3.01"
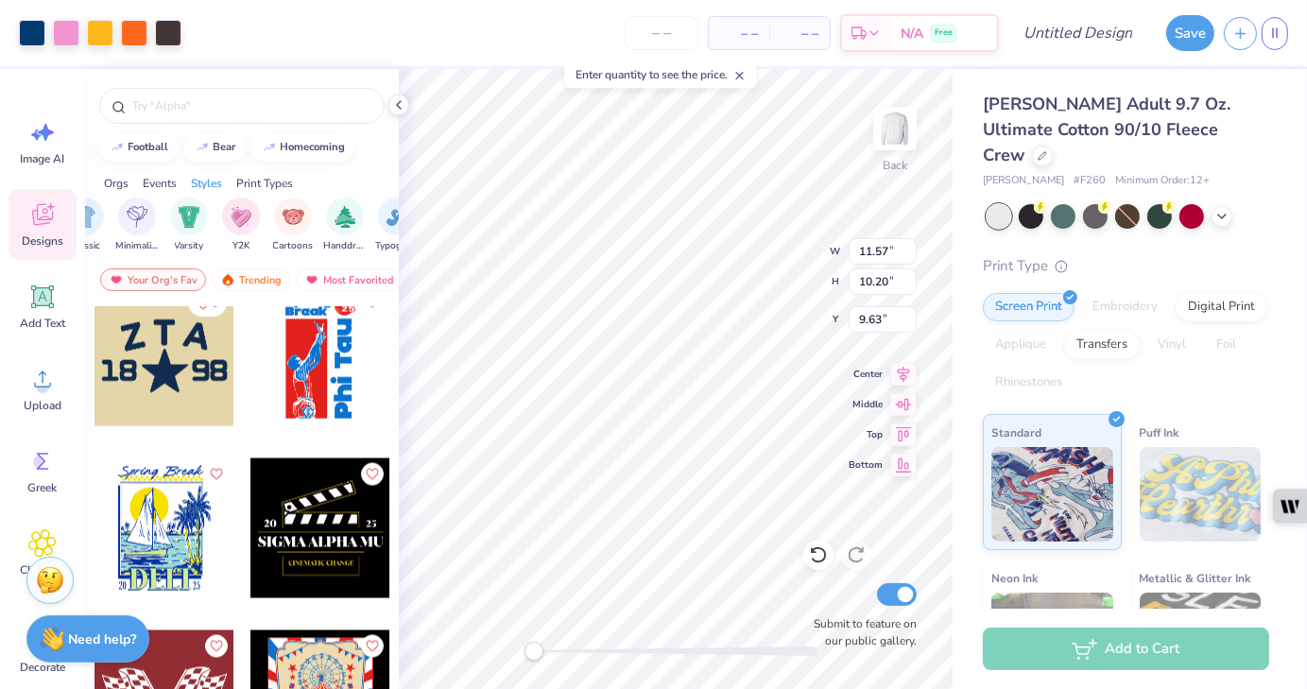
scroll to position [2946, 0]
click at [157, 375] on div at bounding box center [165, 355] width 140 height 140
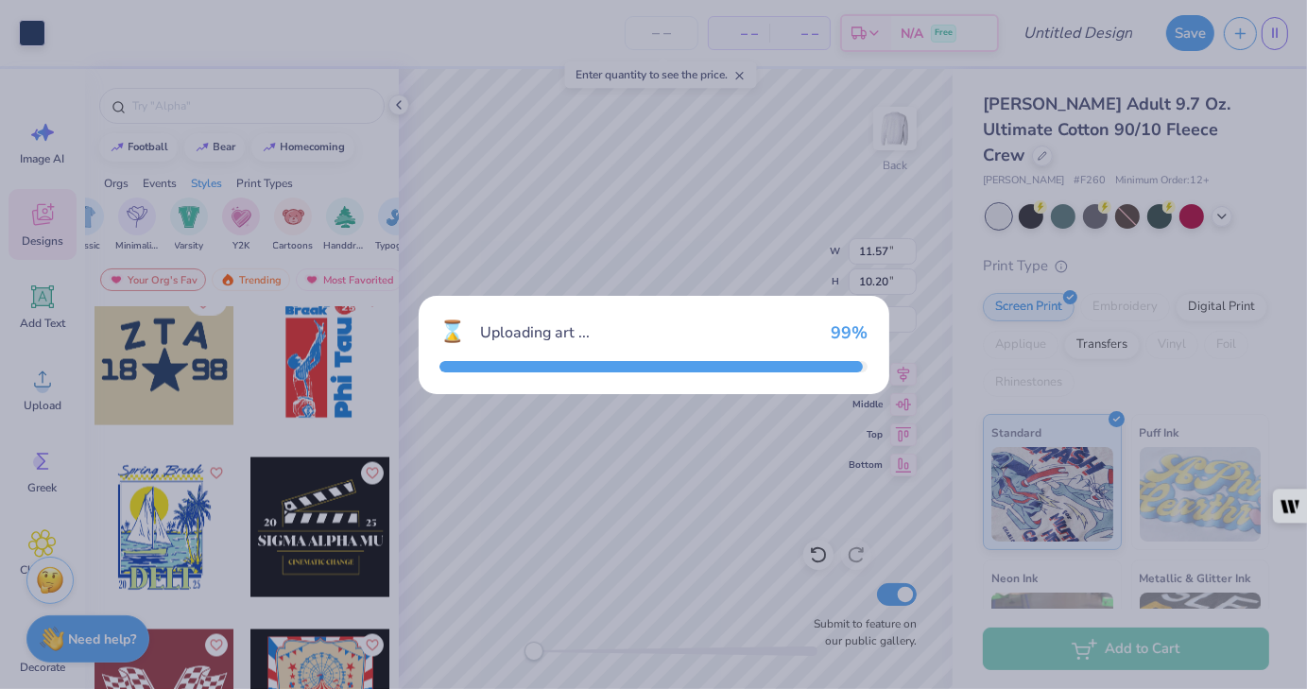
type input "11.43"
type input "6.62"
type input "3.01"
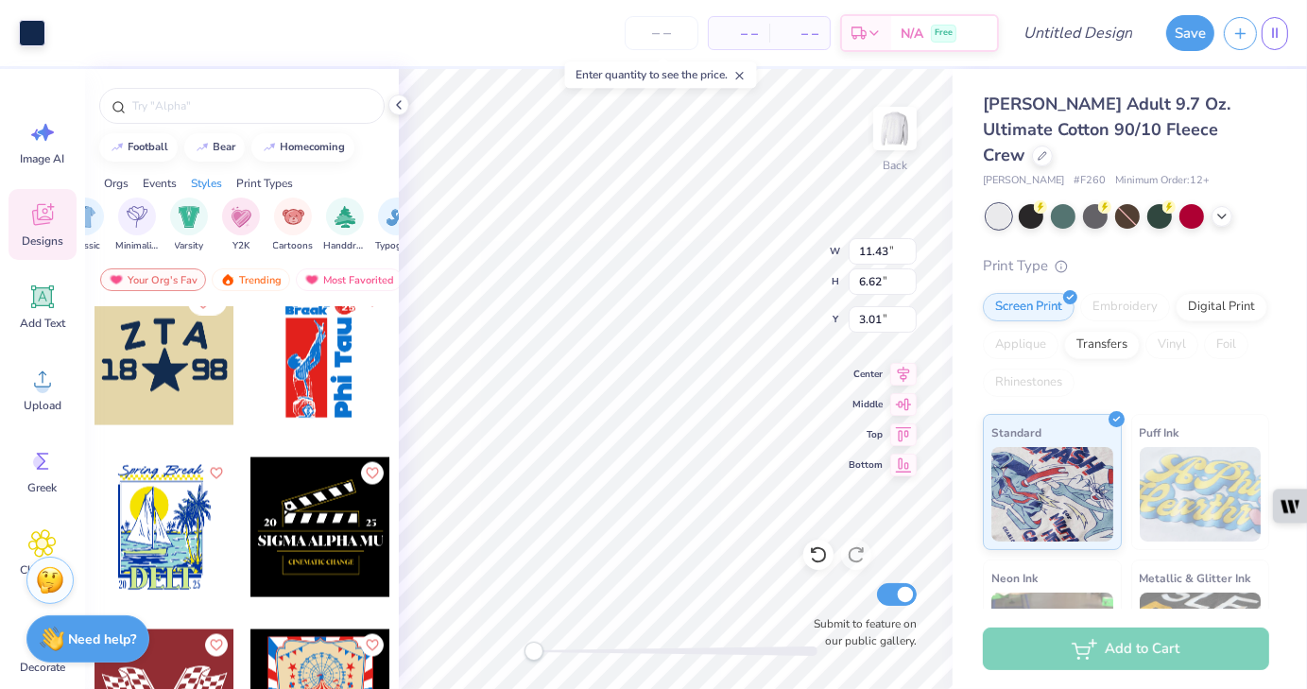
scroll to position [3124, 0]
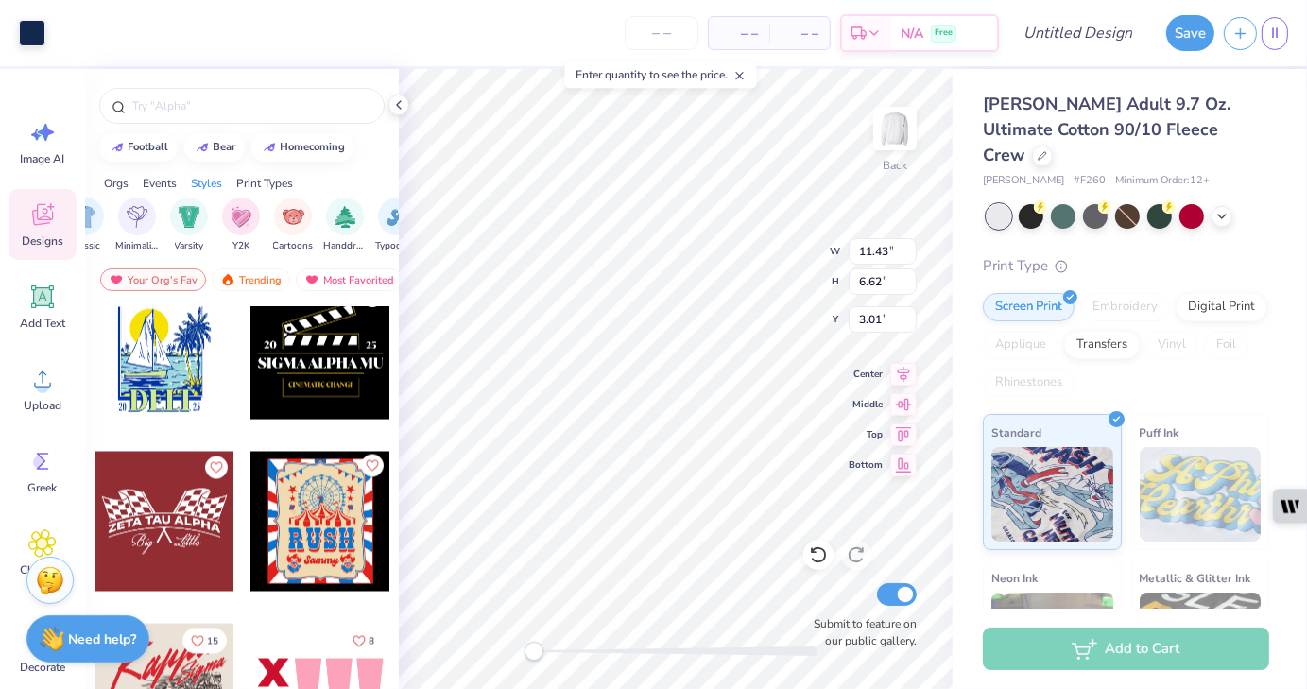
type input "11.57"
type input "10.20"
type input "3.86"
type input "11.43"
type input "6.62"
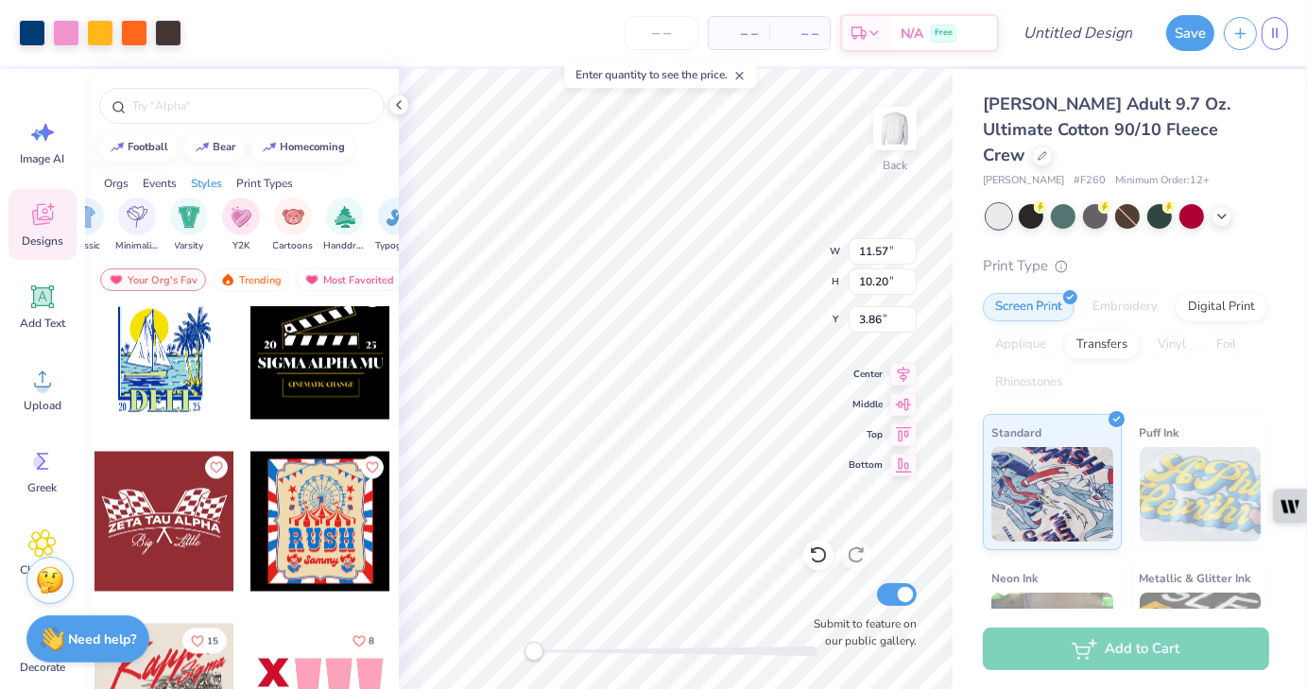
type input "3.01"
type input "11.57"
type input "10.20"
type input "3.86"
type input "11.43"
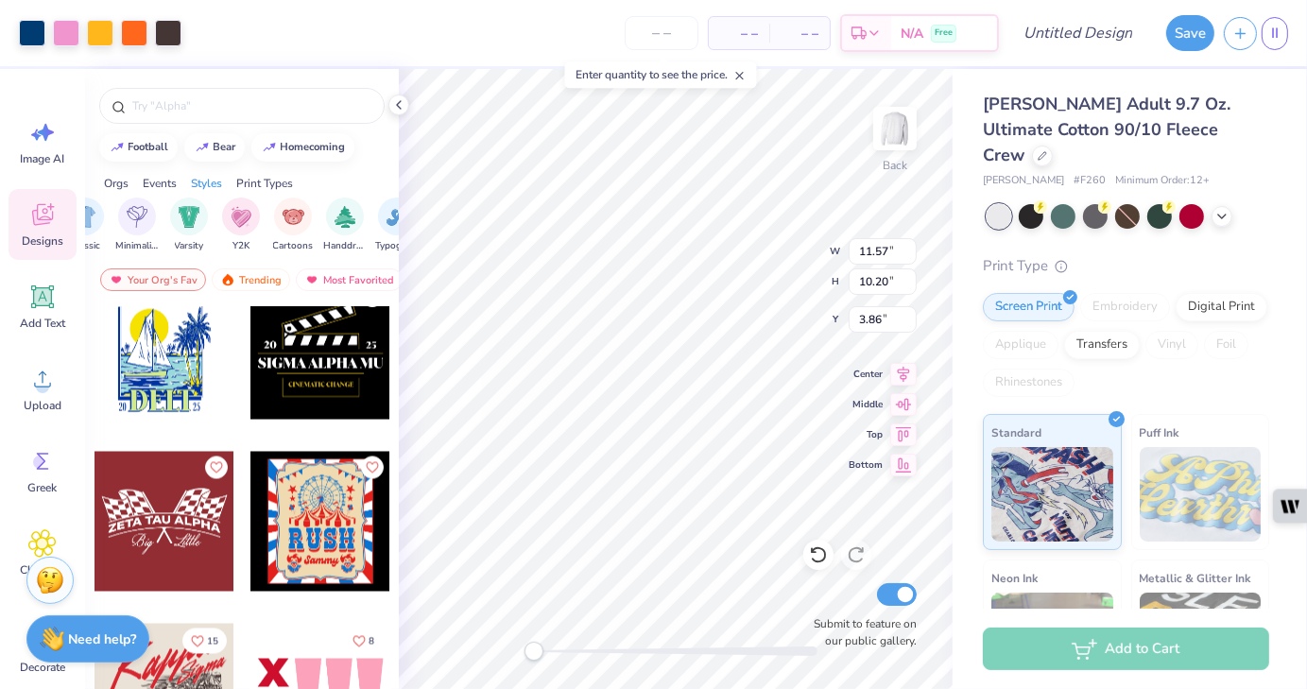
type input "6.62"
type input "3.01"
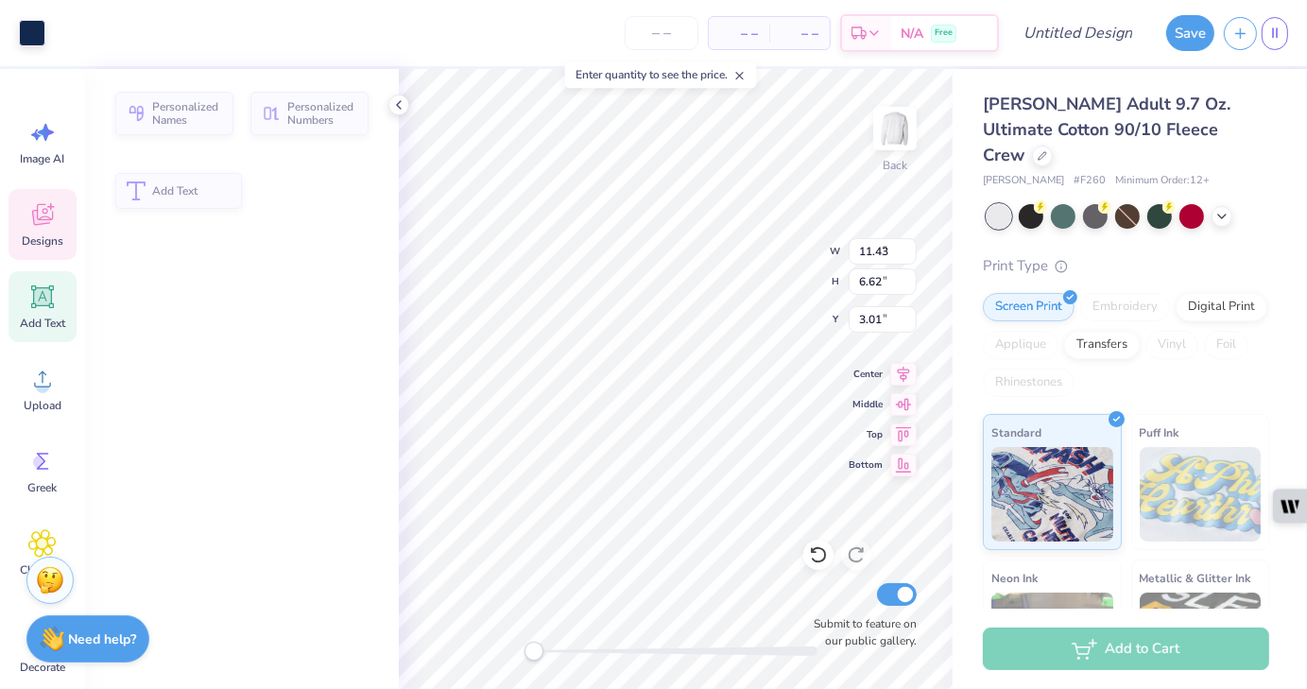
type input "2.29"
type input "2.68"
type input "3.21"
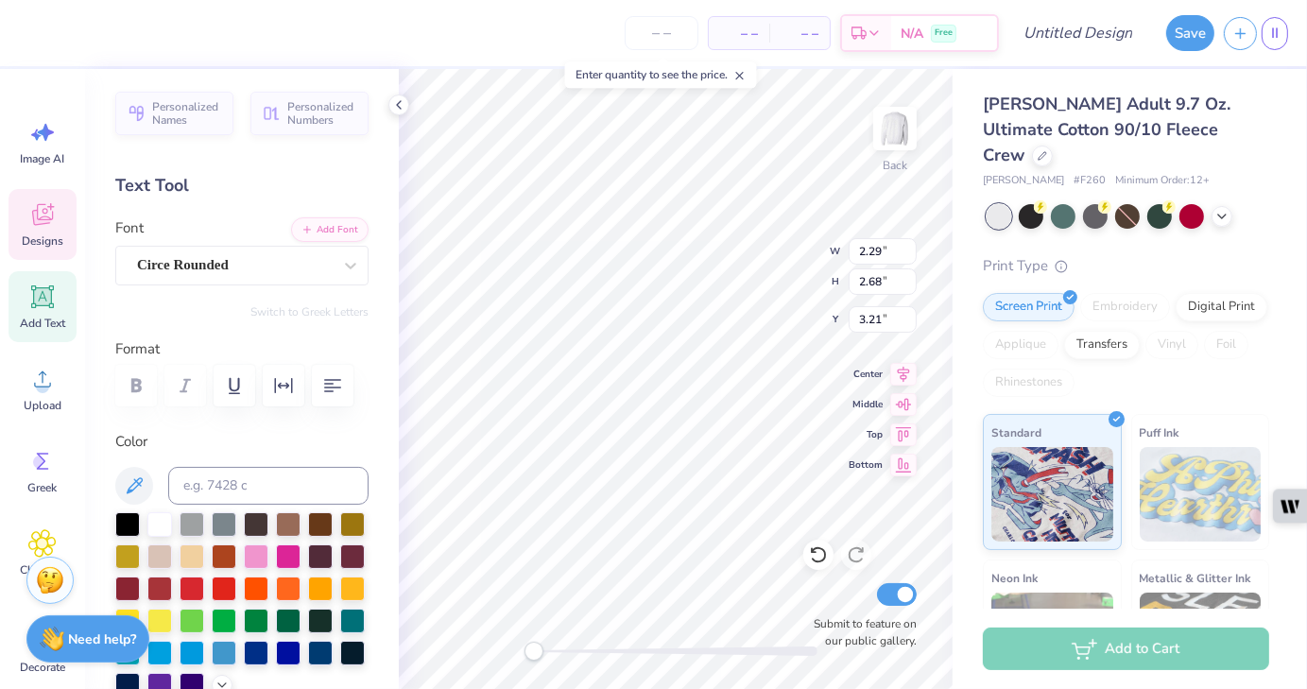
type input "1.96"
type input "2.36"
type input "3.01"
type input "2.29"
type input "2.68"
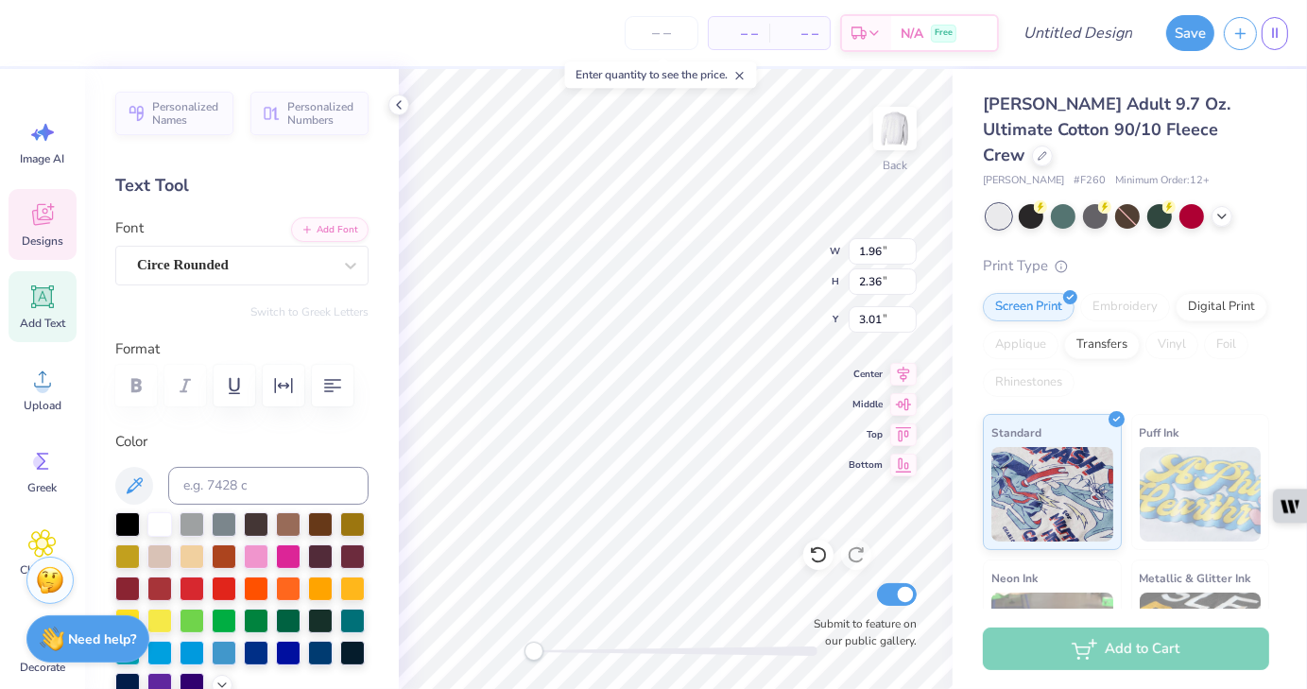
type input "3.21"
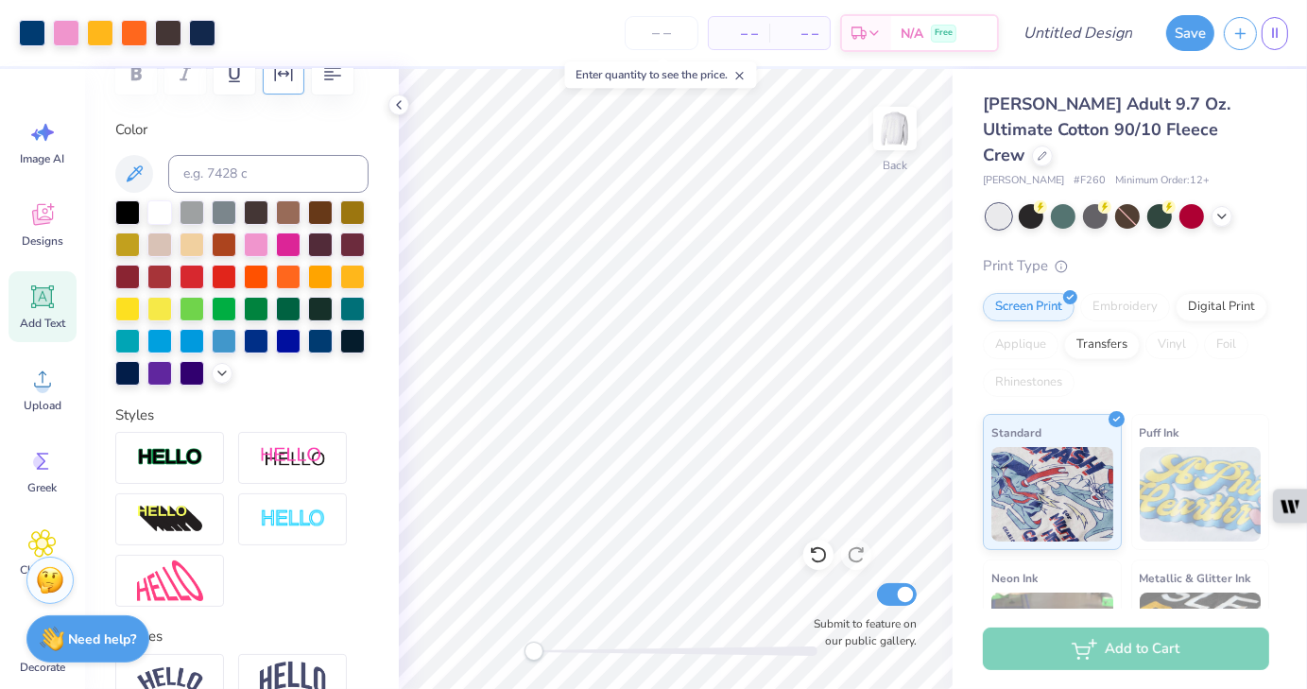
scroll to position [0, 0]
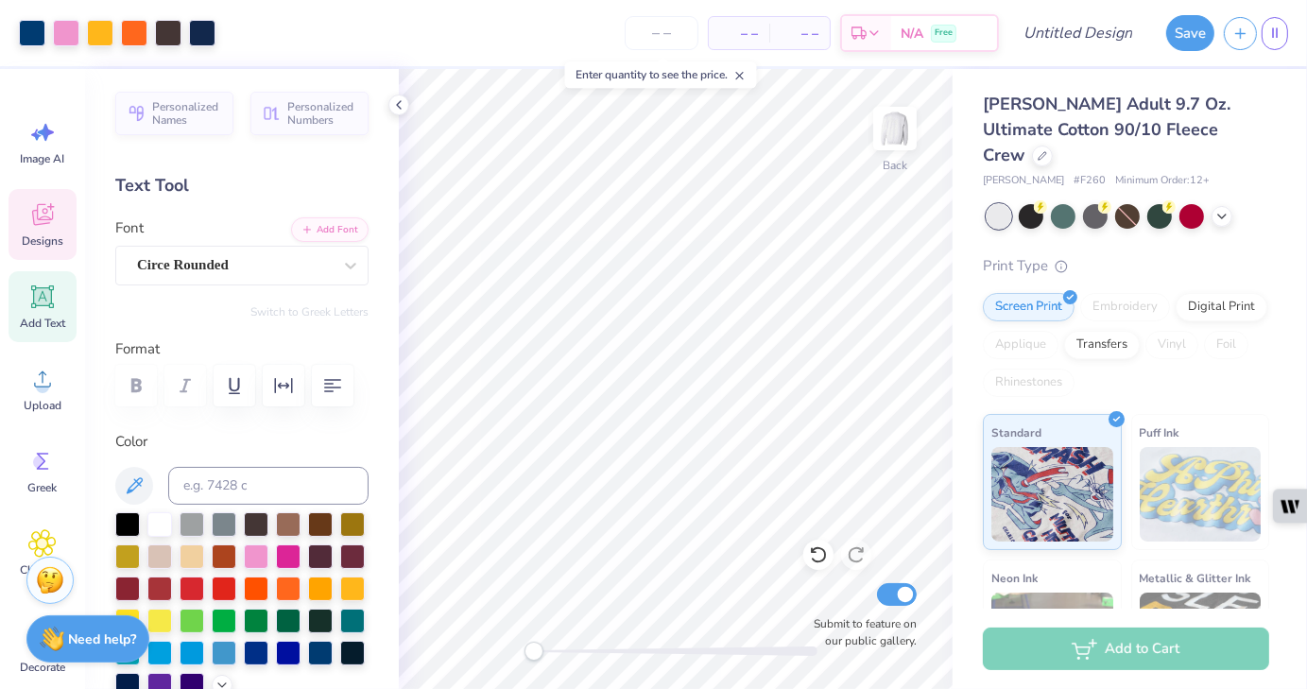
click at [44, 221] on icon at bounding box center [42, 217] width 18 height 15
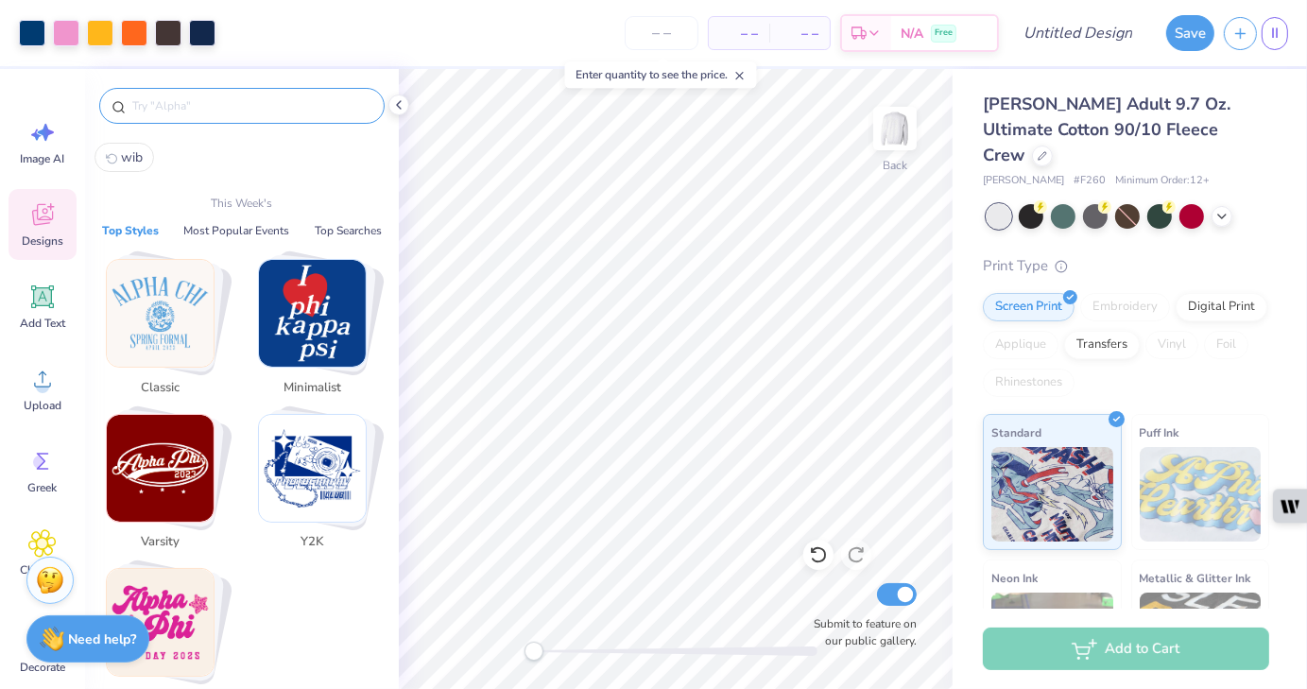
click at [196, 102] on input "text" at bounding box center [251, 105] width 242 height 19
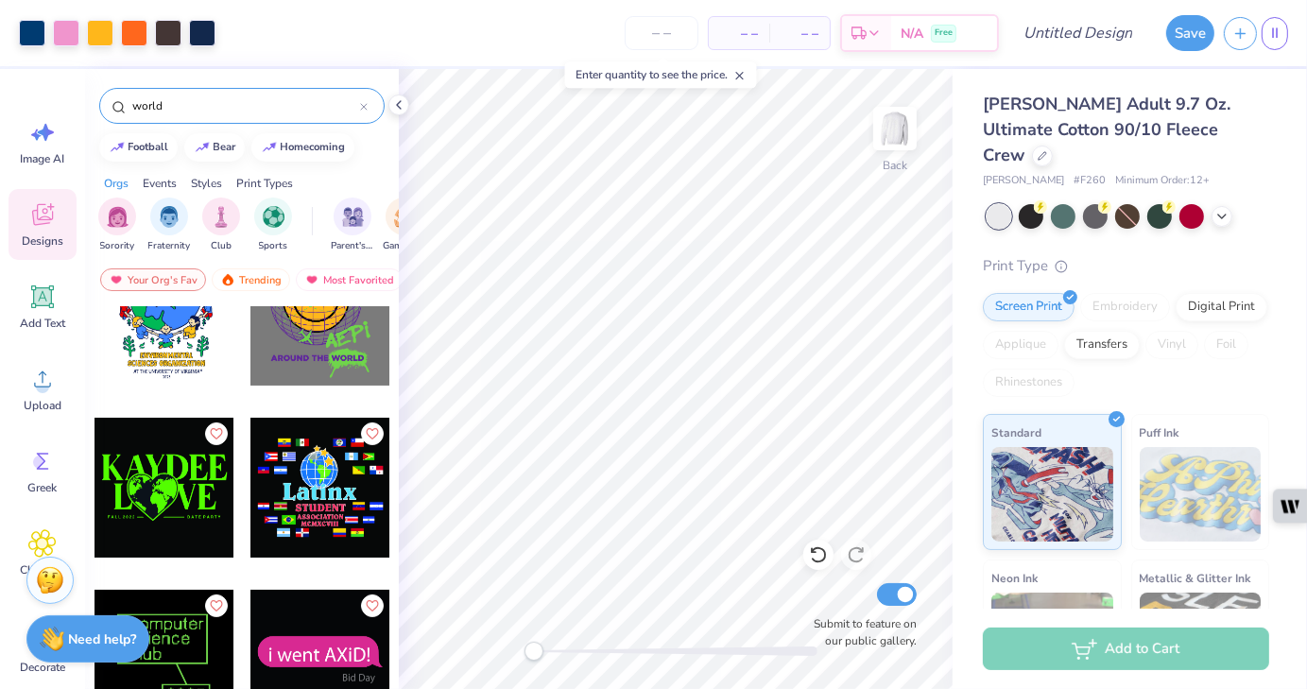
scroll to position [406, 0]
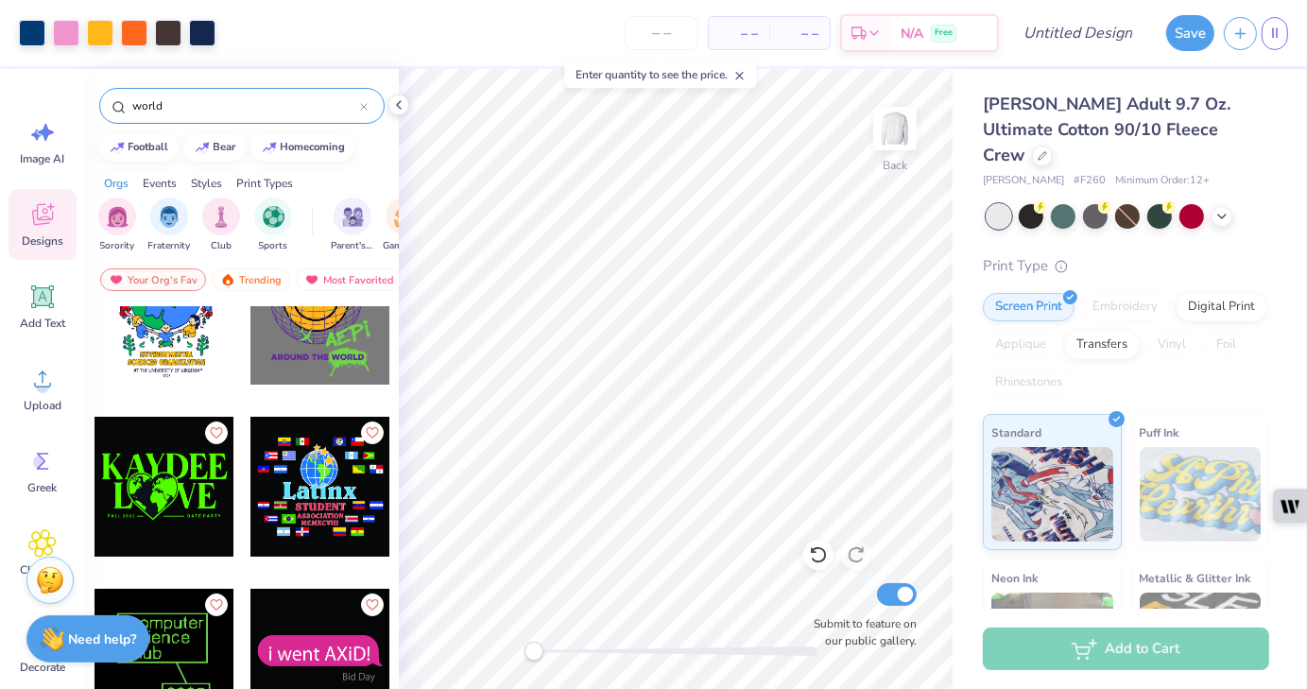
drag, startPoint x: 224, startPoint y: 105, endPoint x: 72, endPoint y: 84, distance: 153.6
click at [72, 84] on div "Art colors – – Per Item – – Total Est. Delivery N/A Free Design Title Save II I…" at bounding box center [653, 344] width 1307 height 689
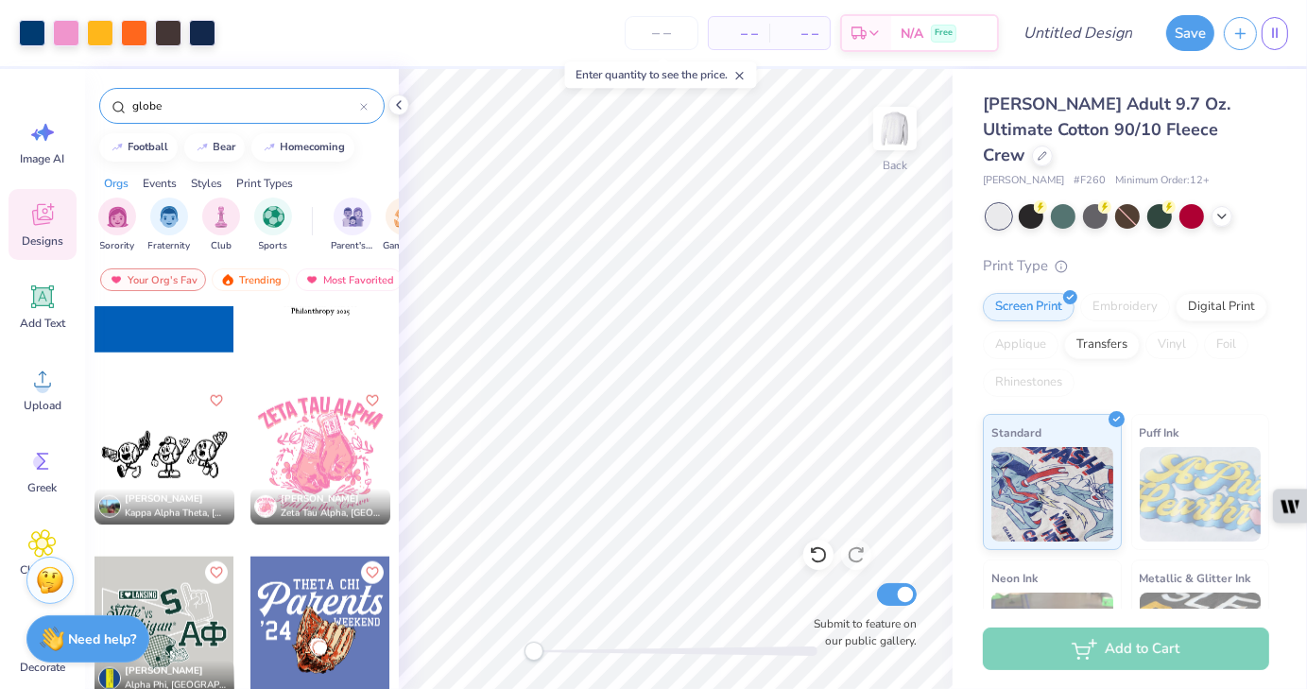
scroll to position [2127, 0]
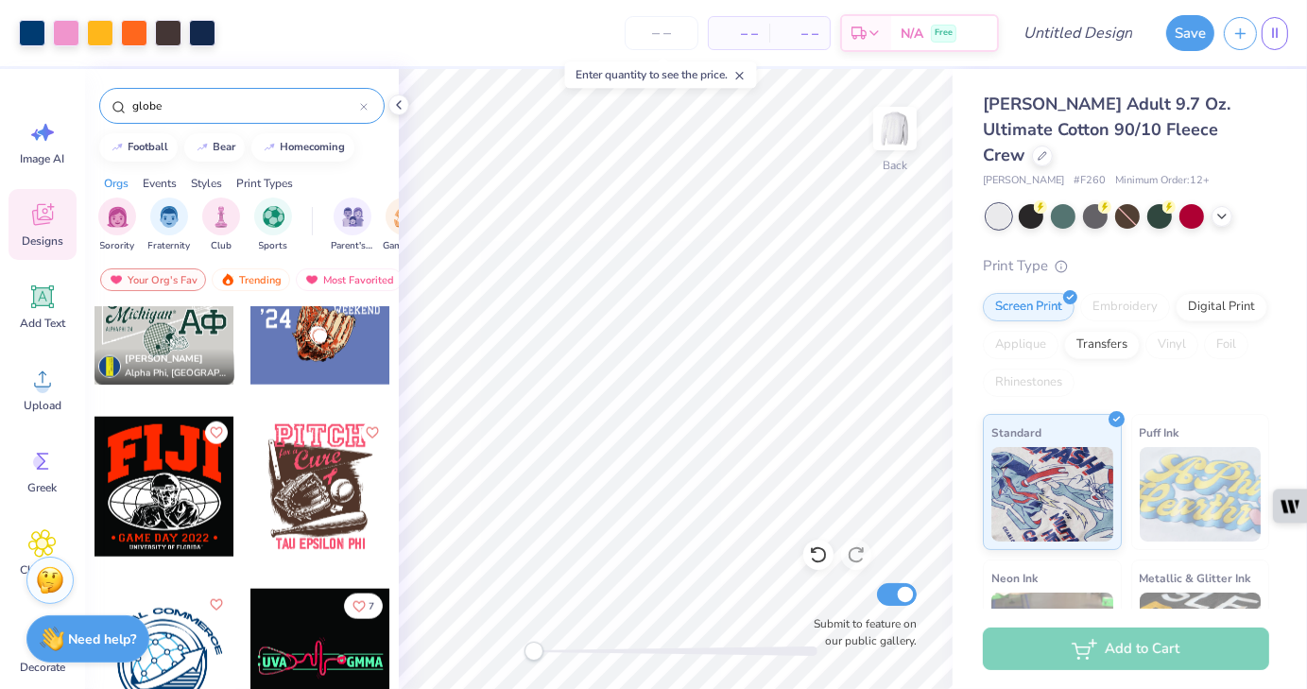
drag, startPoint x: 254, startPoint y: 102, endPoint x: 51, endPoint y: 88, distance: 203.7
click at [51, 88] on div "Art colors – – Per Item – – Total Est. Delivery N/A Free Design Title Save II I…" at bounding box center [653, 344] width 1307 height 689
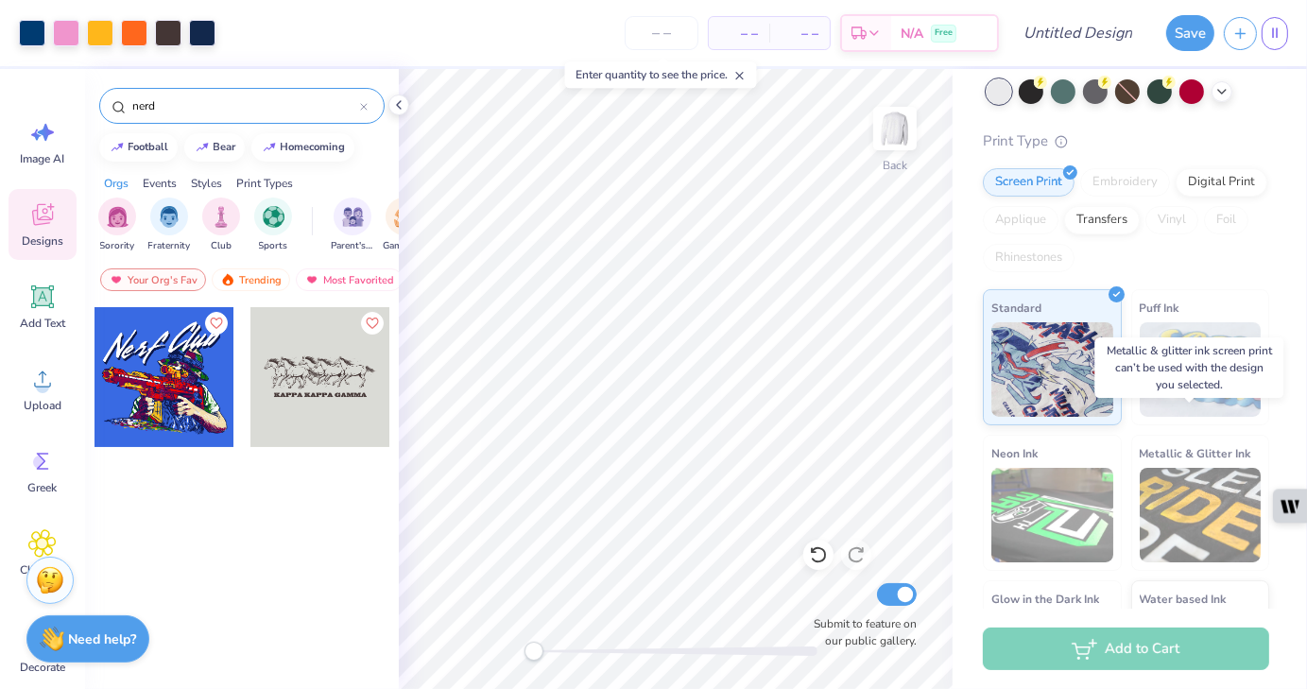
scroll to position [206, 0]
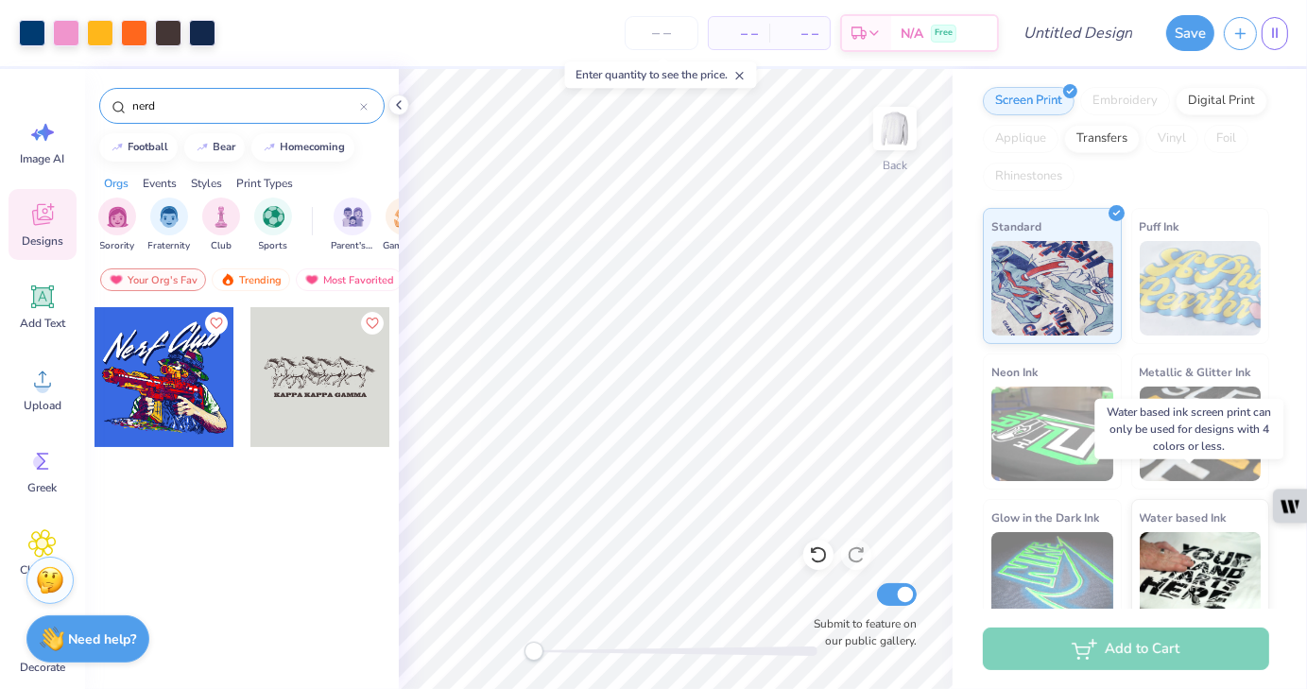
type input "nerd"
